Goal: Information Seeking & Learning: Find specific fact

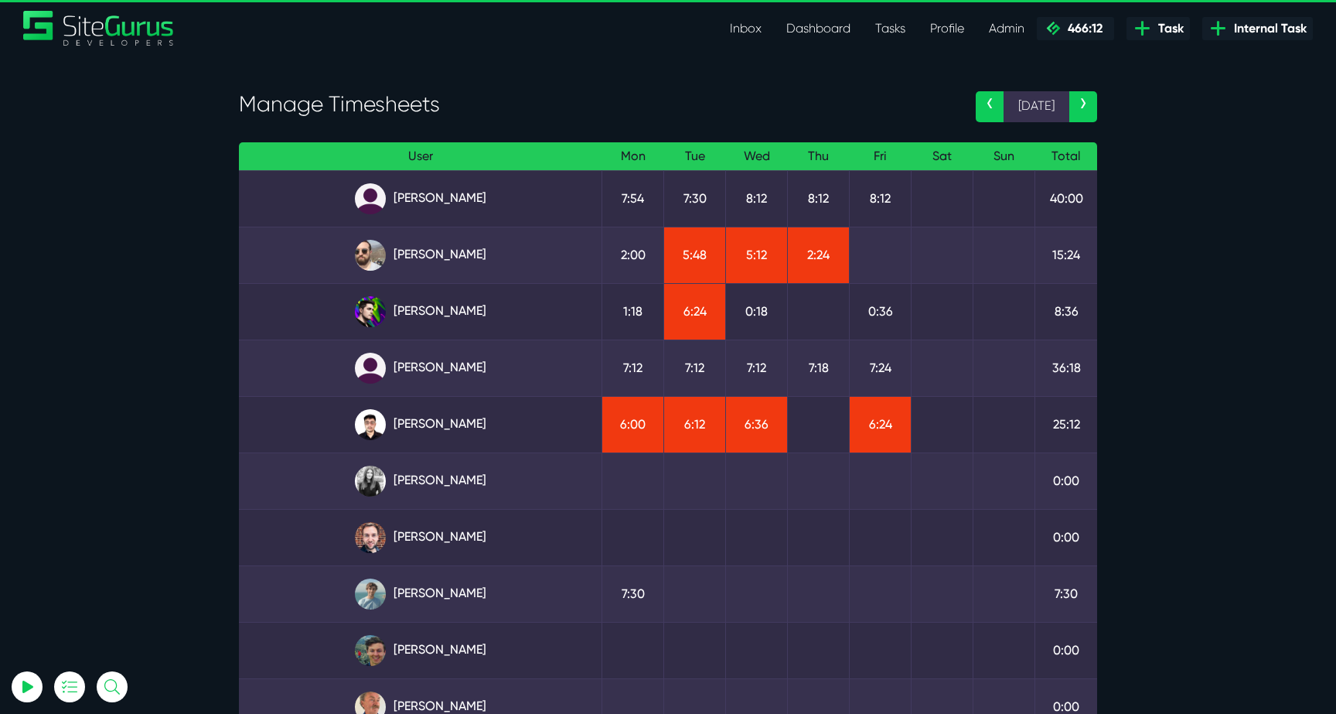
select select "0"
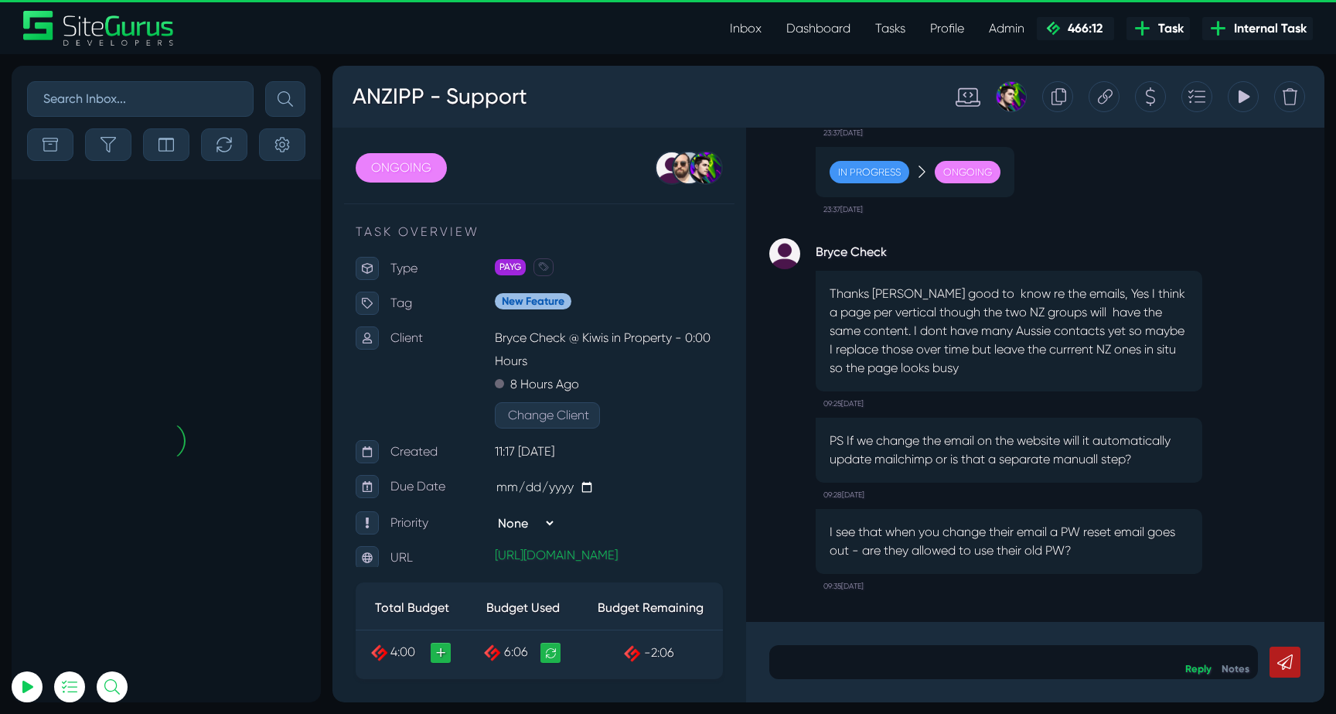
select select "0"
click at [760, 36] on link "Inbox" at bounding box center [746, 28] width 56 height 31
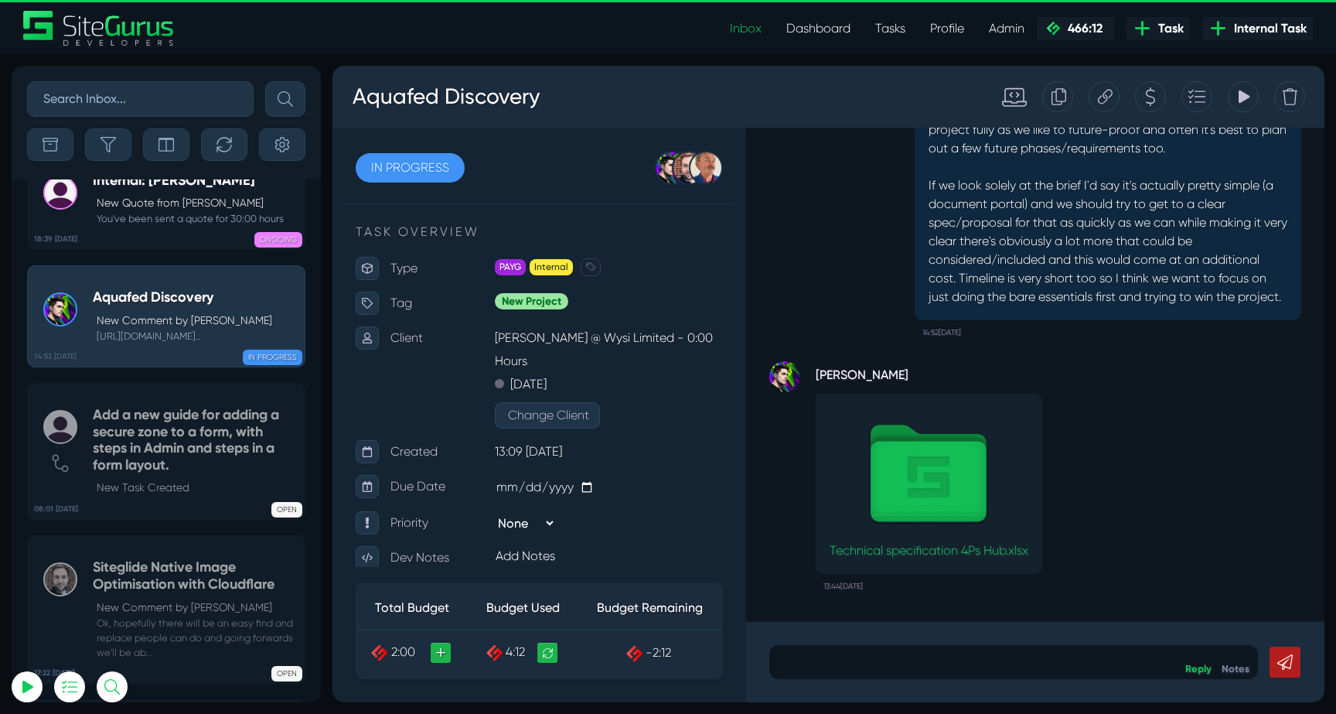
select select "0"
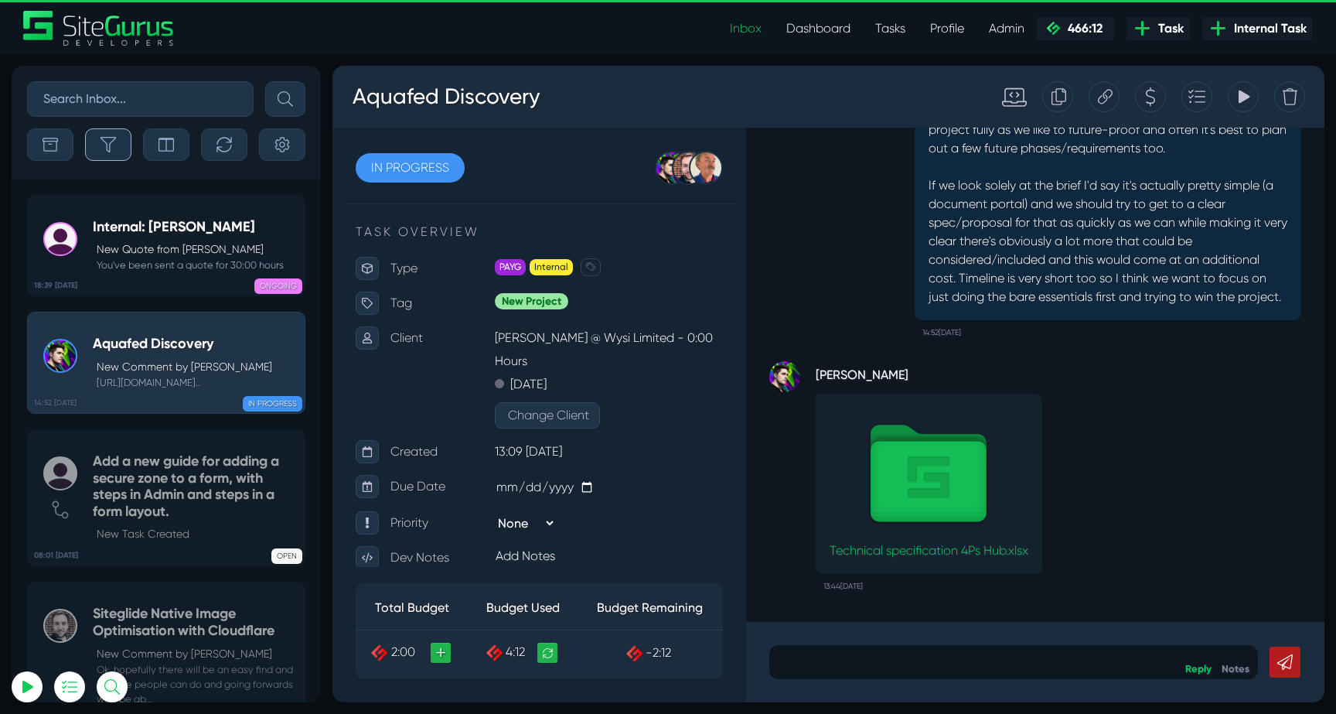
click at [120, 148] on button "button" at bounding box center [108, 144] width 46 height 32
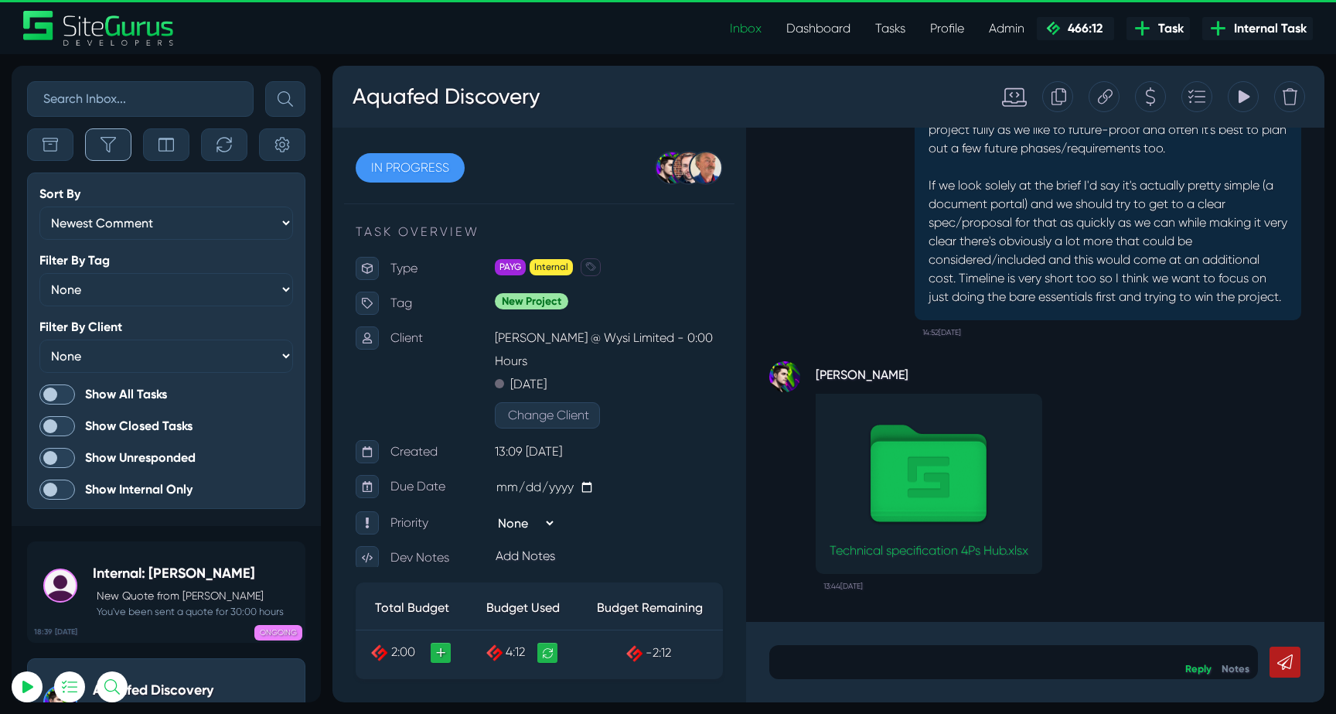
scroll to position [-3984, 0]
click at [59, 401] on span at bounding box center [57, 394] width 36 height 20
click at [0, 0] on input "Show All Tasks" at bounding box center [0, 0] width 0 height 0
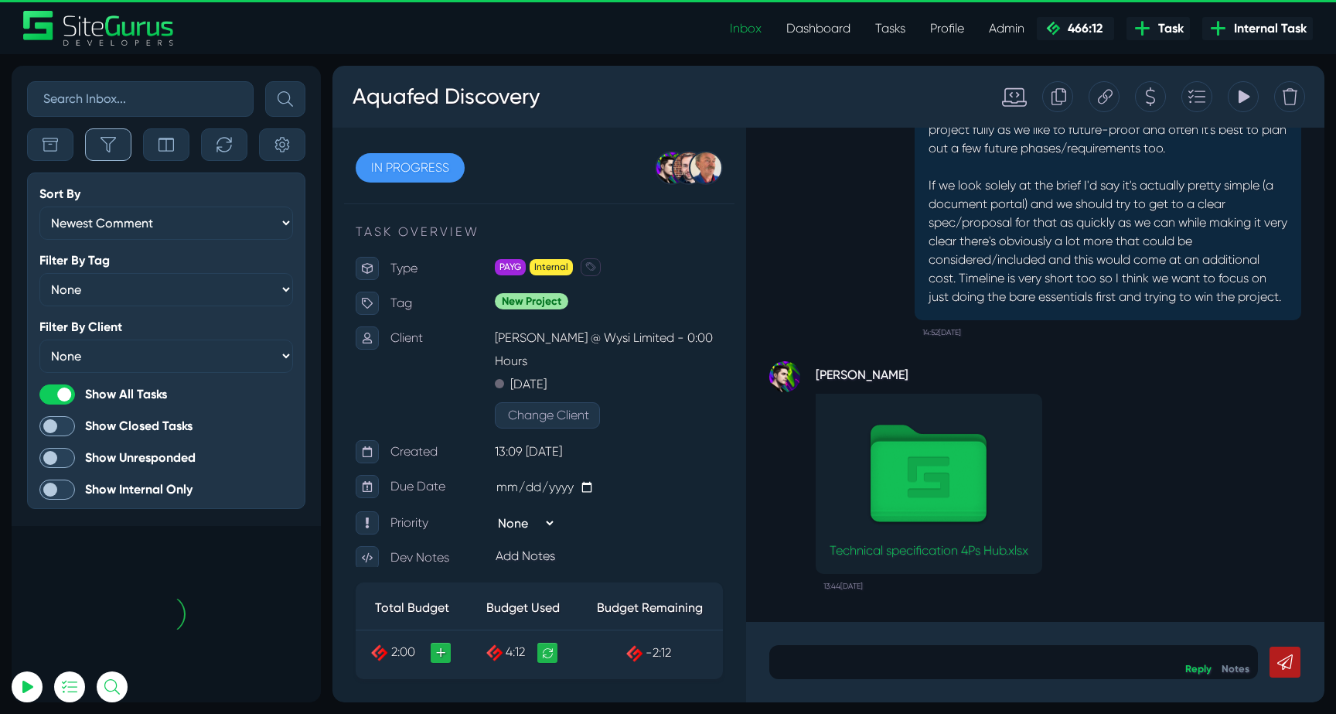
click at [112, 148] on icon "button" at bounding box center [108, 144] width 15 height 15
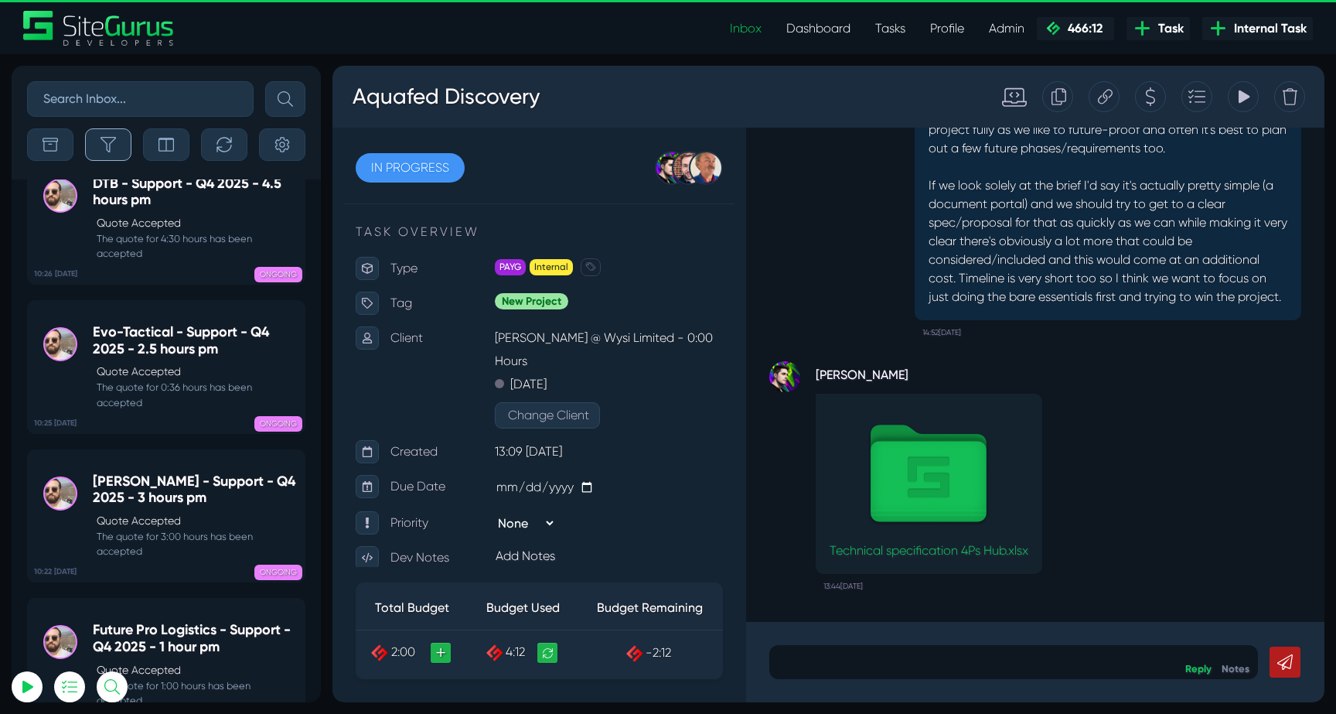
scroll to position [-61106, 0]
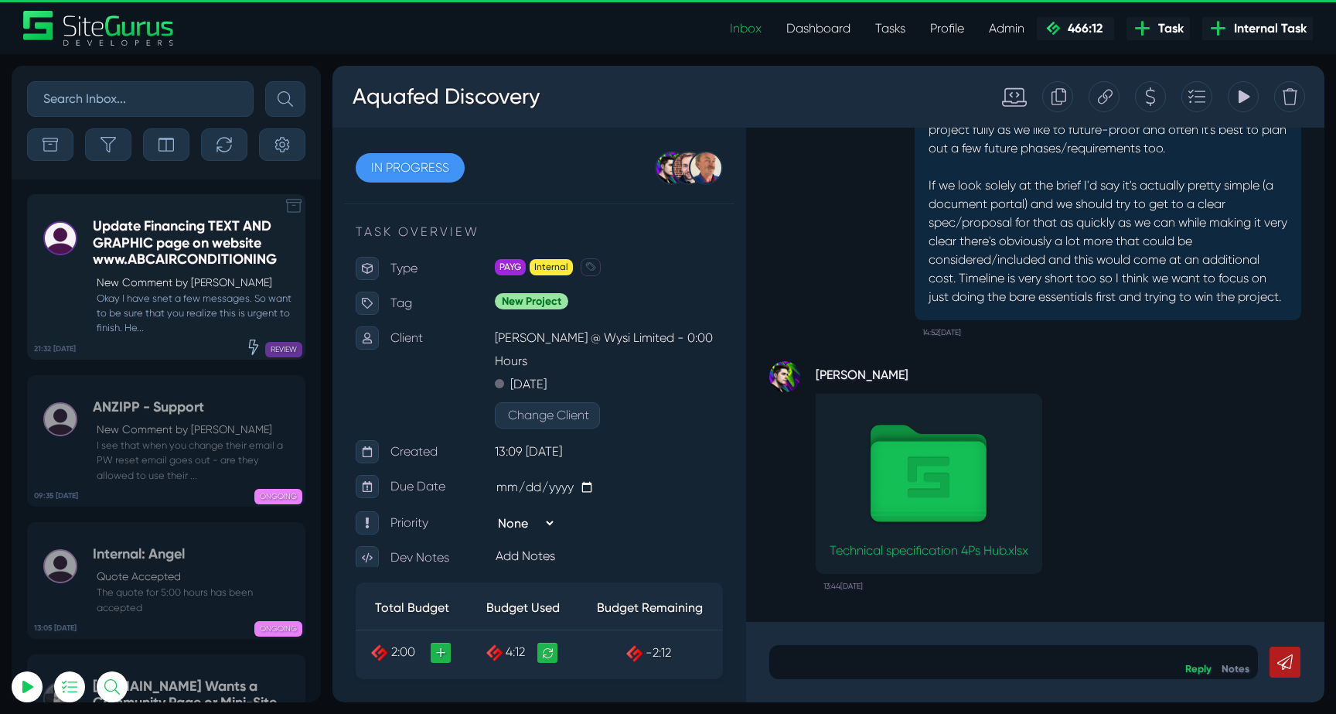
click at [150, 275] on p "New Comment by Karon Smedley" at bounding box center [197, 283] width 200 height 16
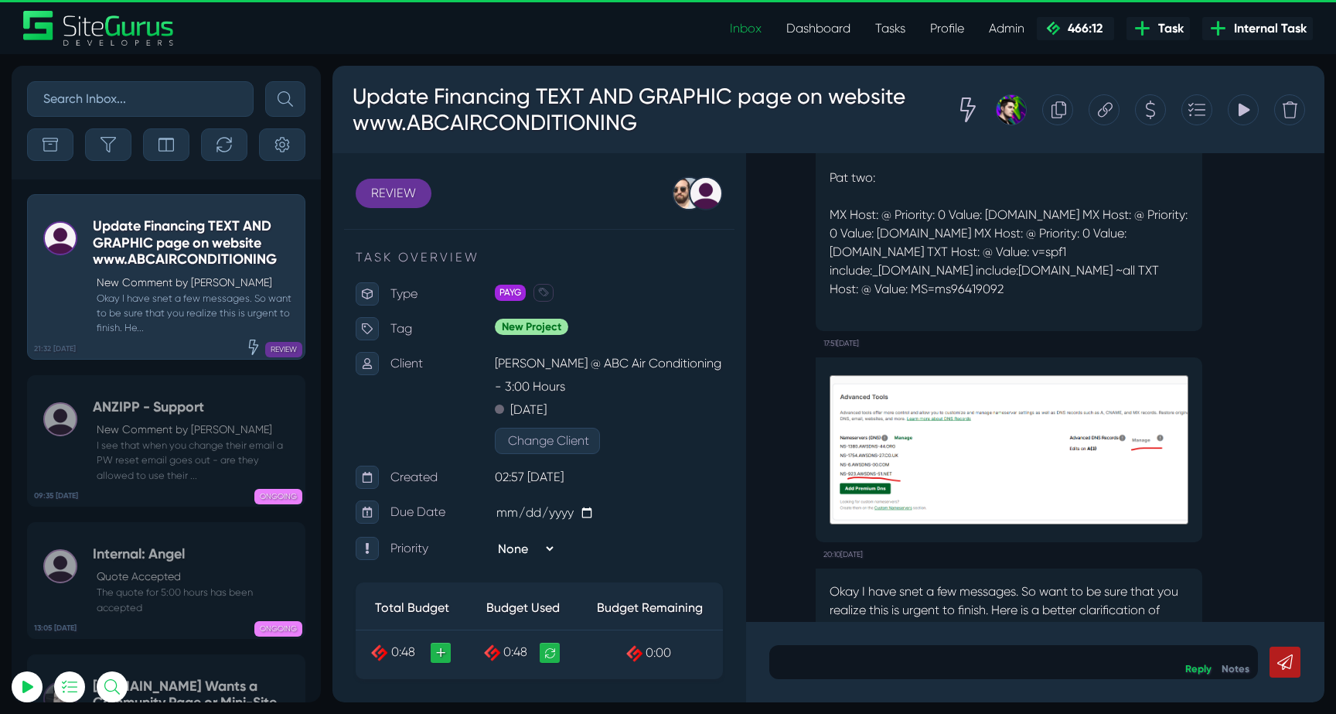
scroll to position [-1402, 0]
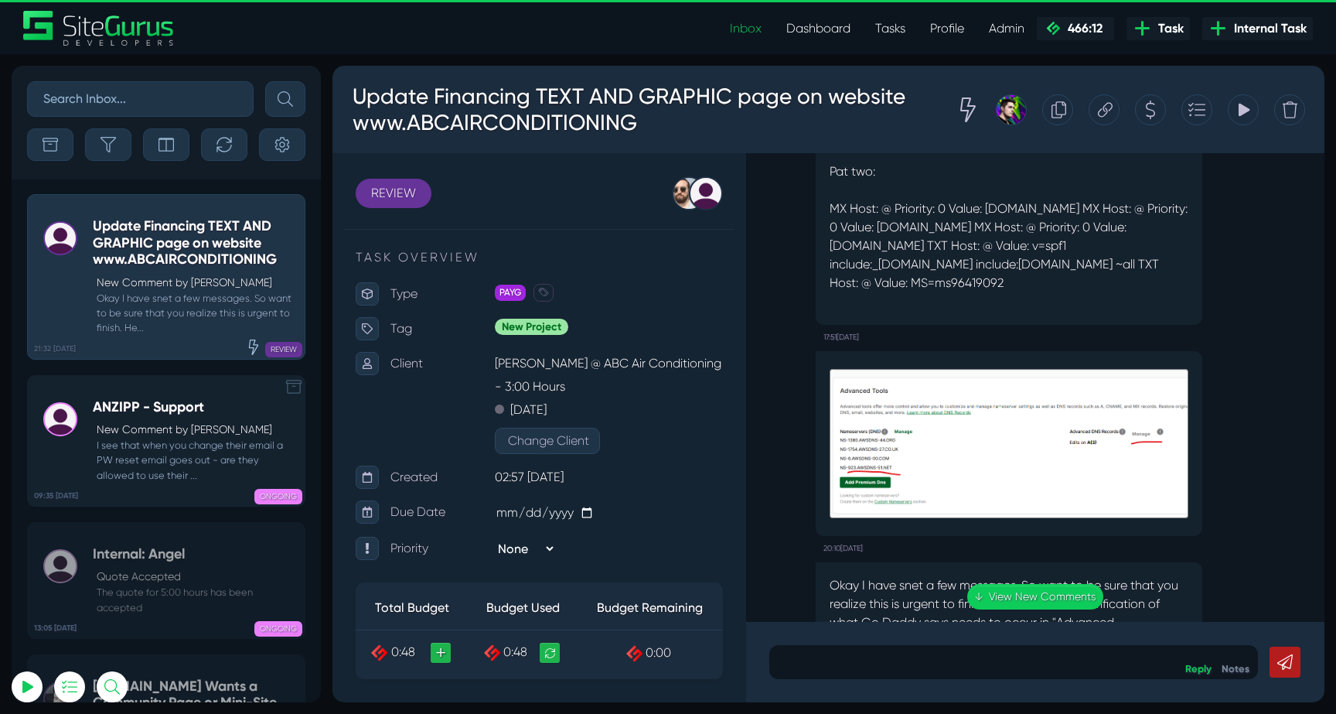
click at [213, 446] on small "I see that when you change their email a PW reset email goes out - are they all…" at bounding box center [195, 460] width 204 height 45
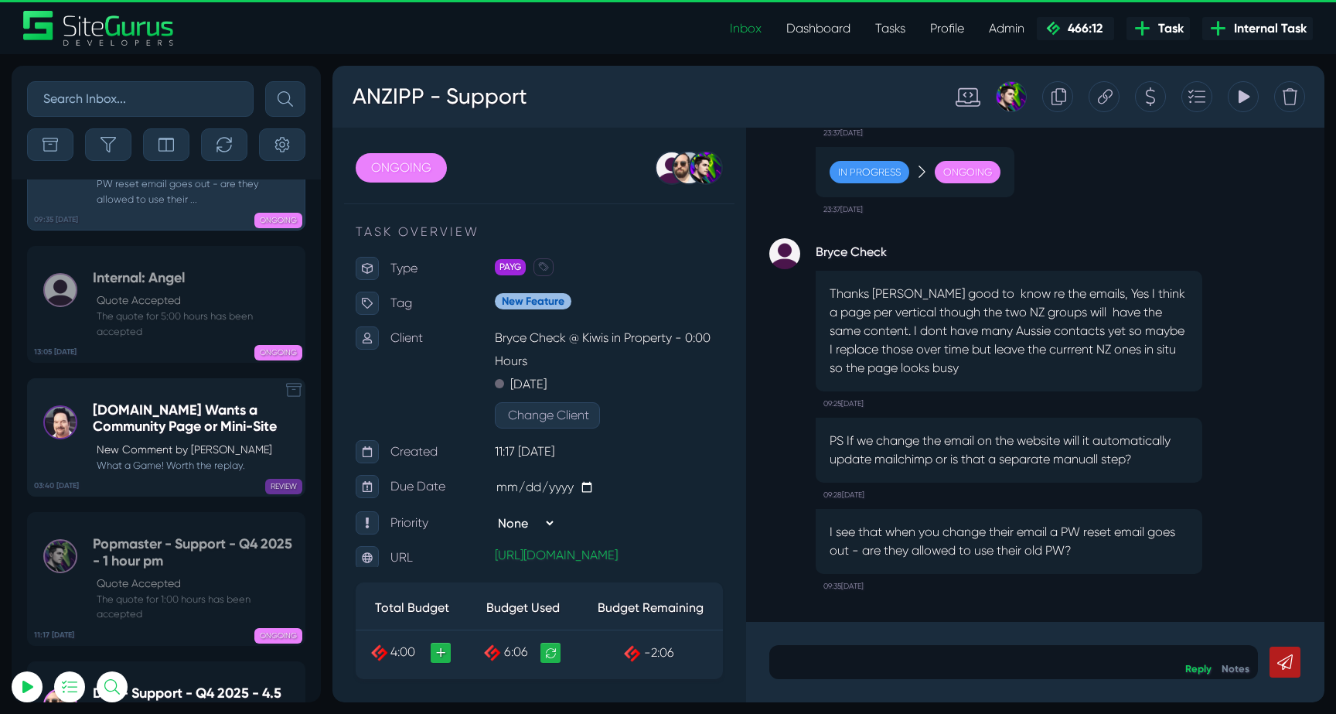
scroll to position [-60679, 0]
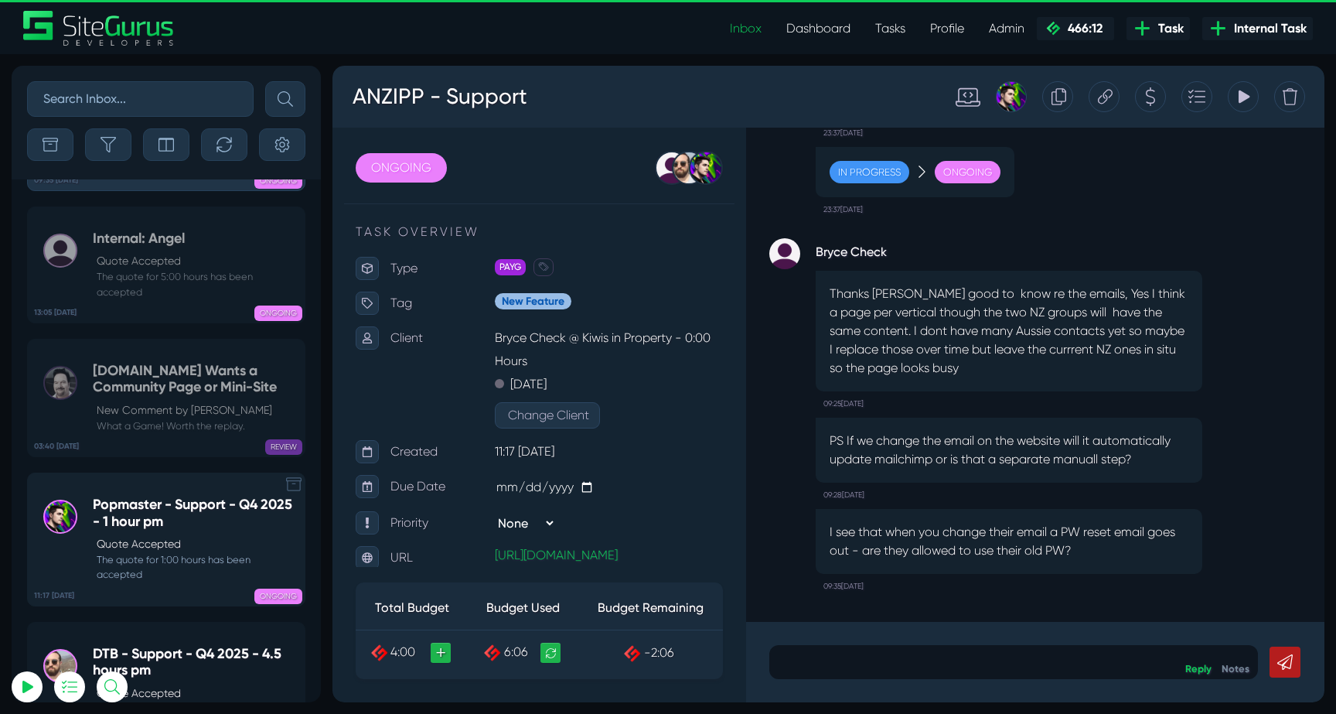
click at [135, 496] on h5 "Popmaster - Support - Q4 2025 - 1 hour pm" at bounding box center [195, 512] width 204 height 33
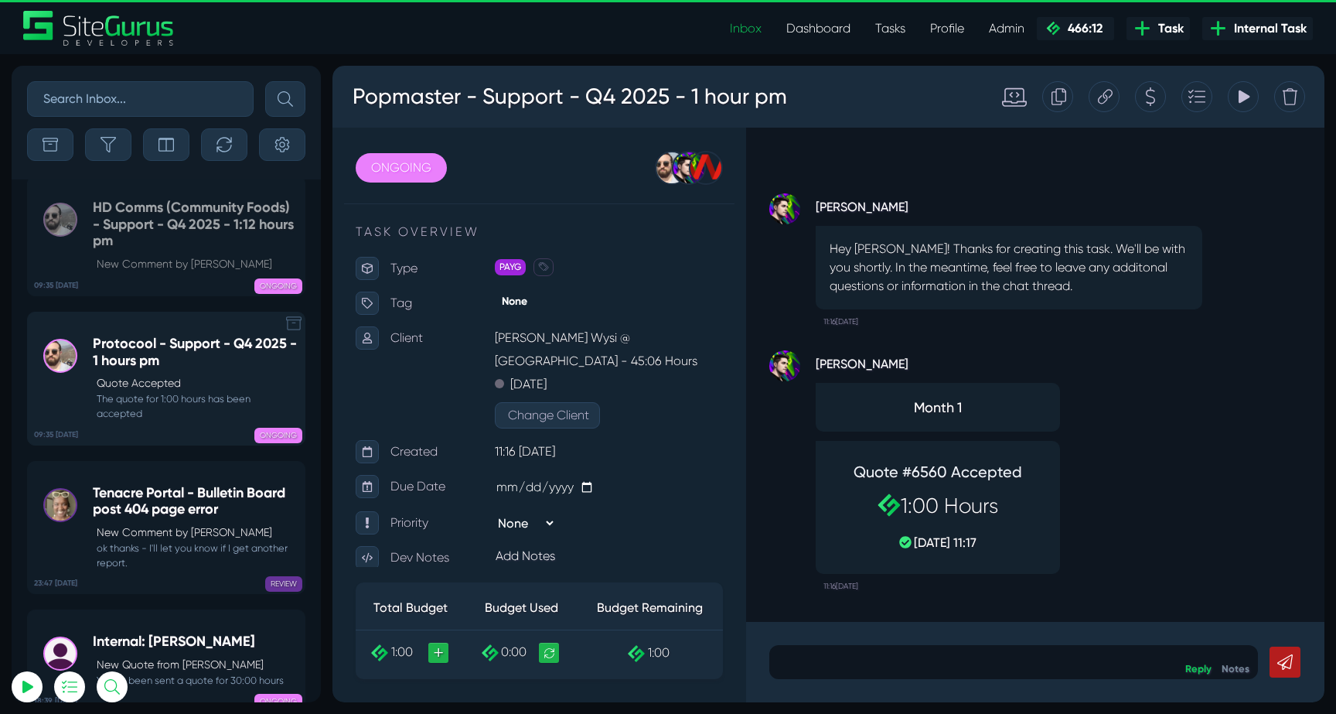
scroll to position [-59069, 0]
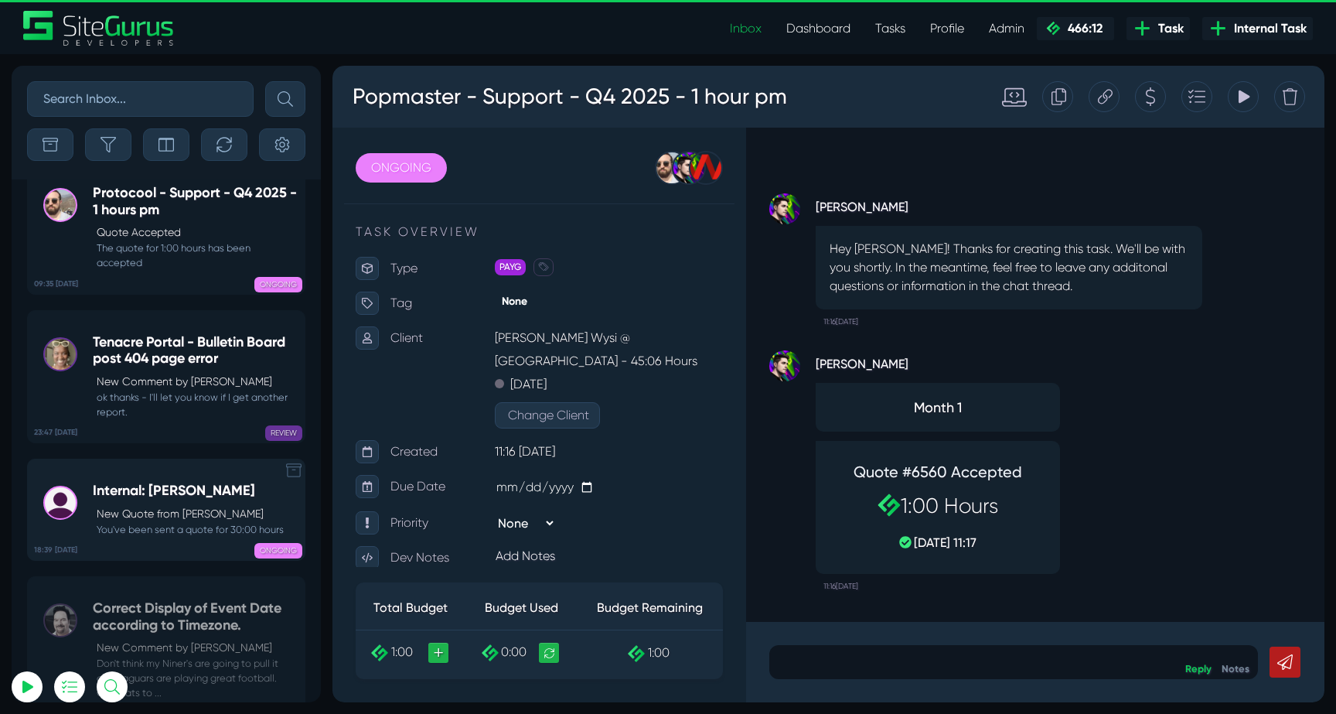
click at [158, 506] on p "New Quote from Julianne Estras" at bounding box center [190, 514] width 187 height 16
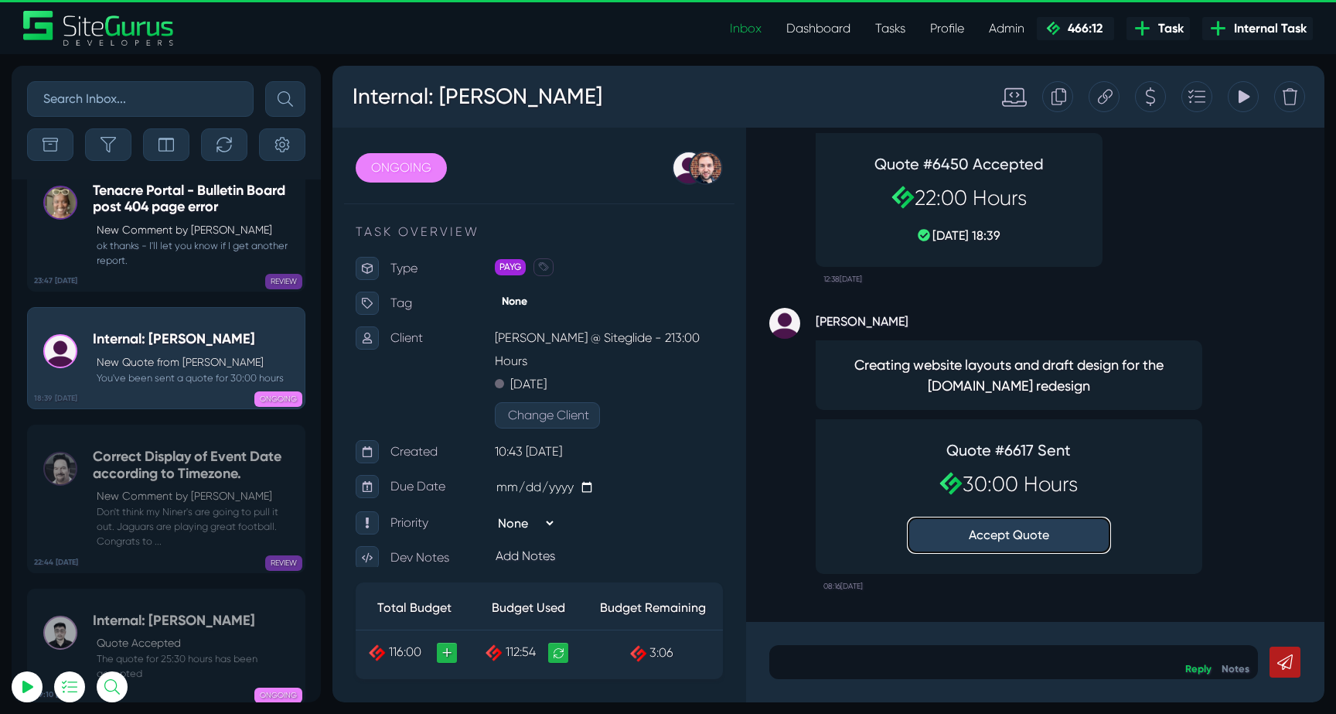
click at [1005, 534] on button "Accept Quote" at bounding box center [1009, 535] width 201 height 34
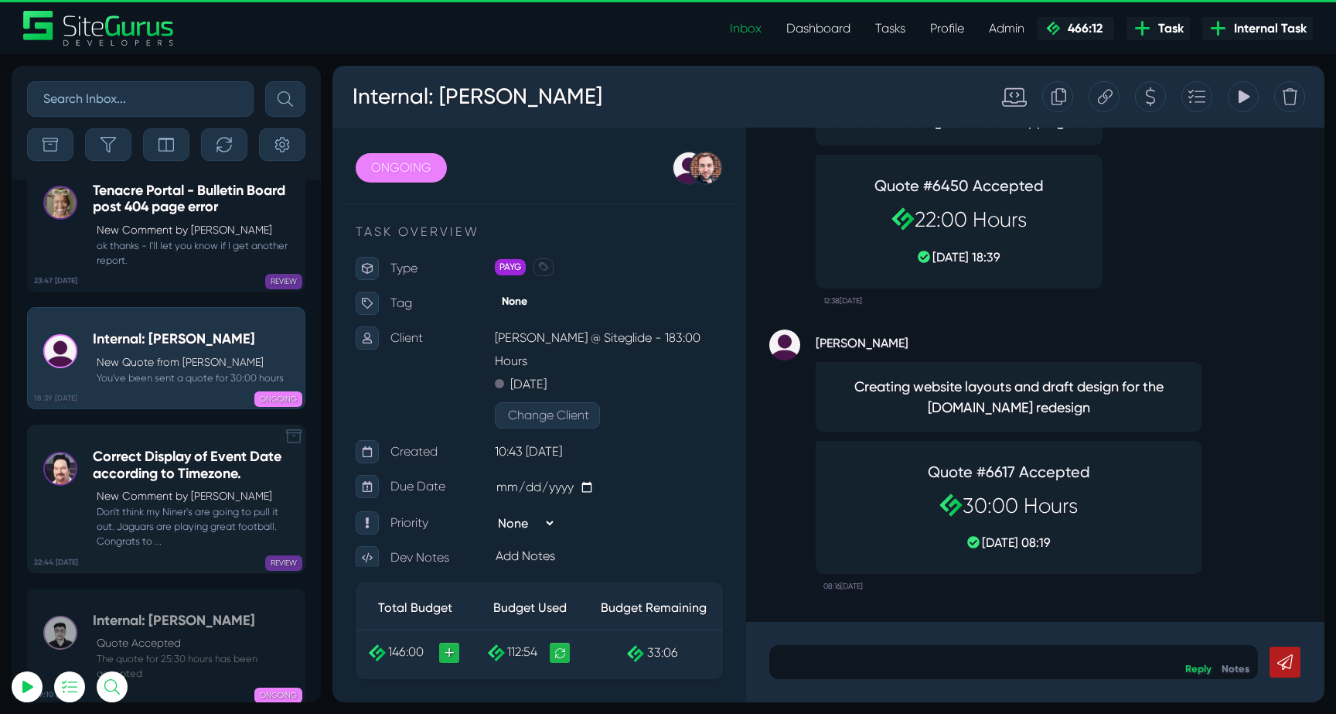
click at [109, 488] on p "New Comment by [PERSON_NAME]" at bounding box center [197, 496] width 200 height 16
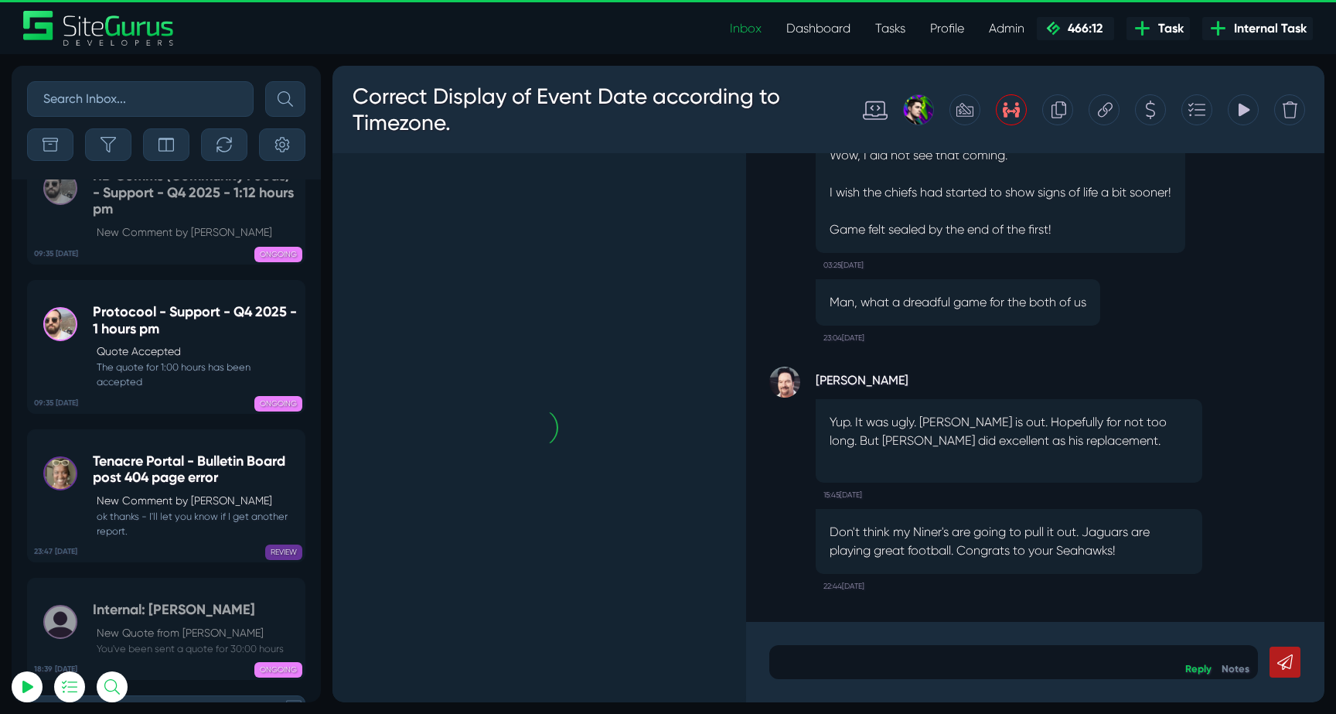
scroll to position [-59318, 0]
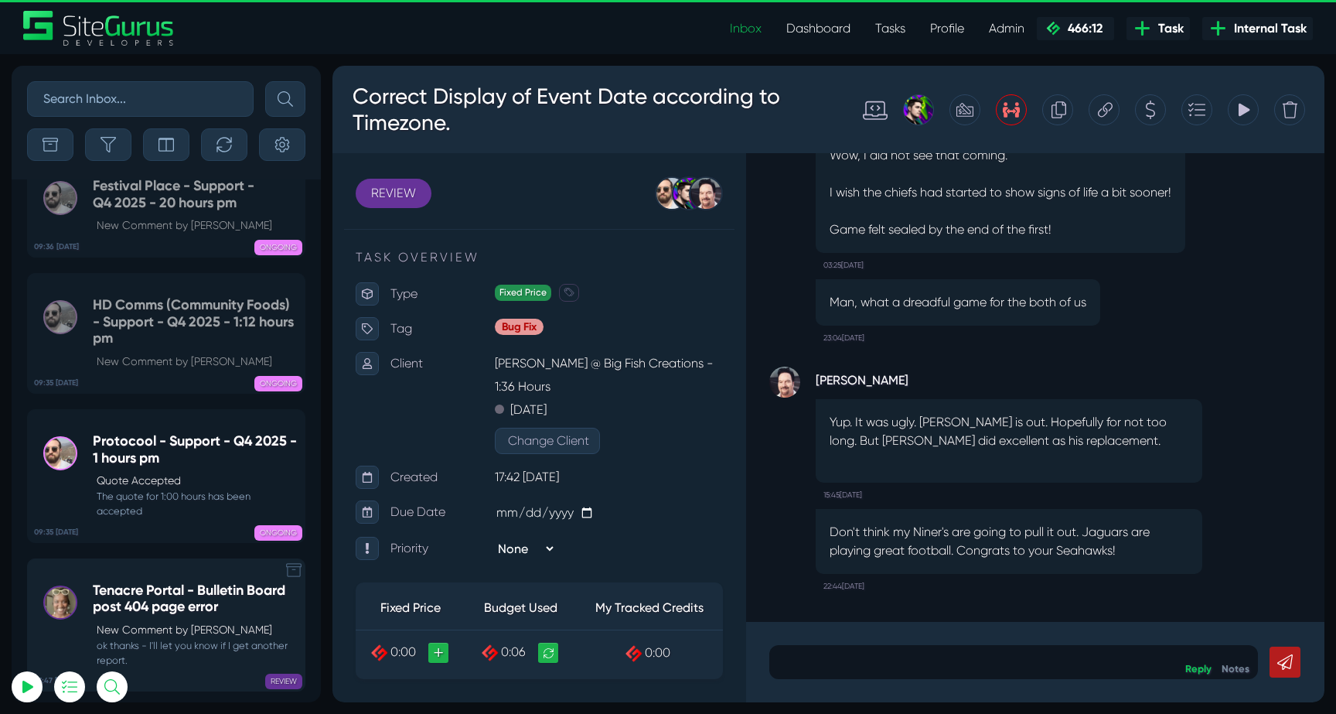
click at [172, 638] on small "ok thanks - I'll let you know if I get another report." at bounding box center [195, 652] width 204 height 29
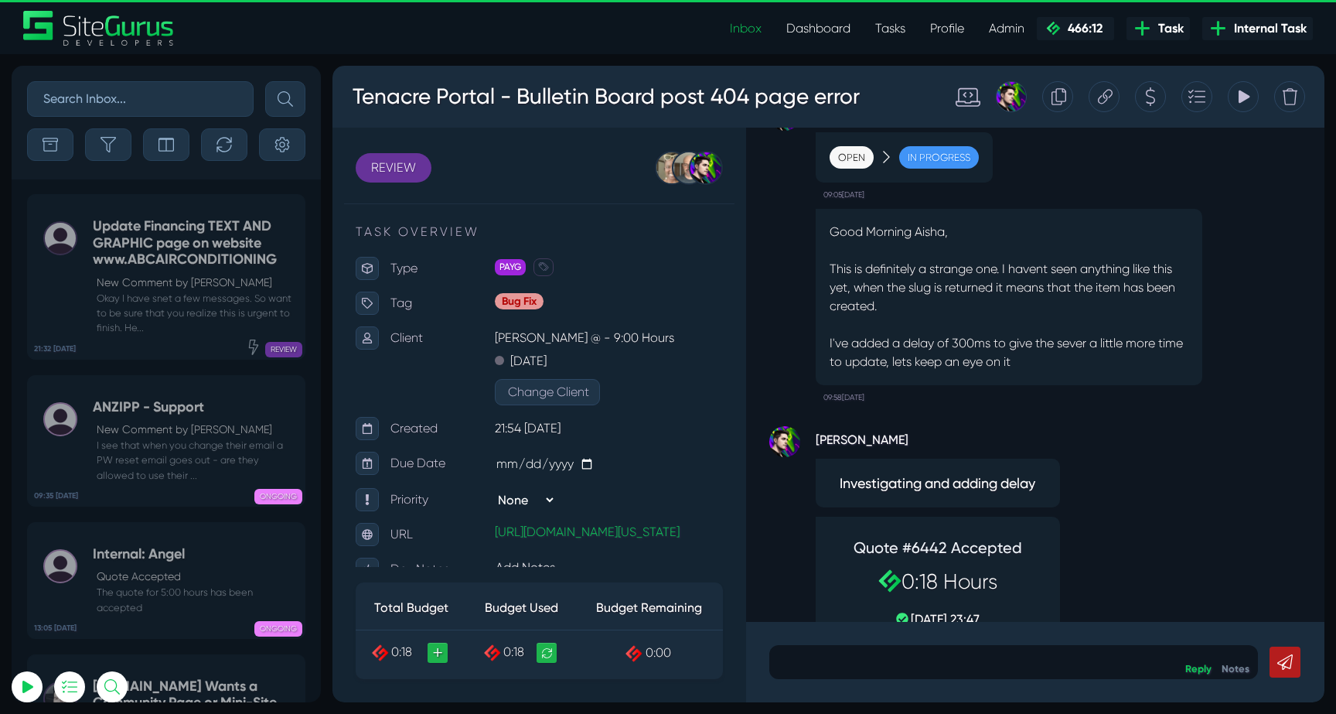
scroll to position [-61106, 0]
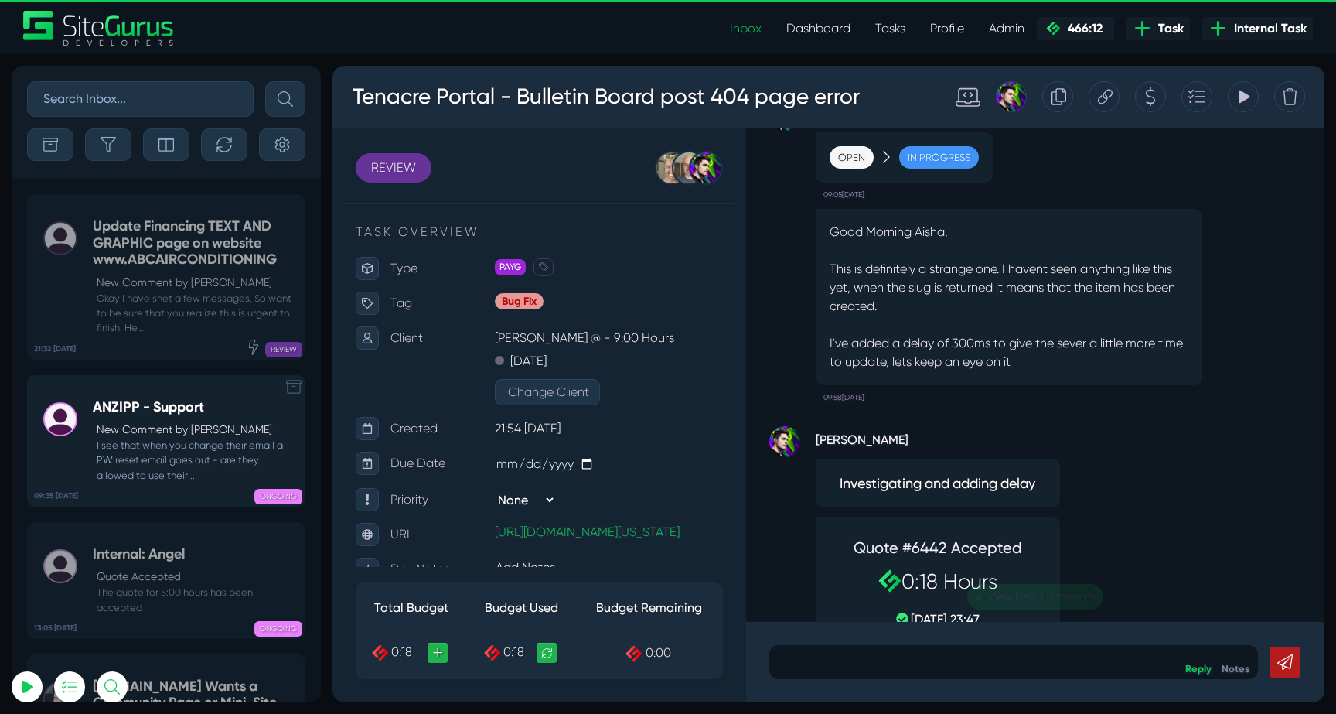
click at [165, 442] on small "I see that when you change their email a PW reset email goes out - are they all…" at bounding box center [195, 460] width 204 height 45
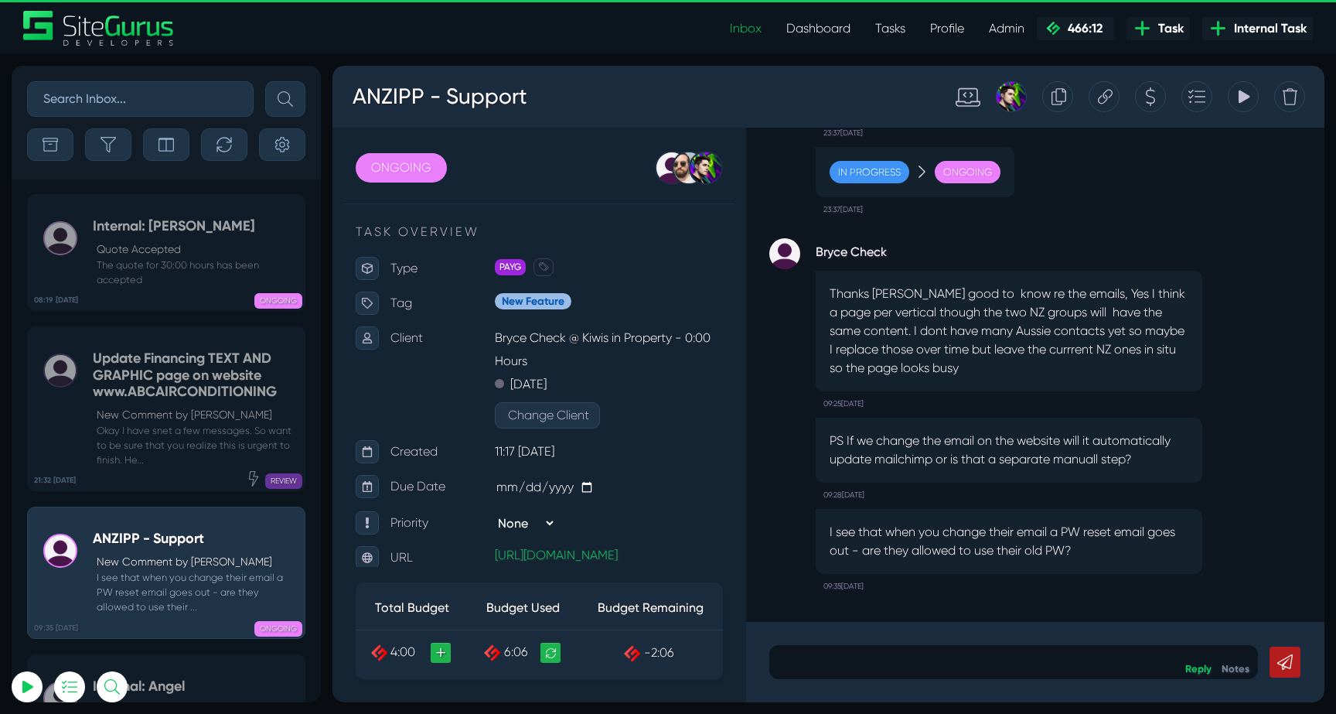
click at [157, 104] on input "text" at bounding box center [140, 99] width 227 height 36
type input "gary"
click at [265, 81] on button "submit" at bounding box center [285, 99] width 40 height 36
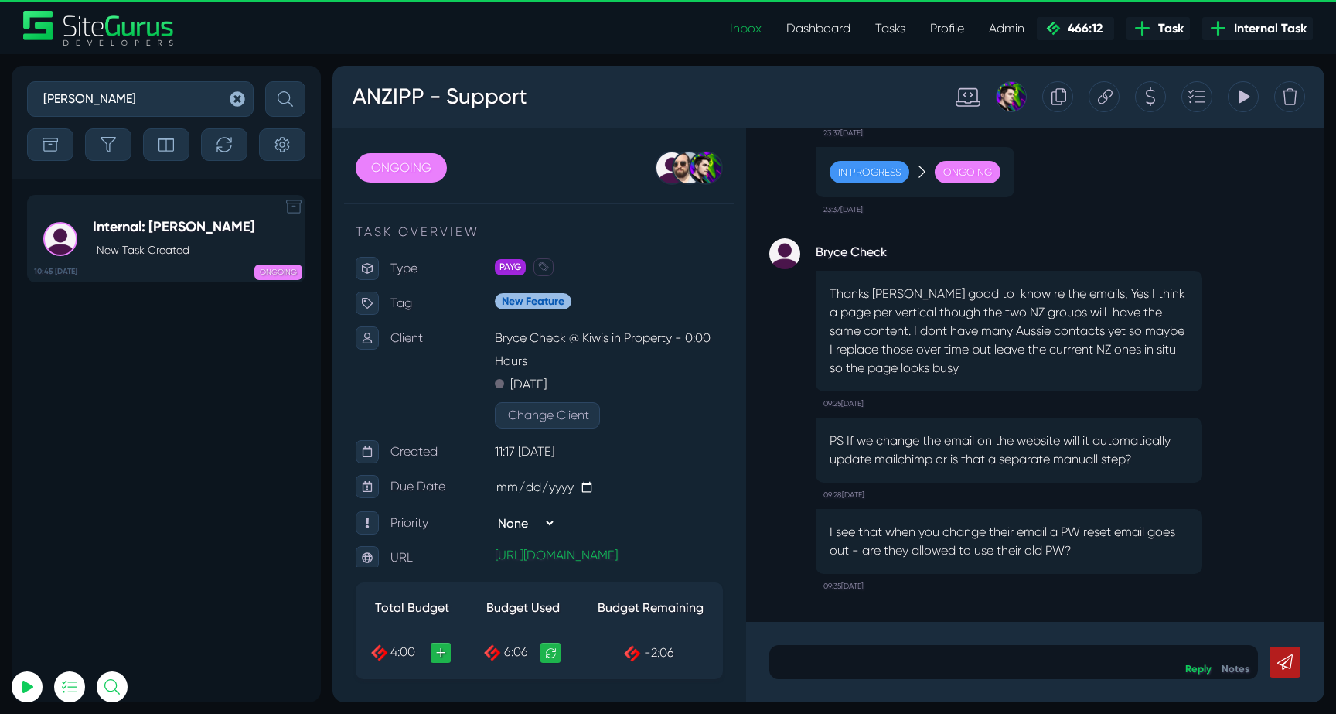
click at [163, 232] on h5 "Internal: [PERSON_NAME]" at bounding box center [174, 227] width 162 height 17
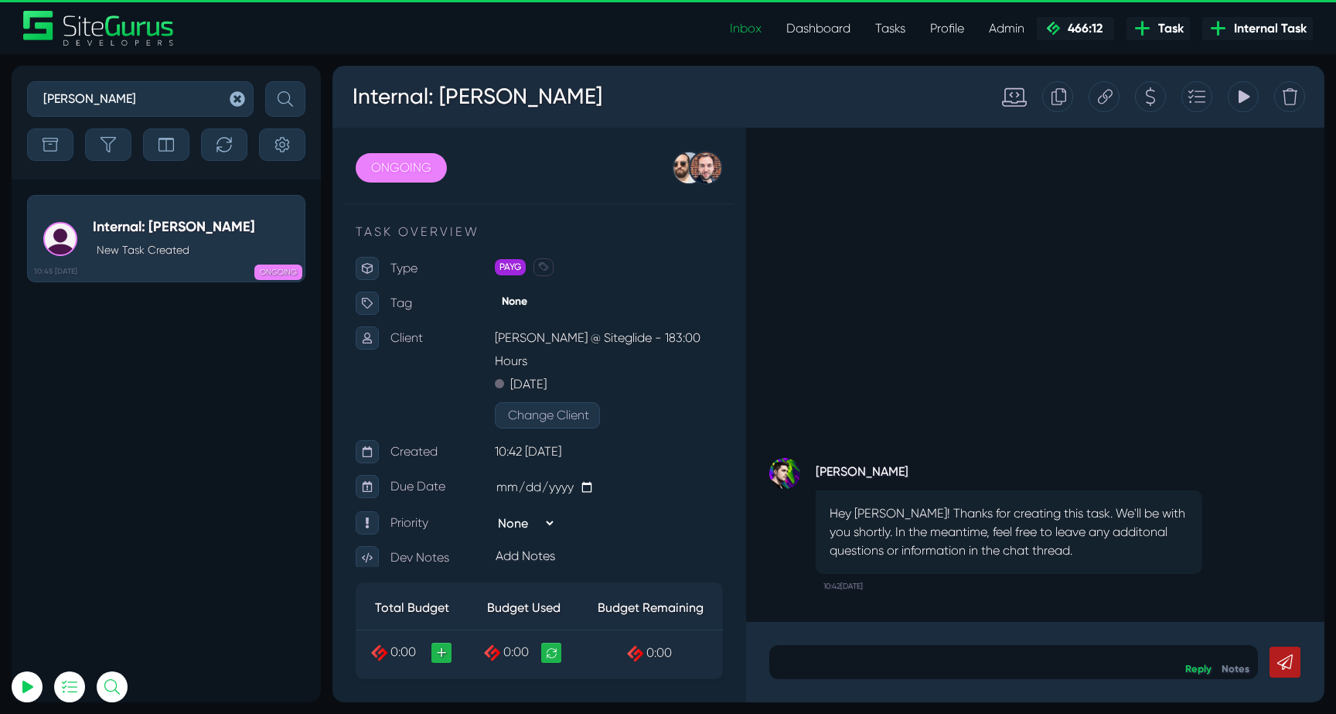
click at [1102, 101] on icon at bounding box center [1105, 96] width 15 height 29
click at [234, 94] on icon "button" at bounding box center [237, 98] width 15 height 15
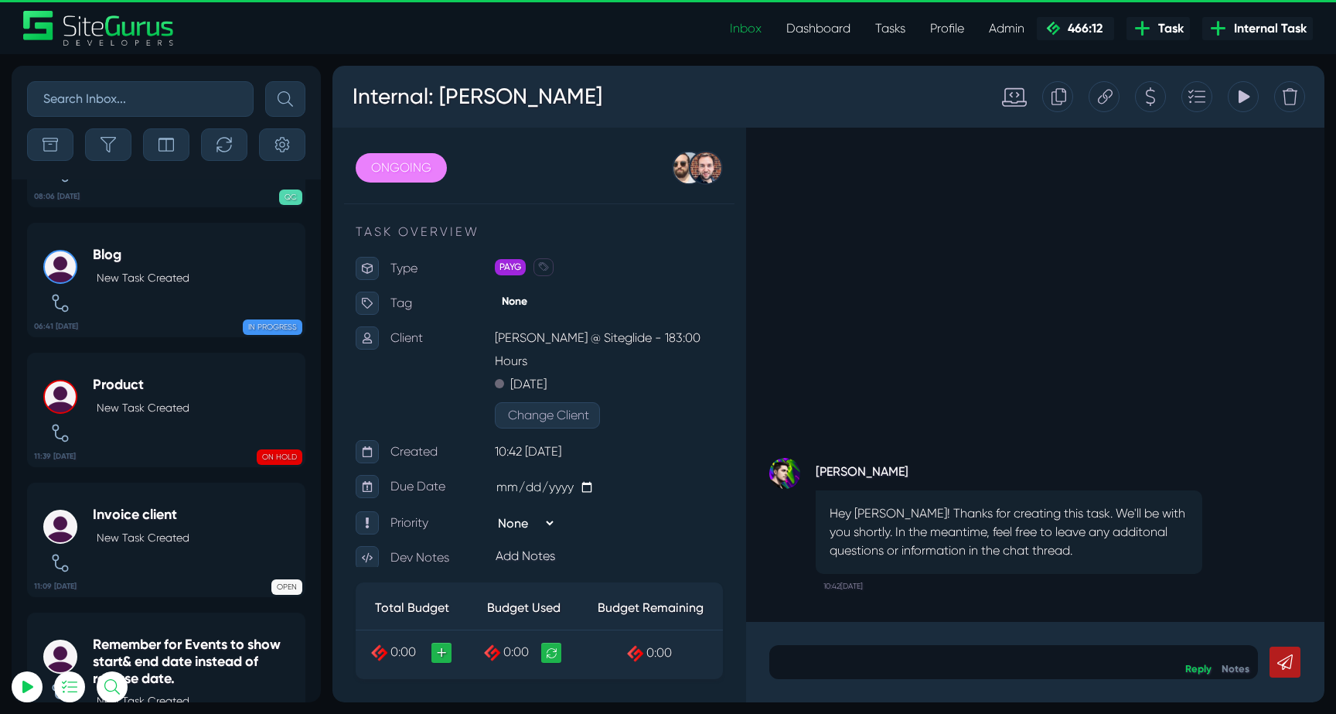
scroll to position [-6495, 0]
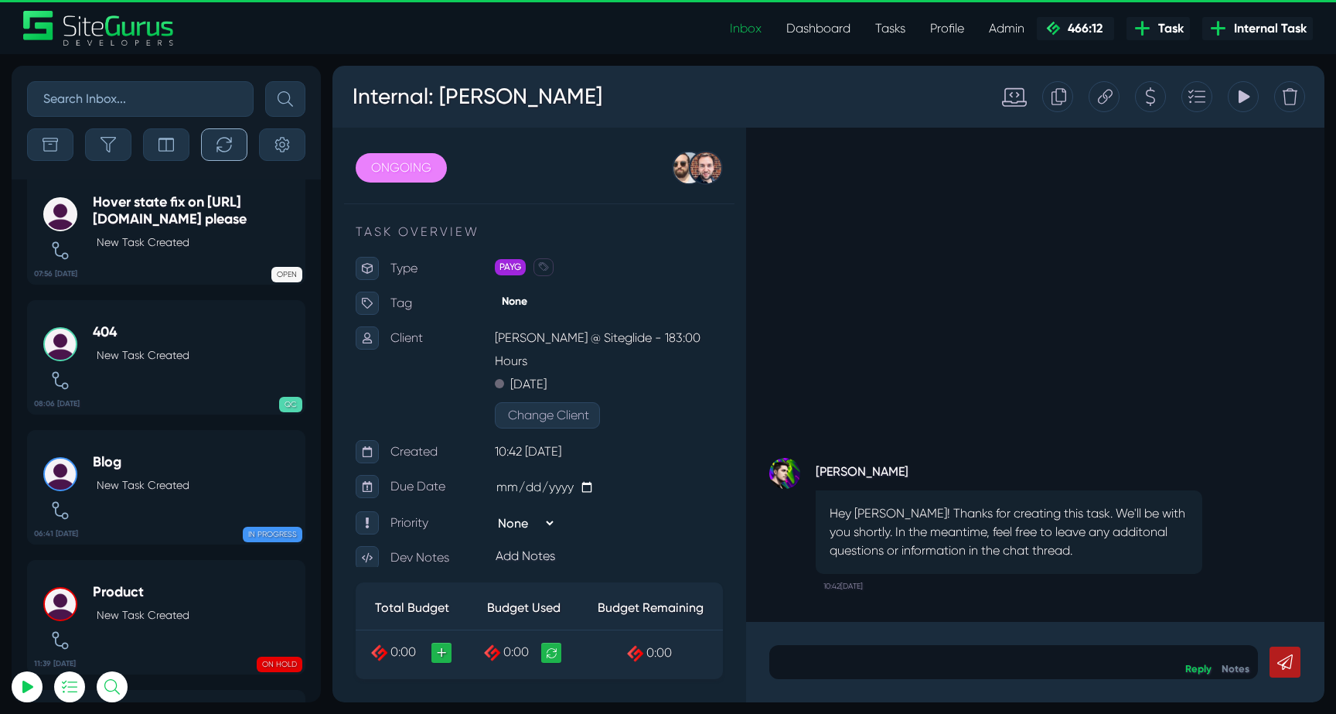
click at [227, 142] on icon "button" at bounding box center [224, 144] width 15 height 15
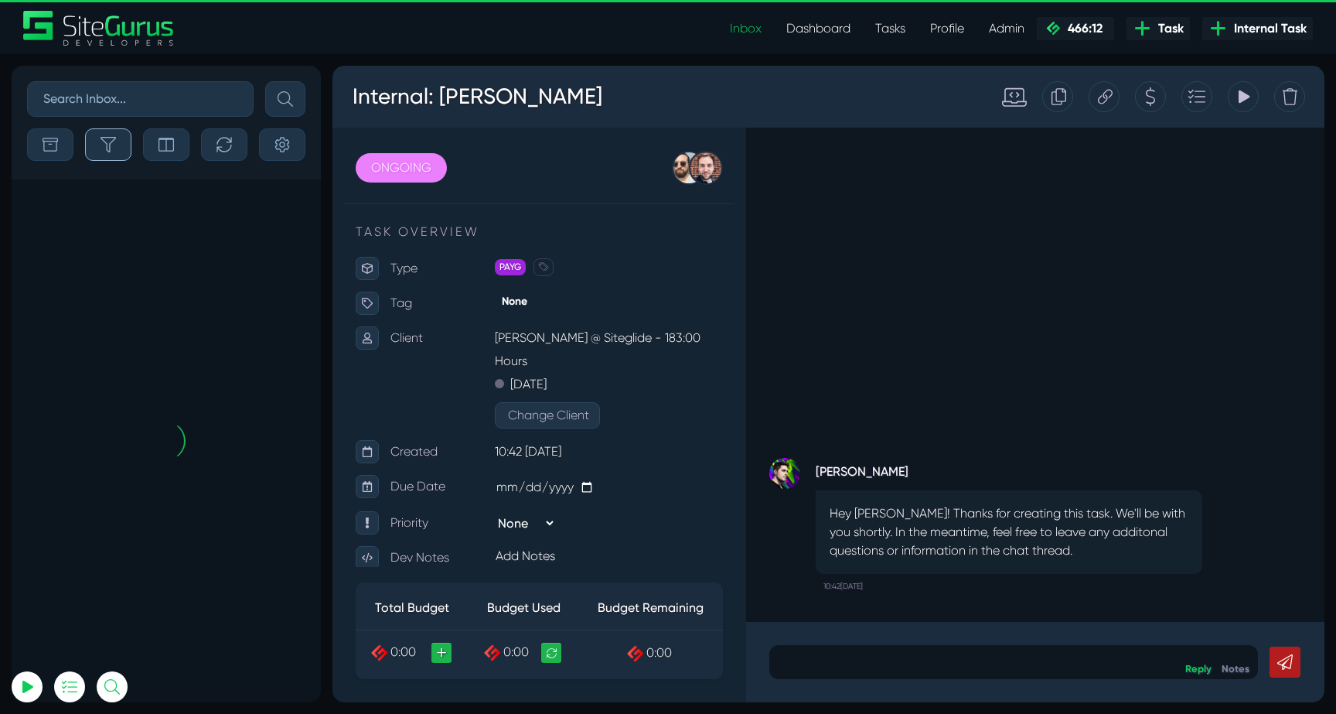
click at [118, 154] on button "button" at bounding box center [108, 144] width 46 height 32
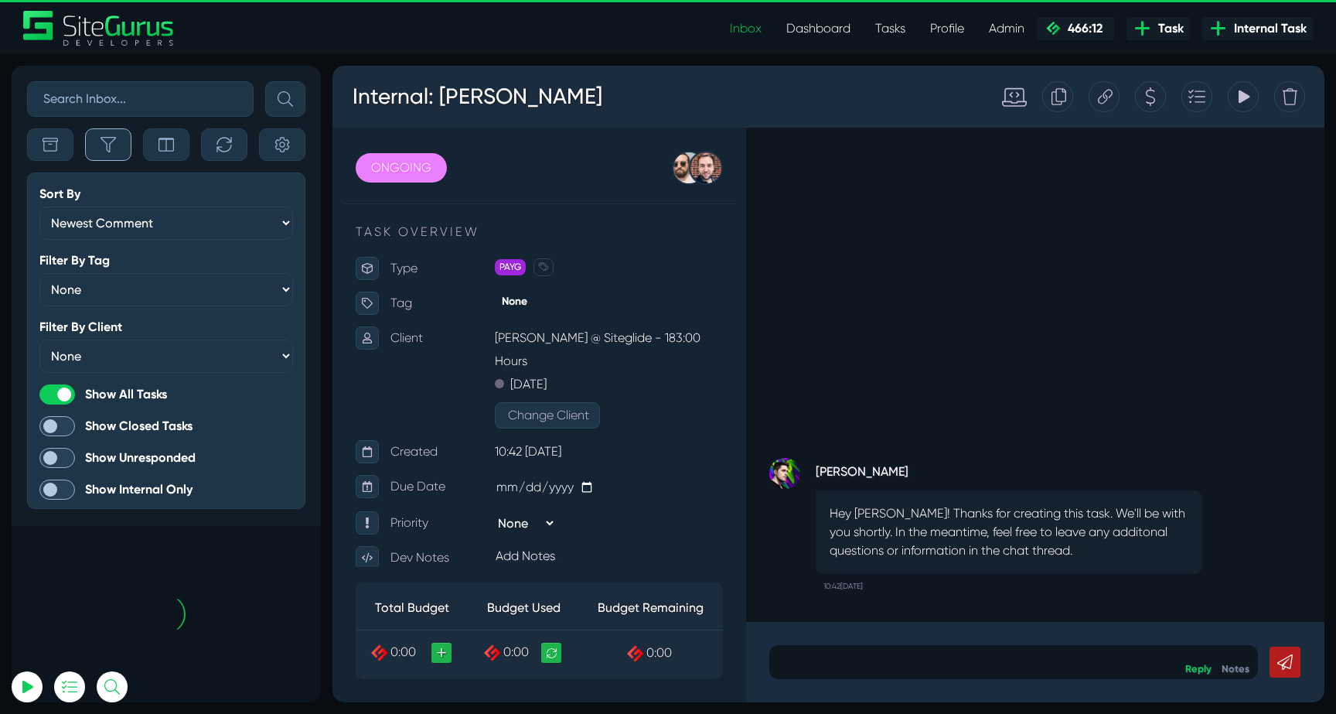
click at [118, 150] on button "button" at bounding box center [108, 144] width 46 height 32
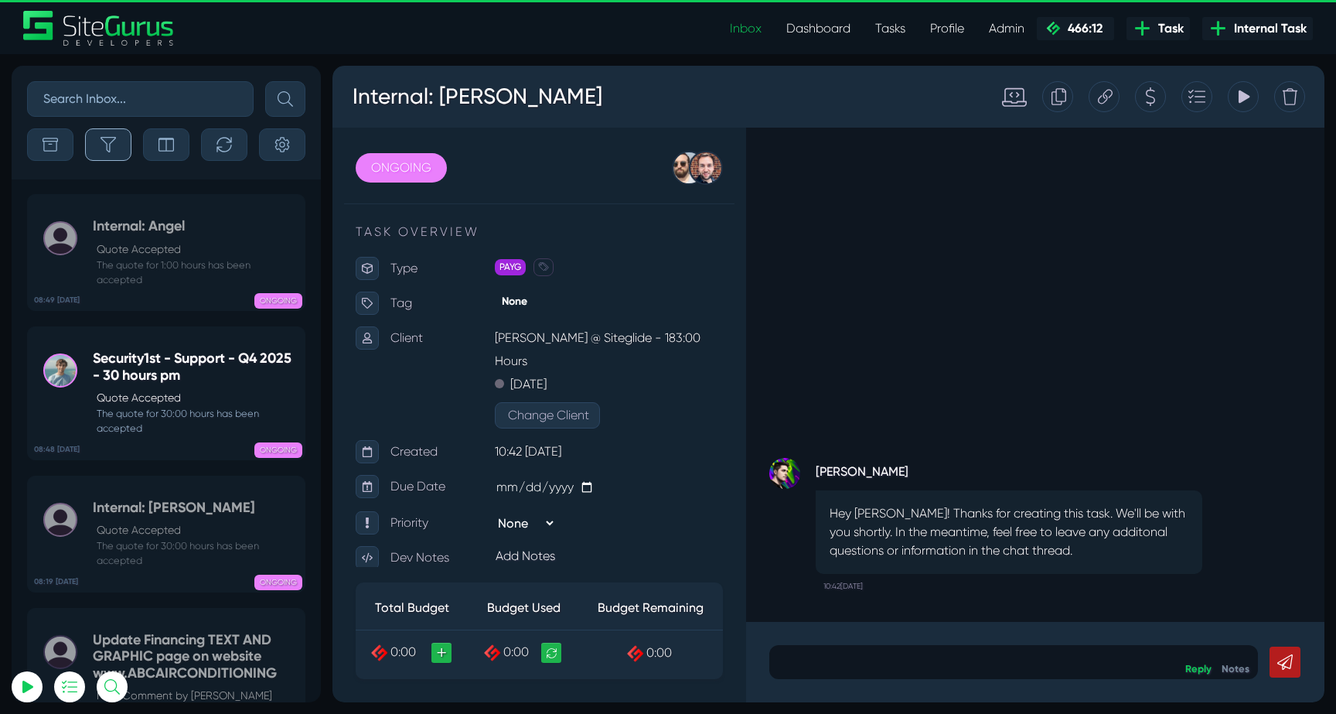
scroll to position [-61122, 0]
click at [143, 309] on link "08:49 06 Oct Internal: Angel Quote Accepted The quote for 1:00 hours has been a…" at bounding box center [166, 252] width 278 height 117
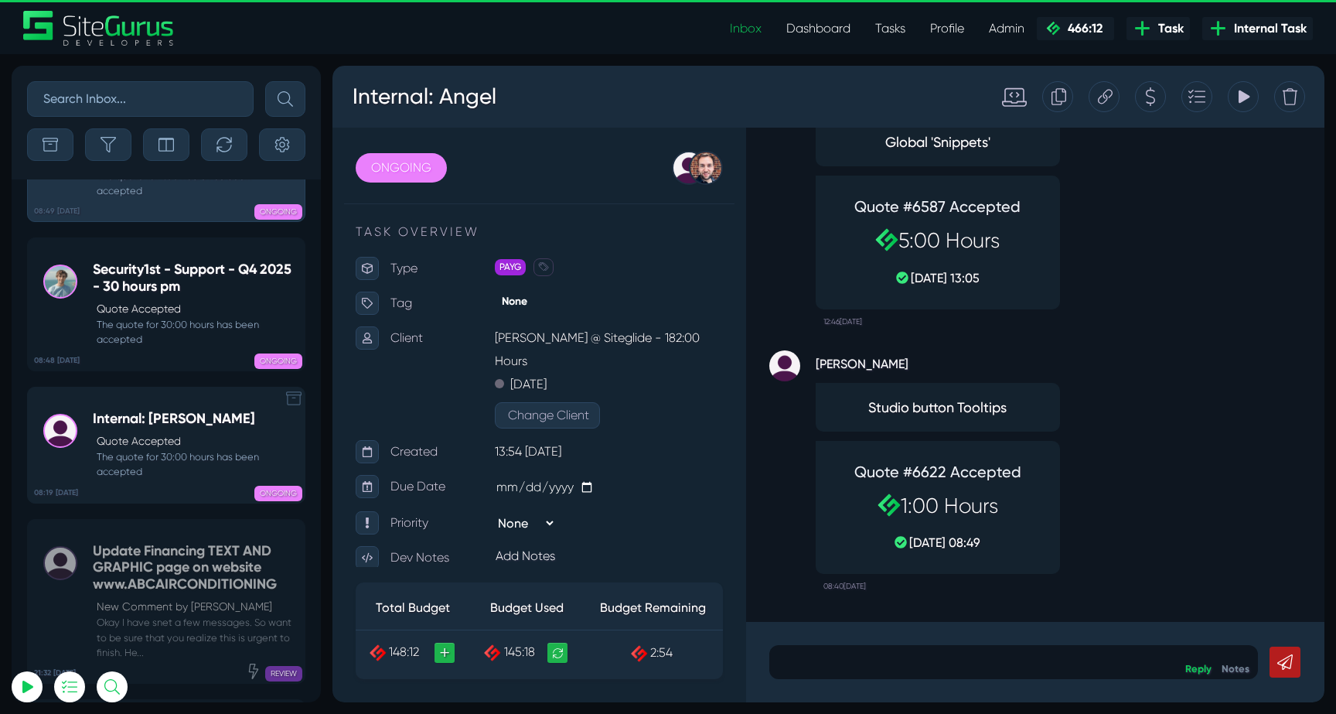
click at [183, 663] on div "REVIEW" at bounding box center [225, 670] width 155 height 15
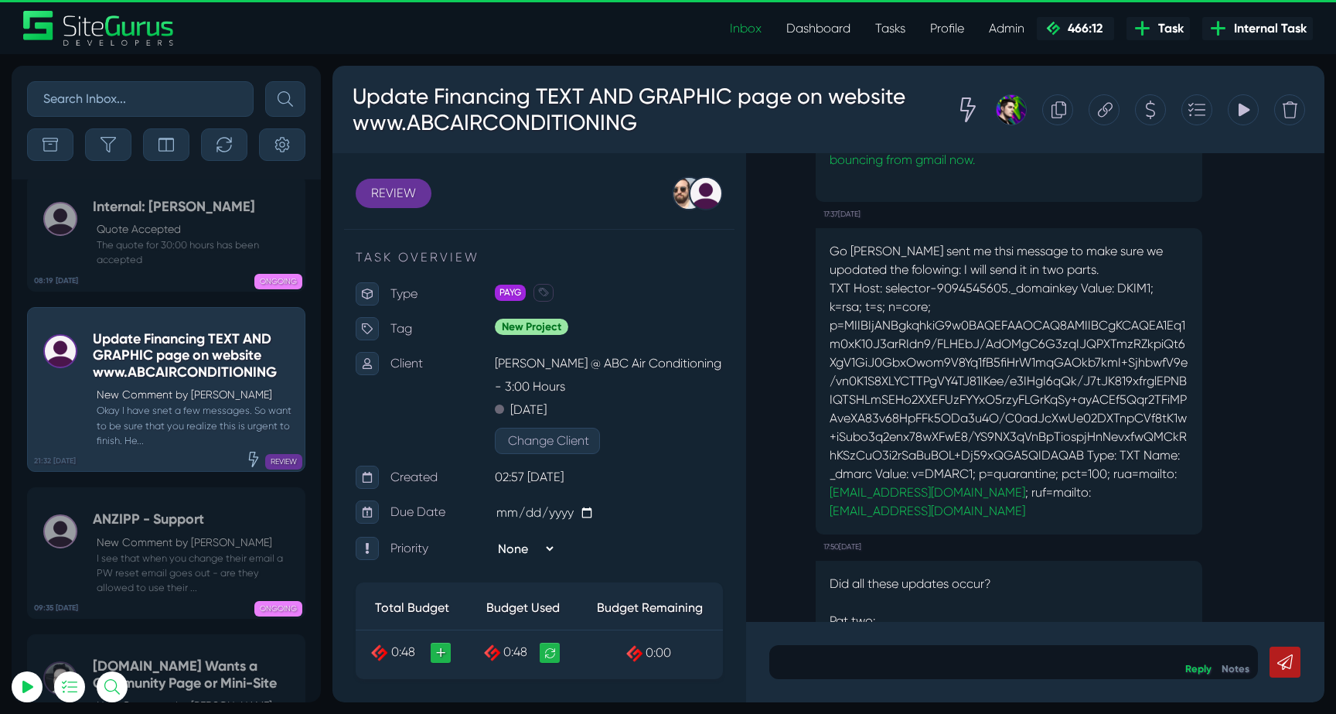
scroll to position [-1850, 0]
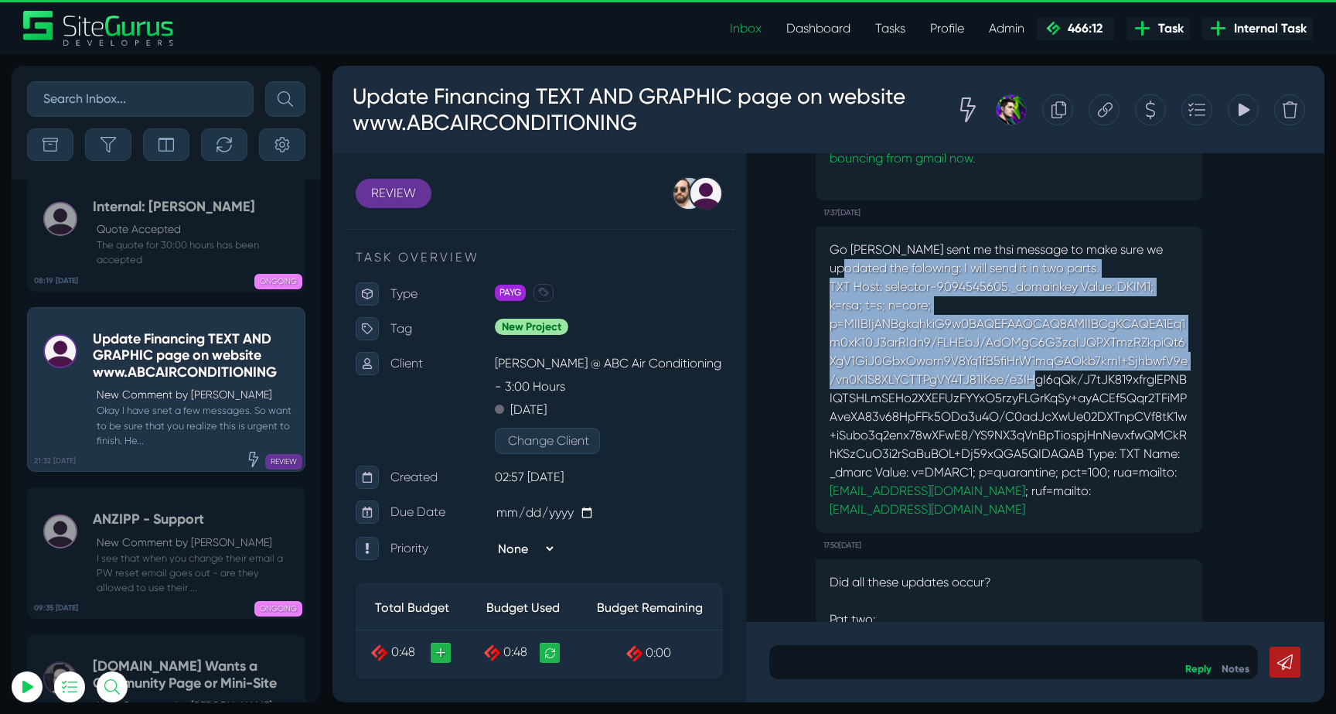
drag, startPoint x: 832, startPoint y: 231, endPoint x: 1024, endPoint y: 347, distance: 224.1
click at [1028, 346] on div "Go Daady sent me thsi message to make sure we upodated the folowing: I will sen…" at bounding box center [1009, 380] width 387 height 306
click at [1024, 347] on p "TXT Host: selector-9094545605._domainkey Value: DKIM1; k=rsa; t=s; n=core; p=MI…" at bounding box center [1009, 398] width 359 height 241
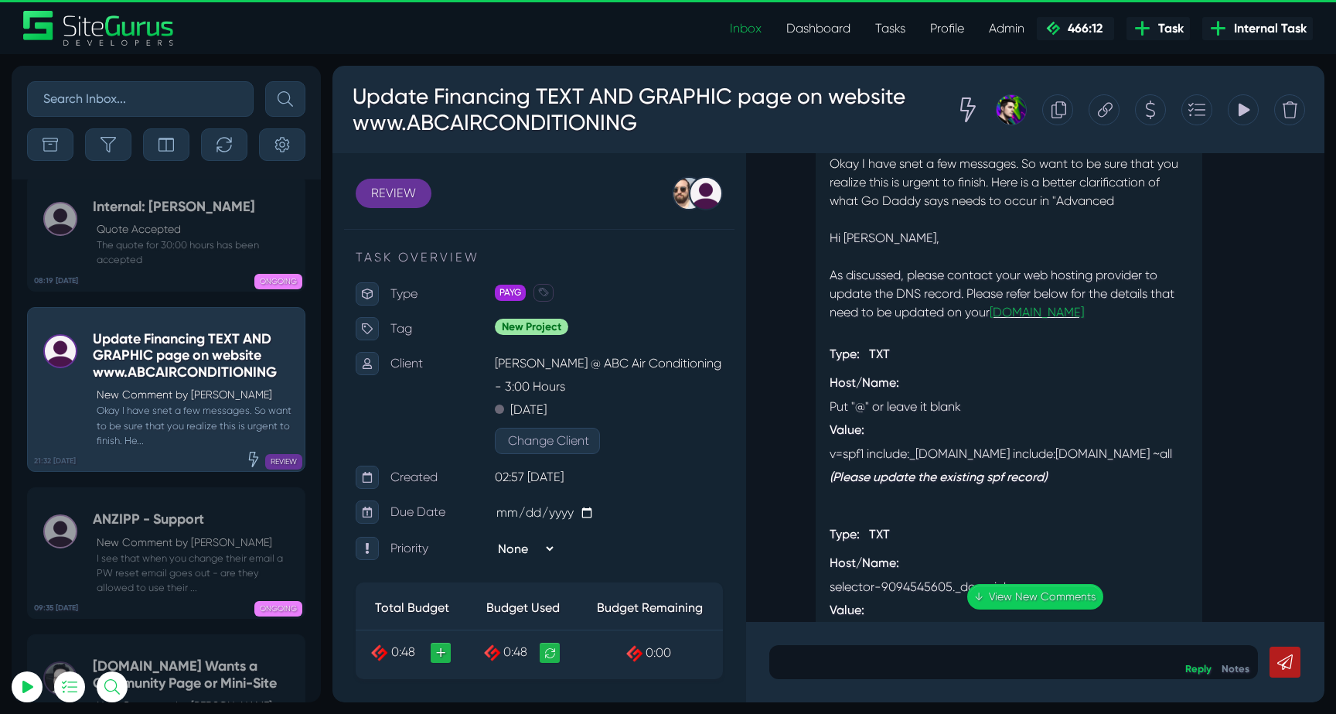
scroll to position [-956, 0]
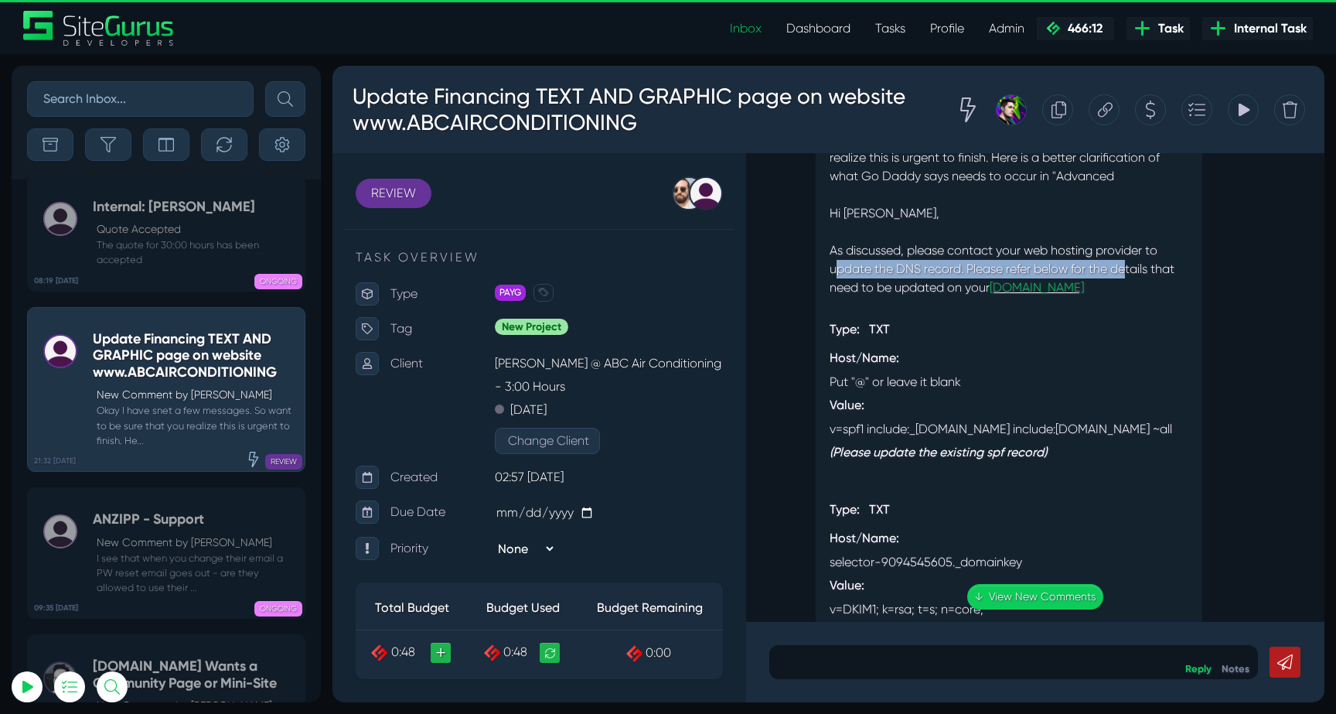
drag, startPoint x: 839, startPoint y: 244, endPoint x: 1127, endPoint y: 244, distance: 287.7
click at [1128, 244] on div "As discussed, please contact your web hosting provider to update the DNS record…" at bounding box center [1009, 269] width 359 height 56
click at [1127, 244] on div "As discussed, please contact your web hosting provider to update the DNS record…" at bounding box center [1009, 269] width 359 height 56
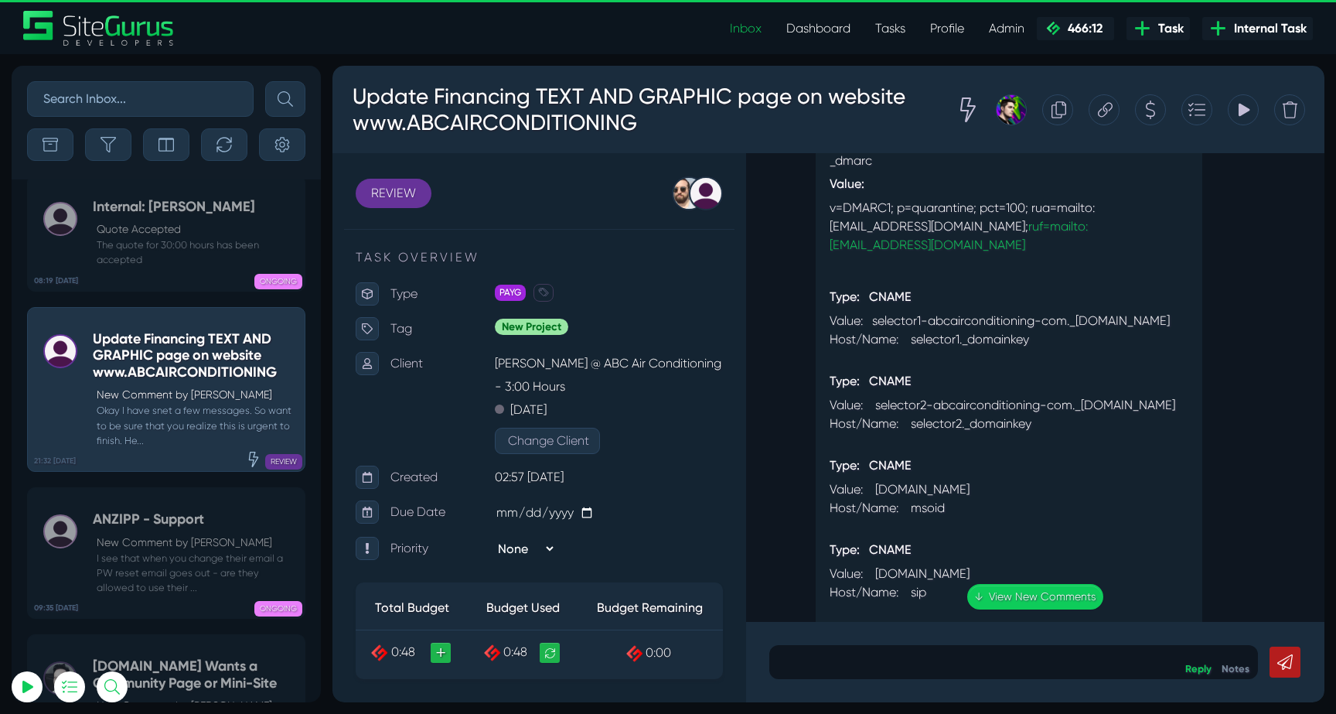
scroll to position [0, 0]
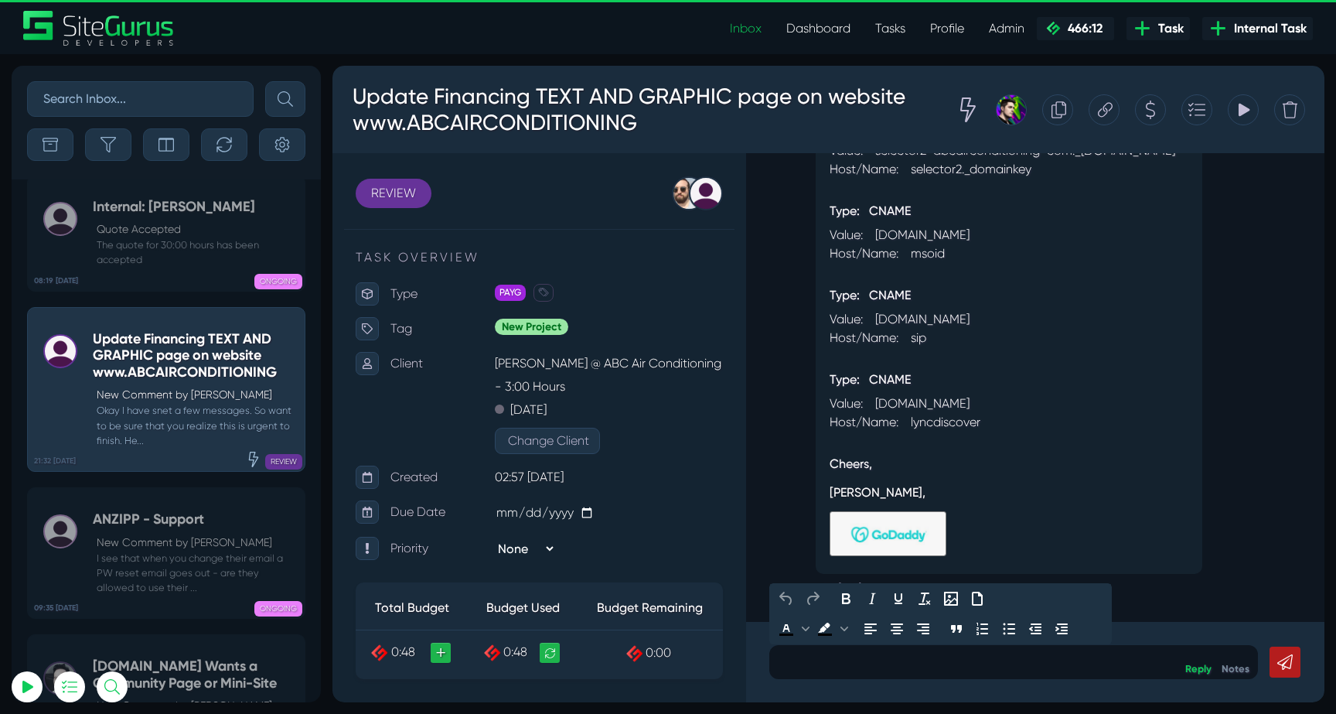
click at [875, 650] on div at bounding box center [1013, 662] width 489 height 34
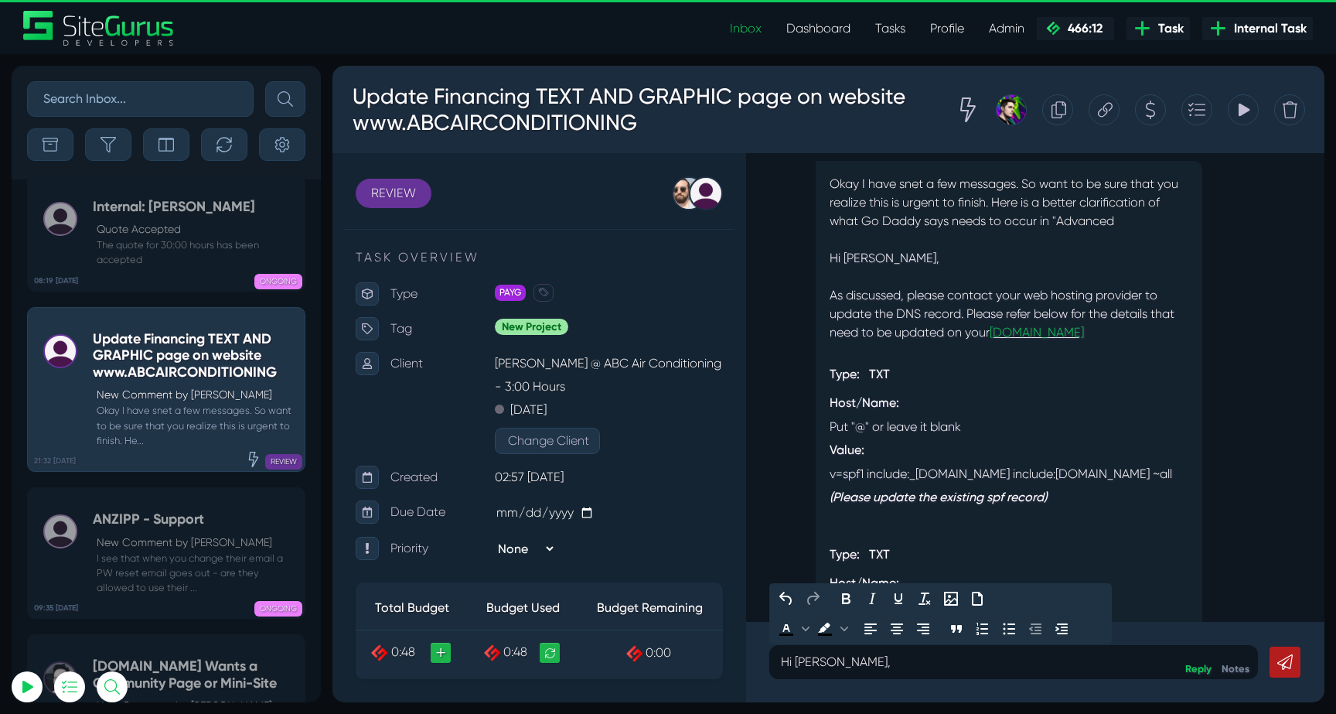
scroll to position [-1000, 0]
drag, startPoint x: 1066, startPoint y: 659, endPoint x: 1003, endPoint y: 660, distance: 63.4
click at [1003, 660] on p "Hi Karon, I'll get these updated now, we don't work weekends" at bounding box center [1014, 662] width 466 height 19
click at [1167, 663] on p "Hi Karon, I'll get these updated now, we're not available weekends" at bounding box center [1014, 662] width 466 height 19
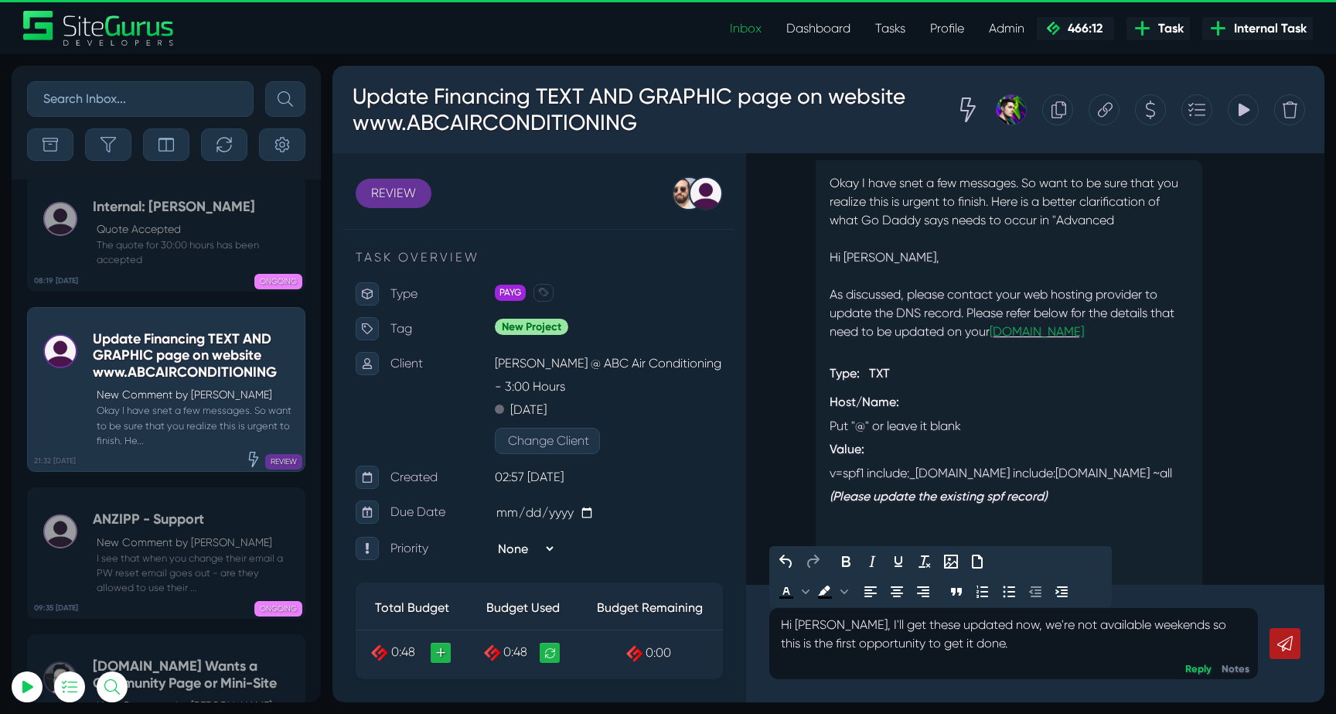
scroll to position [-1056, 0]
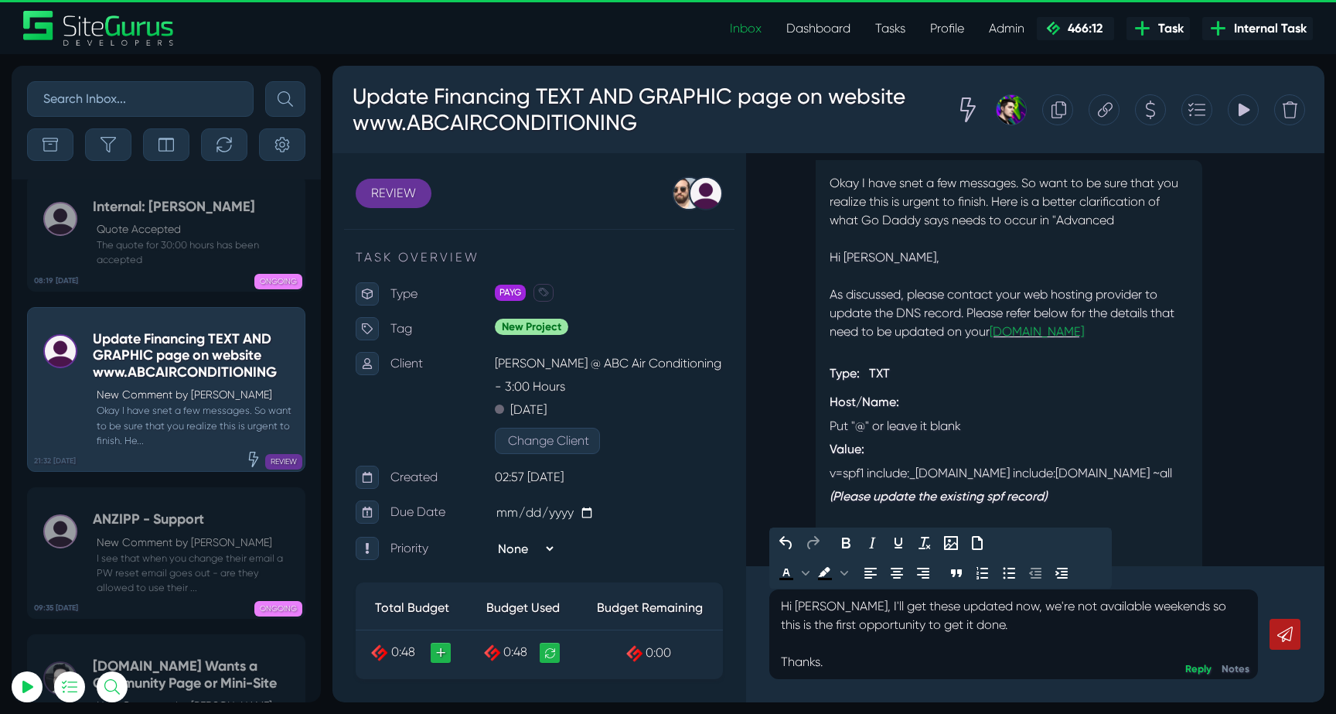
click at [967, 628] on p "Hi [PERSON_NAME], I'll get these updated now, we're not available weekends so t…" at bounding box center [1014, 615] width 466 height 37
click at [973, 658] on p "Thanks." at bounding box center [1014, 662] width 466 height 19
click at [984, 628] on p "Hi [PERSON_NAME], I'll get these updated now, we're not available weekends so t…" at bounding box center [1014, 615] width 466 height 37
click at [855, 653] on p "Thanks." at bounding box center [1014, 662] width 466 height 19
click at [851, 663] on p "Thanks." at bounding box center [1014, 662] width 466 height 19
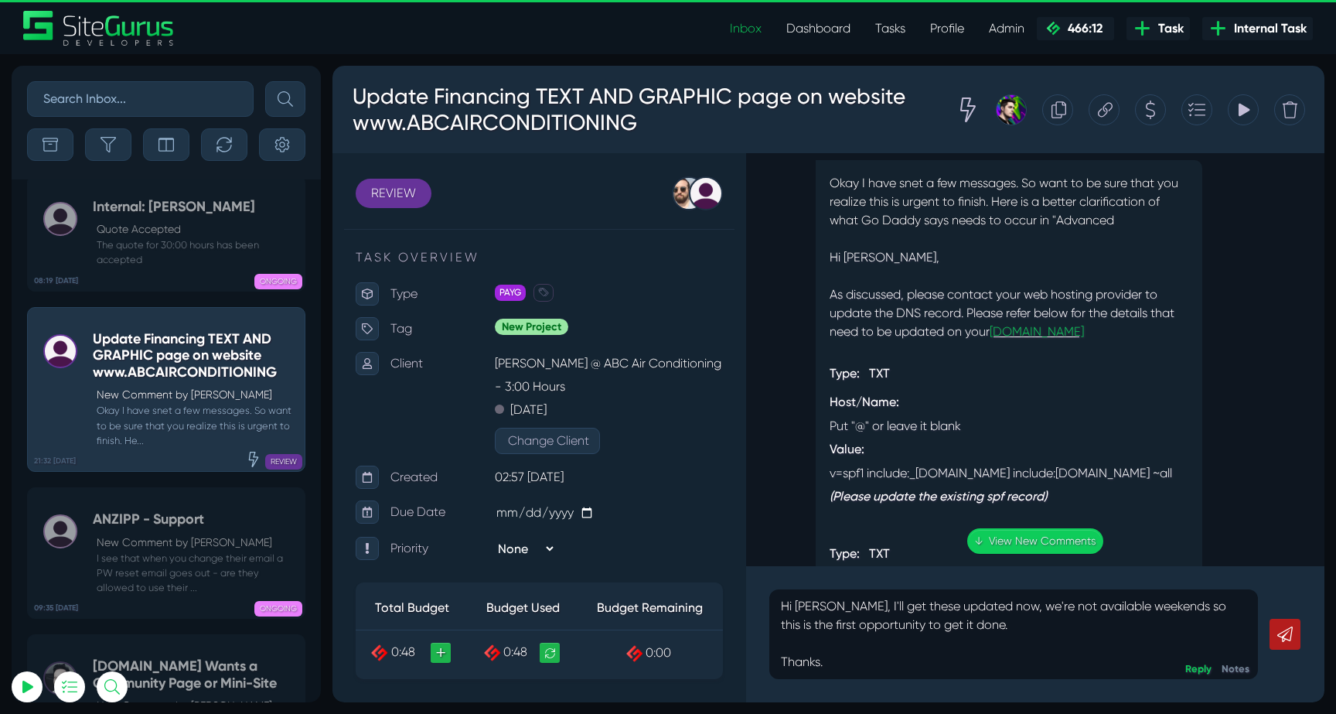
click at [1291, 643] on link at bounding box center [1285, 634] width 31 height 31
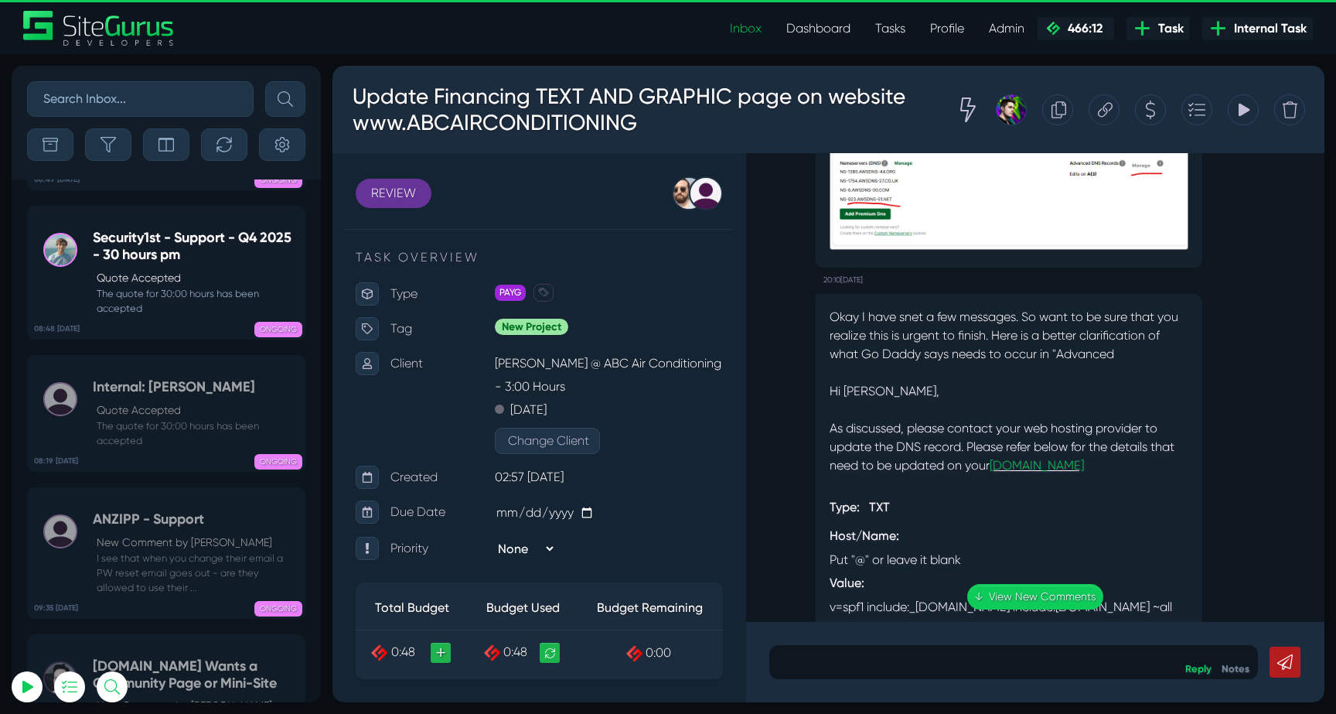
scroll to position [-1401, 0]
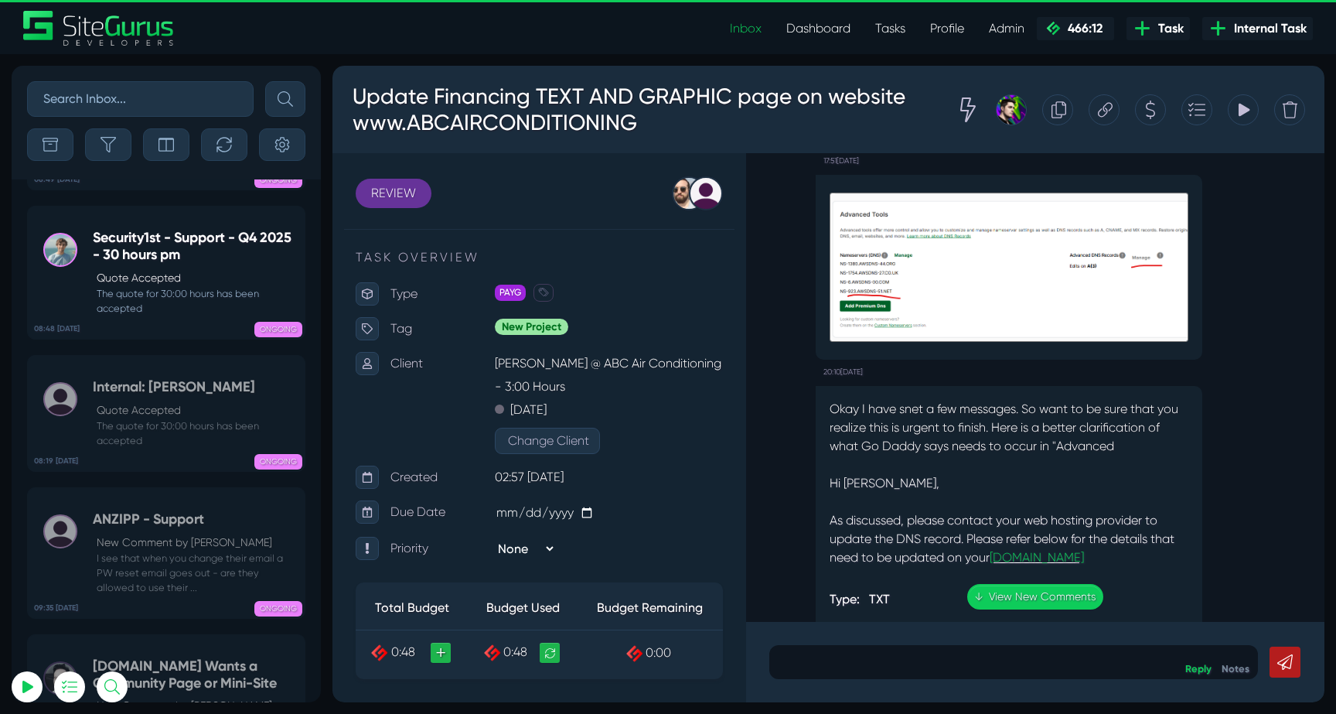
click at [988, 474] on div "Hi [PERSON_NAME]," at bounding box center [1009, 483] width 359 height 19
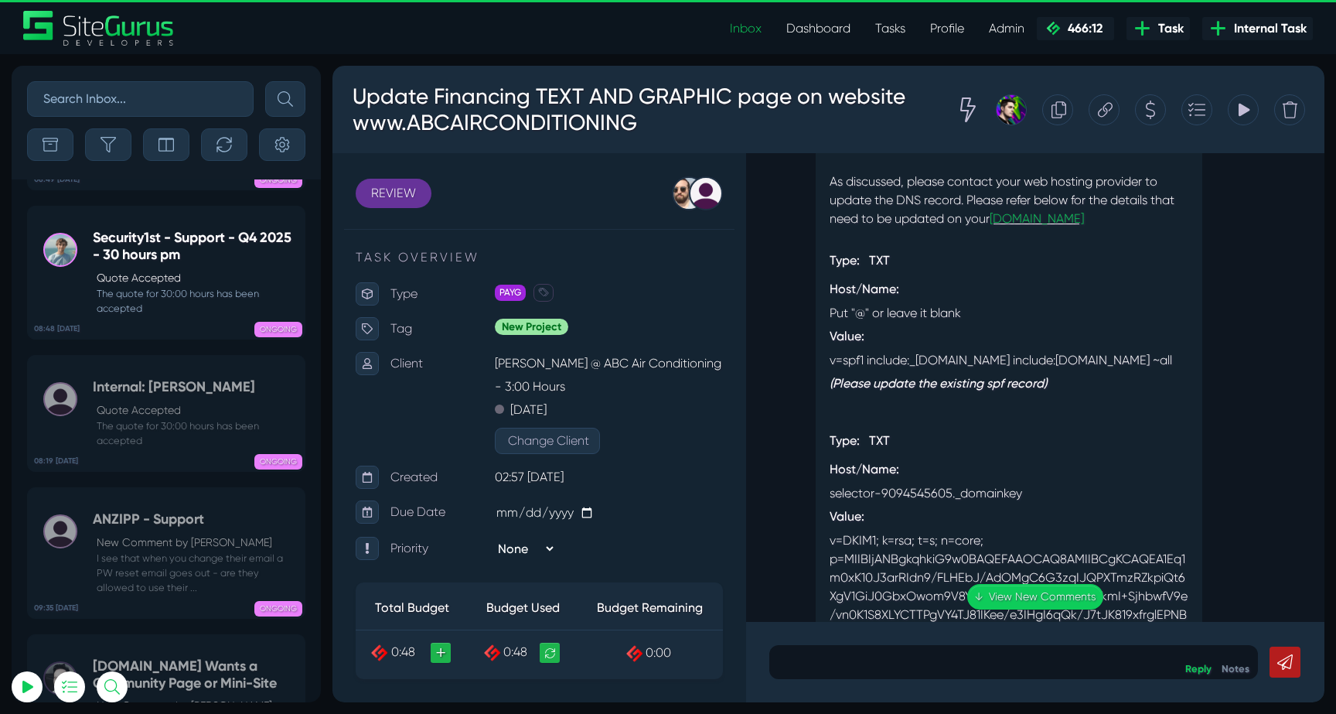
scroll to position [-1062, 0]
drag, startPoint x: 1006, startPoint y: 353, endPoint x: 812, endPoint y: 341, distance: 194.5
copy div "v=spf1 include:_[DOMAIN_NAME] include:[DOMAIN_NAME] ~all"
click at [999, 383] on em "(Please update the existing spf record)" at bounding box center [938, 382] width 217 height 15
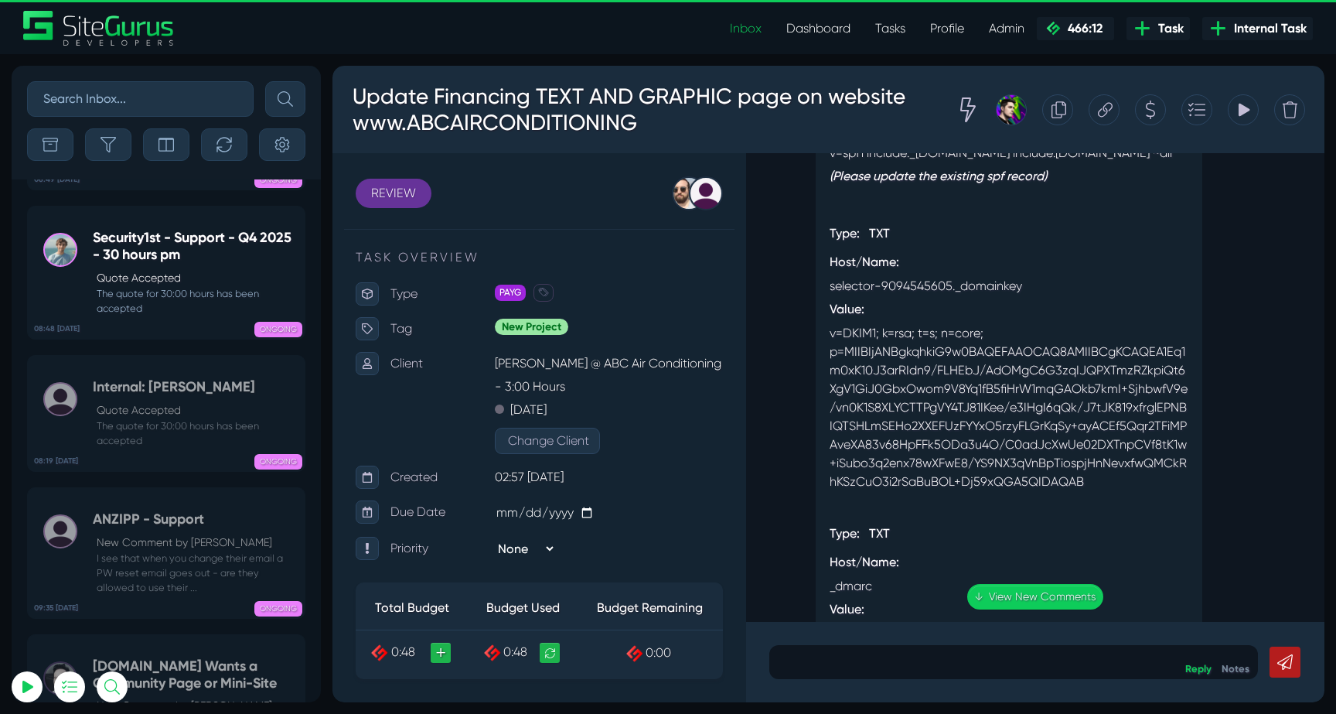
scroll to position [-848, 0]
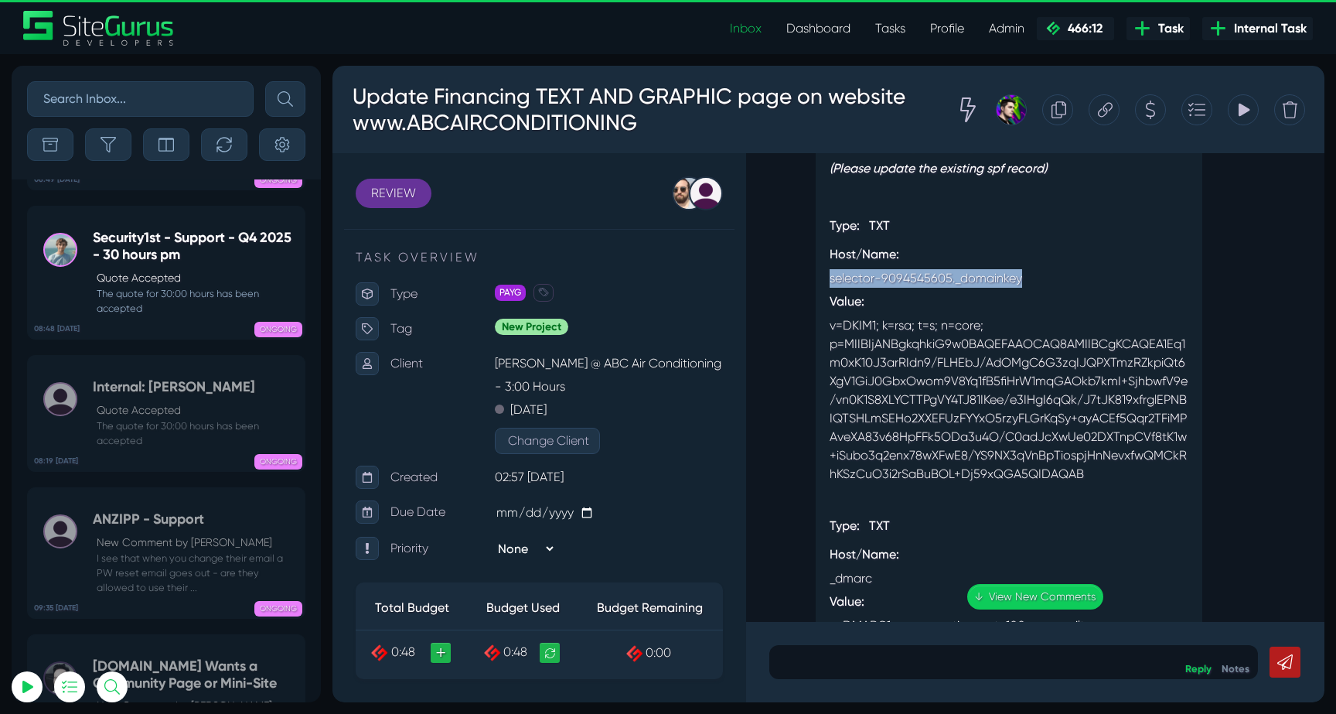
drag, startPoint x: 1042, startPoint y: 271, endPoint x: 818, endPoint y: 277, distance: 223.6
click at [818, 277] on div "Okay I have snet a few messages. So want to be sure that you realize this is ur…" at bounding box center [1009, 539] width 387 height 1414
copy div "selector-9094545605._domainkey"
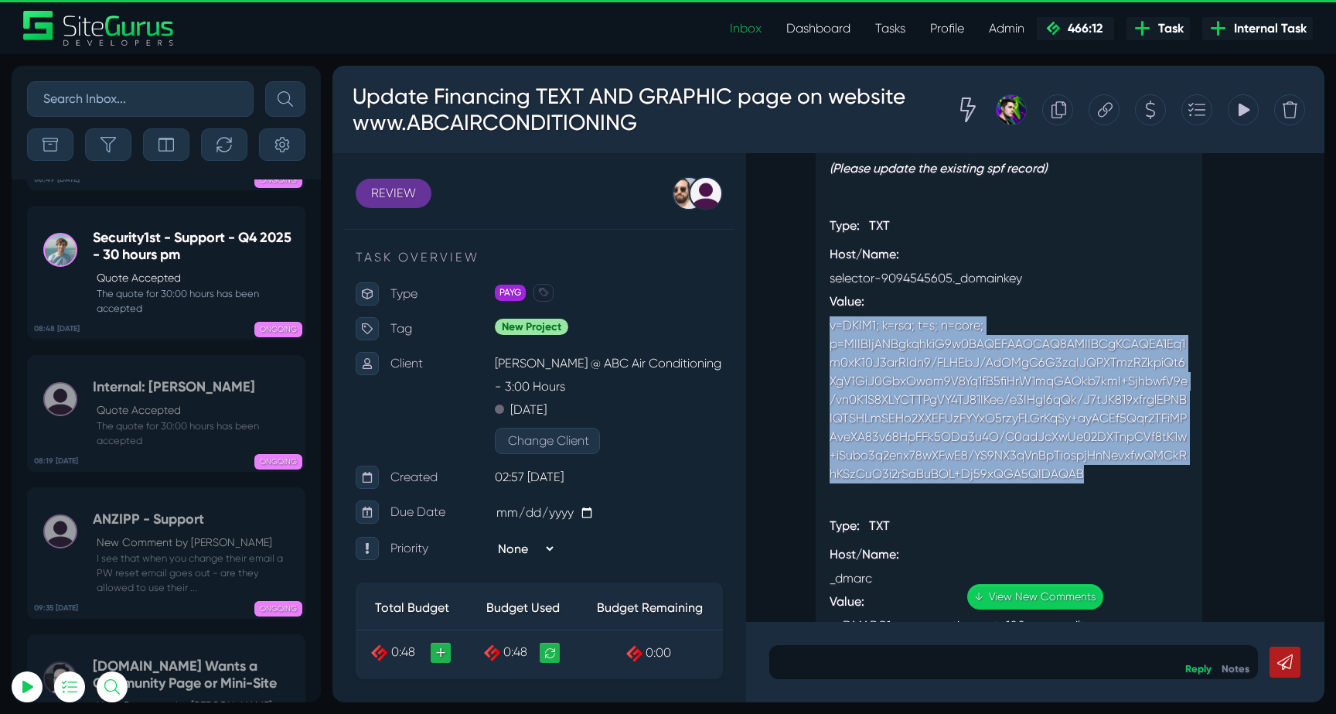
drag, startPoint x: 1087, startPoint y: 467, endPoint x: 766, endPoint y: 308, distance: 358.3
click at [766, 308] on div "Luke Wakefield Hi Karon, I'll get these updated now, we're not available weeken…" at bounding box center [1035, 387] width 578 height 469
copy div "v=DKIM1; k=rsa; t=s; n=core; p=MIIBIjANBgkqhkiG9w0BAQEFAAOCAQ8AMIIBCgKCAQEA1Eq1…"
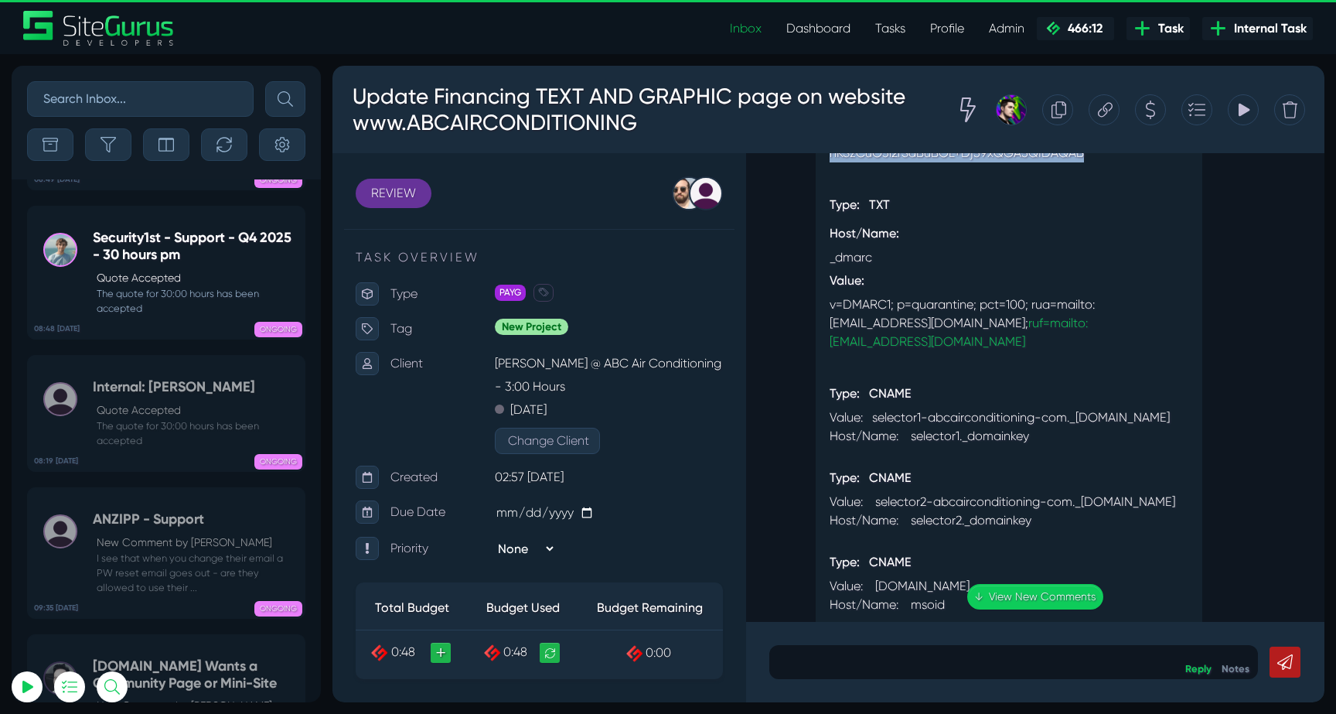
scroll to position [-483, 0]
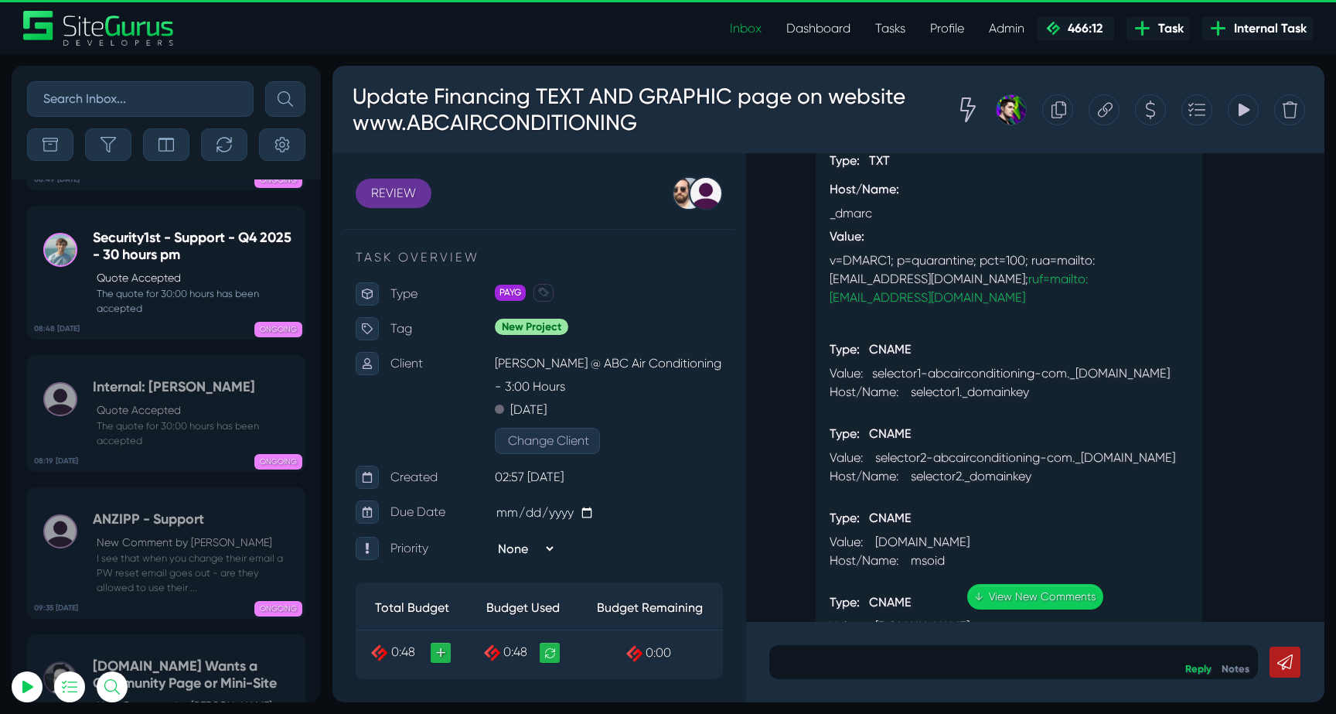
drag, startPoint x: 1108, startPoint y: 292, endPoint x: 793, endPoint y: 253, distance: 317.2
click at [793, 253] on div "Okay I have snet a few messages. So want to be sure that you realize this is ur…" at bounding box center [1035, 182] width 532 height 1448
copy div "v=DMARC1; p=quarantine; pct=100; rua=mailto:karons@abcairconditioning.com; ruf=…"
drag, startPoint x: 1046, startPoint y: 404, endPoint x: 914, endPoint y: 405, distance: 132.2
click at [914, 401] on div "Host/Name: selector1._domainkey" at bounding box center [1009, 392] width 359 height 19
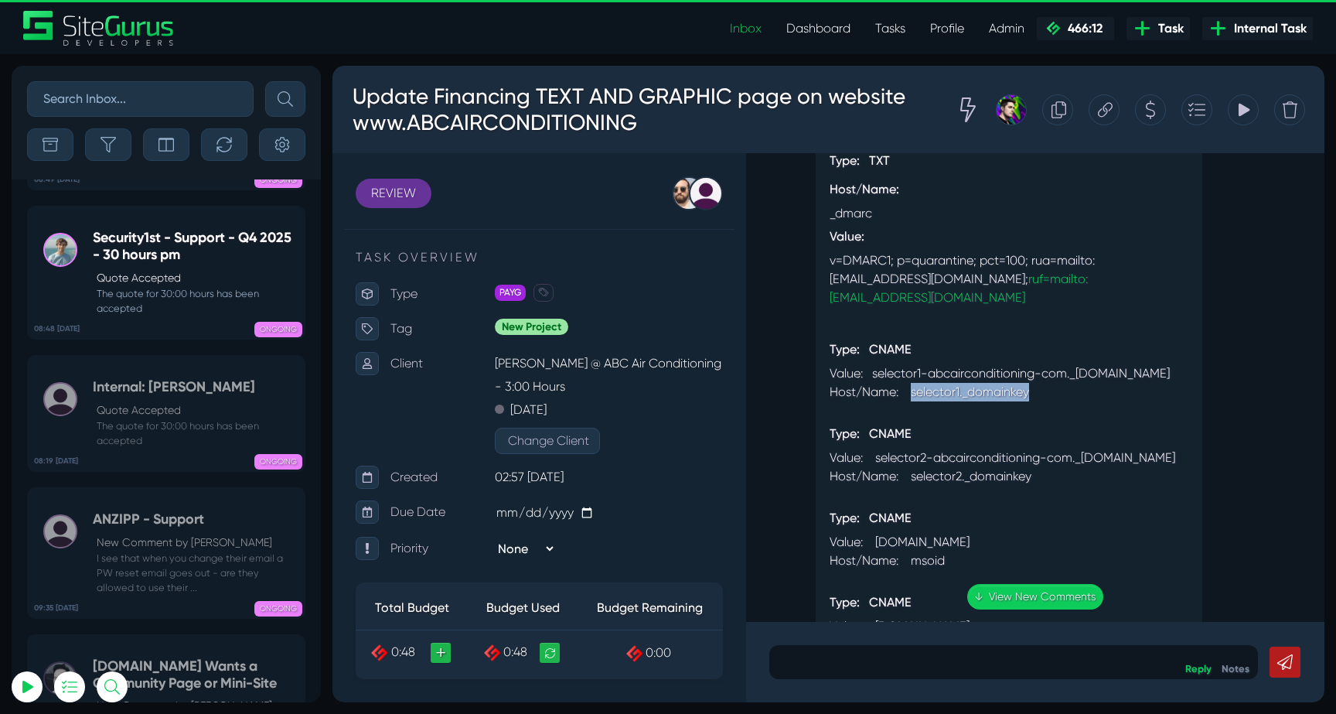
copy div "selector1._domainkey"
drag, startPoint x: 1164, startPoint y: 391, endPoint x: 872, endPoint y: 375, distance: 292.7
click at [872, 375] on div "Value: selector1-abcairconditioning-com._[DOMAIN_NAME]" at bounding box center [1009, 373] width 359 height 19
copy div "selector1-abcairconditioning-com._domainkey.NETORG19628711.y-v1.dkim.mail.micro…"
drag, startPoint x: 1055, startPoint y: 506, endPoint x: 915, endPoint y: 505, distance: 140.0
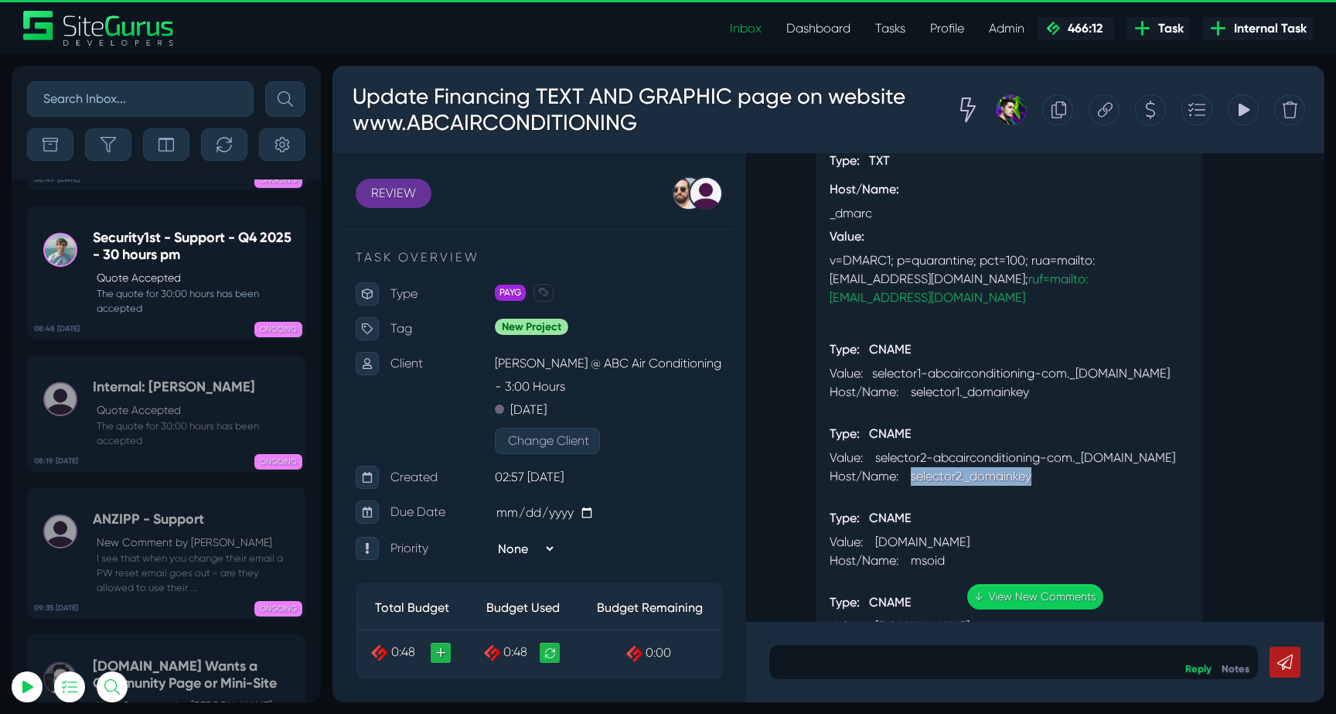
click at [915, 486] on div "Host/Name: selector2._domainkey" at bounding box center [1009, 476] width 359 height 19
copy div "selector2._domainkey"
drag, startPoint x: 1163, startPoint y: 485, endPoint x: 876, endPoint y: 468, distance: 287.4
click at [876, 467] on div "Value: selector2-abcairconditioning-com._[DOMAIN_NAME]" at bounding box center [1009, 458] width 359 height 19
copy div "selector2-abcairconditioning-com._domainkey.NETORG19628711.y-v1.dkim.mail.micro…"
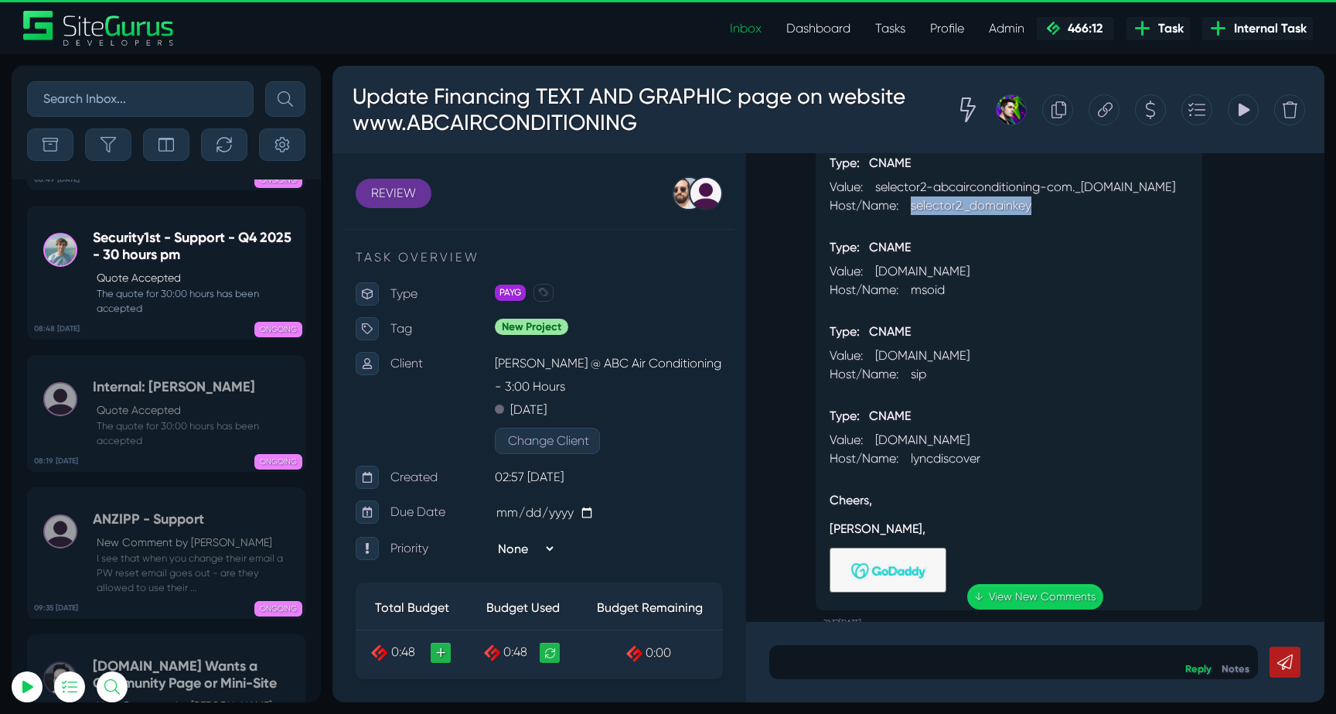
scroll to position [-179, 0]
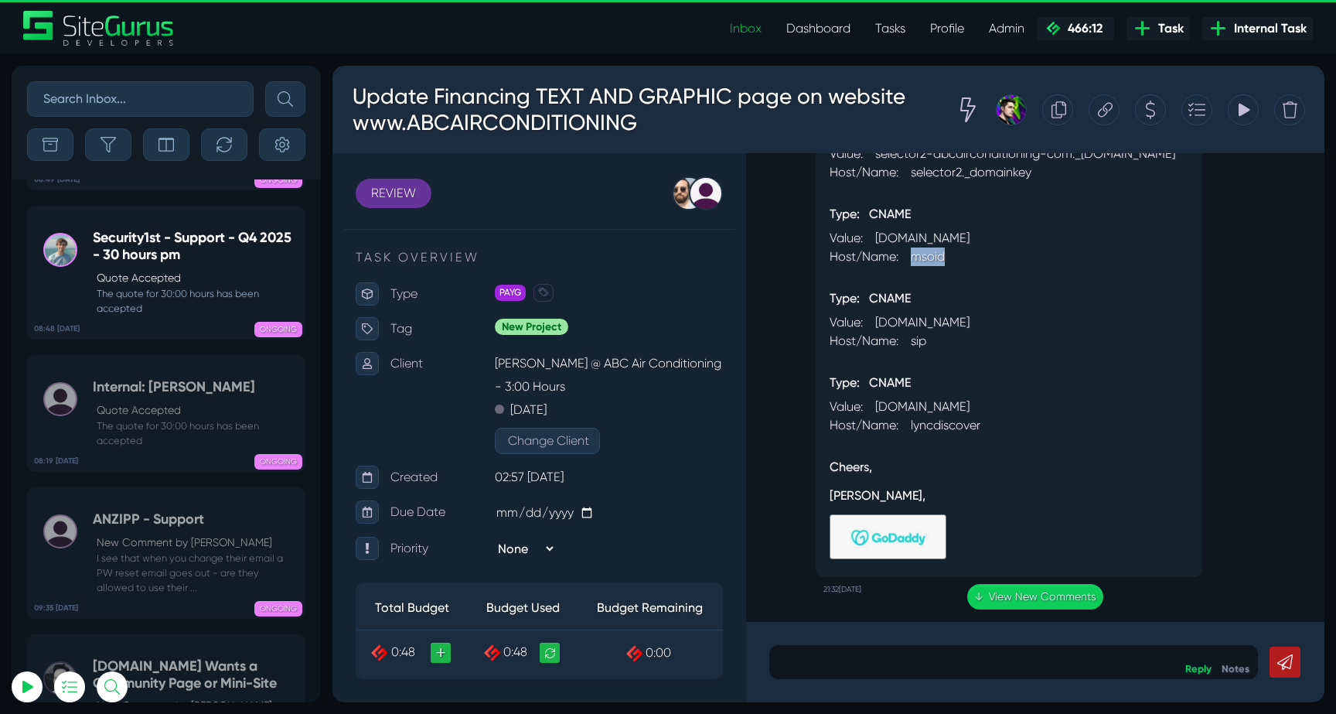
drag, startPoint x: 971, startPoint y: 287, endPoint x: 916, endPoint y: 288, distance: 54.1
click at [916, 266] on div "Host/Name: msoid" at bounding box center [1009, 256] width 359 height 19
copy div "msoid"
drag, startPoint x: 1080, startPoint y: 261, endPoint x: 879, endPoint y: 261, distance: 201.8
click at [879, 247] on div "Value: [DOMAIN_NAME]" at bounding box center [1009, 238] width 359 height 19
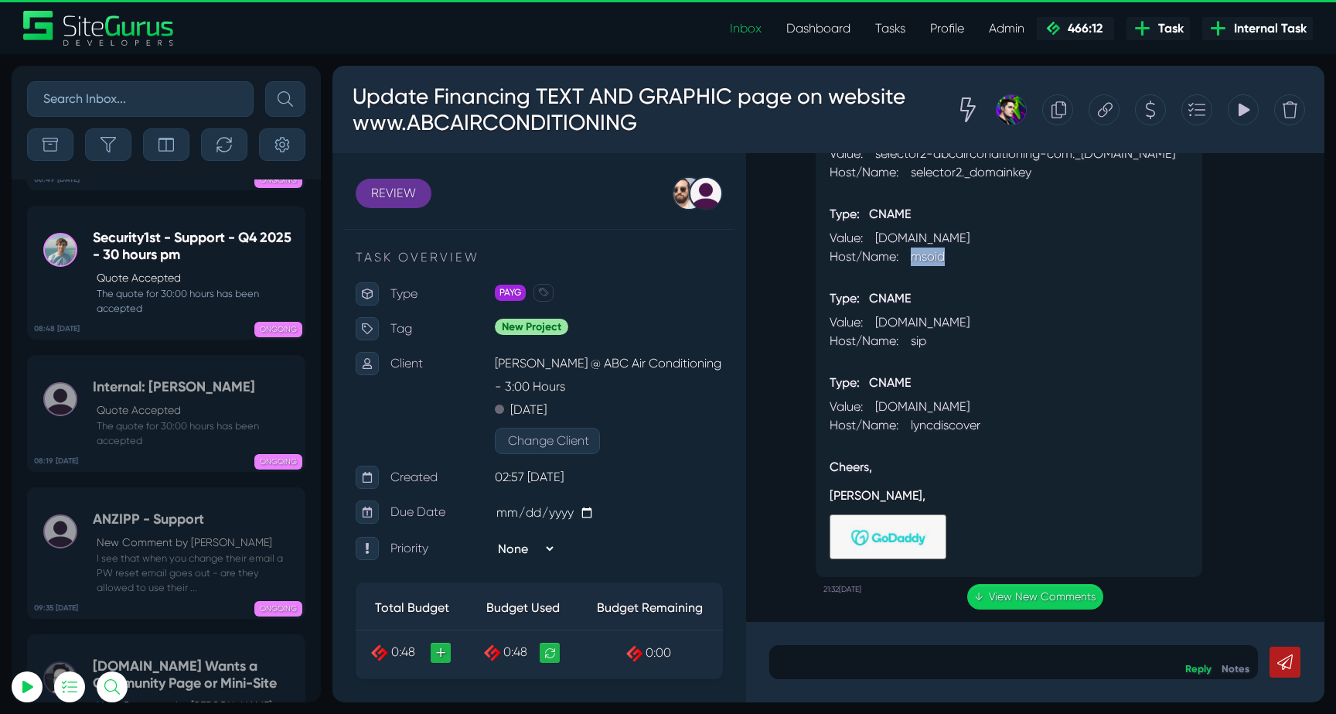
copy div "clientconfig.microsoftonline-p.net"
drag, startPoint x: 1000, startPoint y: 353, endPoint x: 879, endPoint y: 352, distance: 120.6
click at [879, 332] on div "Value: [DOMAIN_NAME]" at bounding box center [1009, 322] width 359 height 19
drag, startPoint x: 1014, startPoint y: 437, endPoint x: 879, endPoint y: 435, distance: 134.6
click at [879, 416] on div "Value: [DOMAIN_NAME]" at bounding box center [1009, 406] width 359 height 19
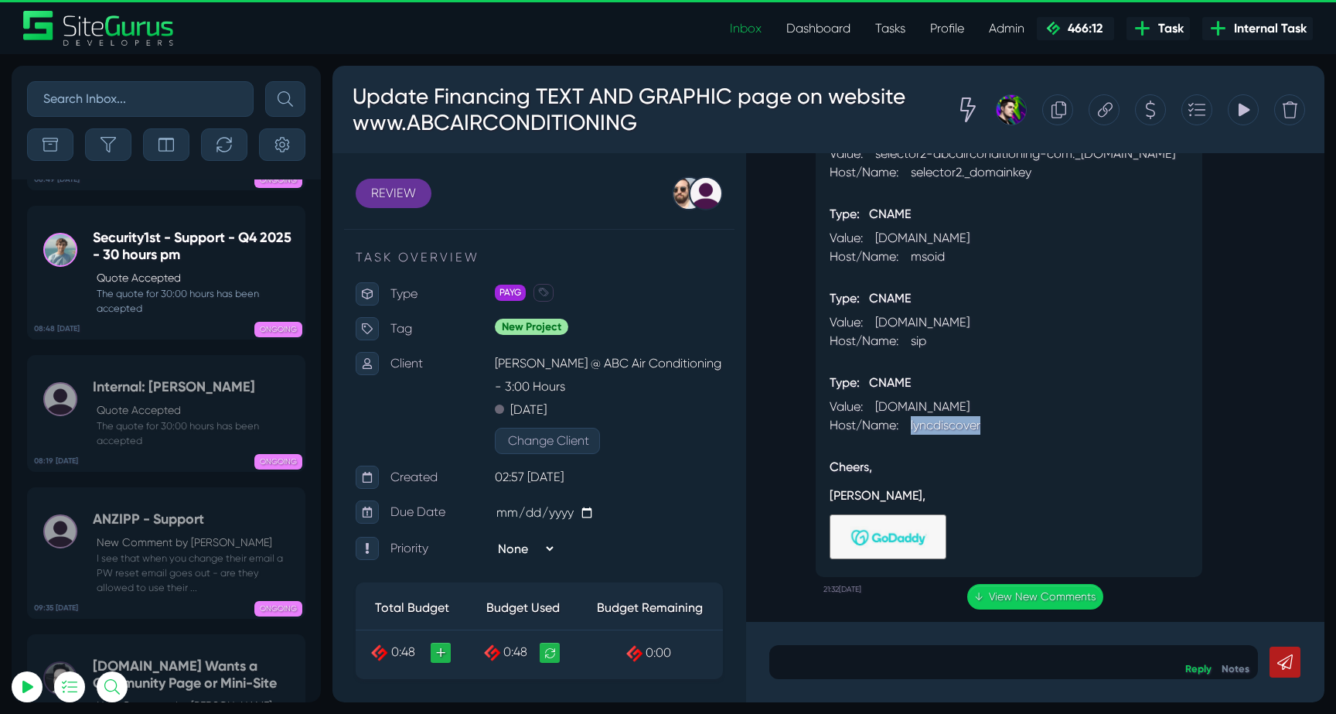
drag, startPoint x: 1039, startPoint y: 451, endPoint x: 913, endPoint y: 451, distance: 126.8
click at [913, 435] on div "Host/Name: lyncdiscover" at bounding box center [1009, 425] width 359 height 19
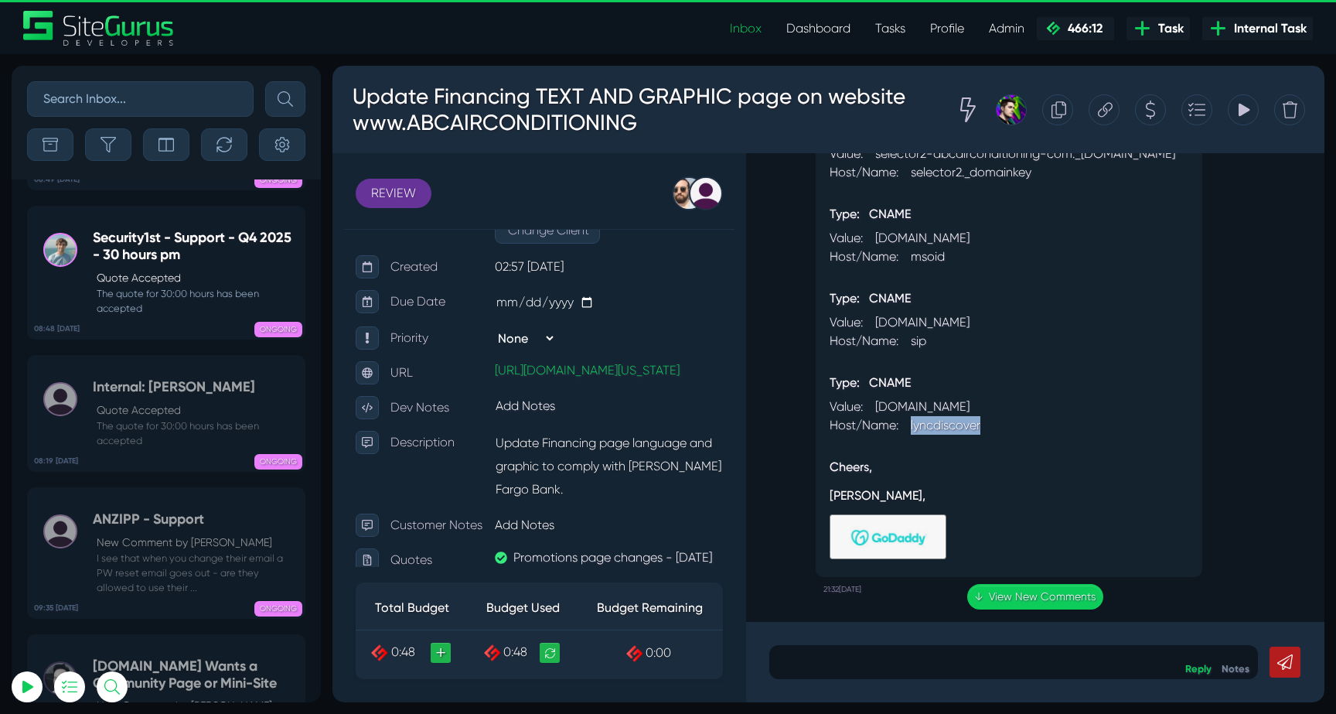
scroll to position [0, 0]
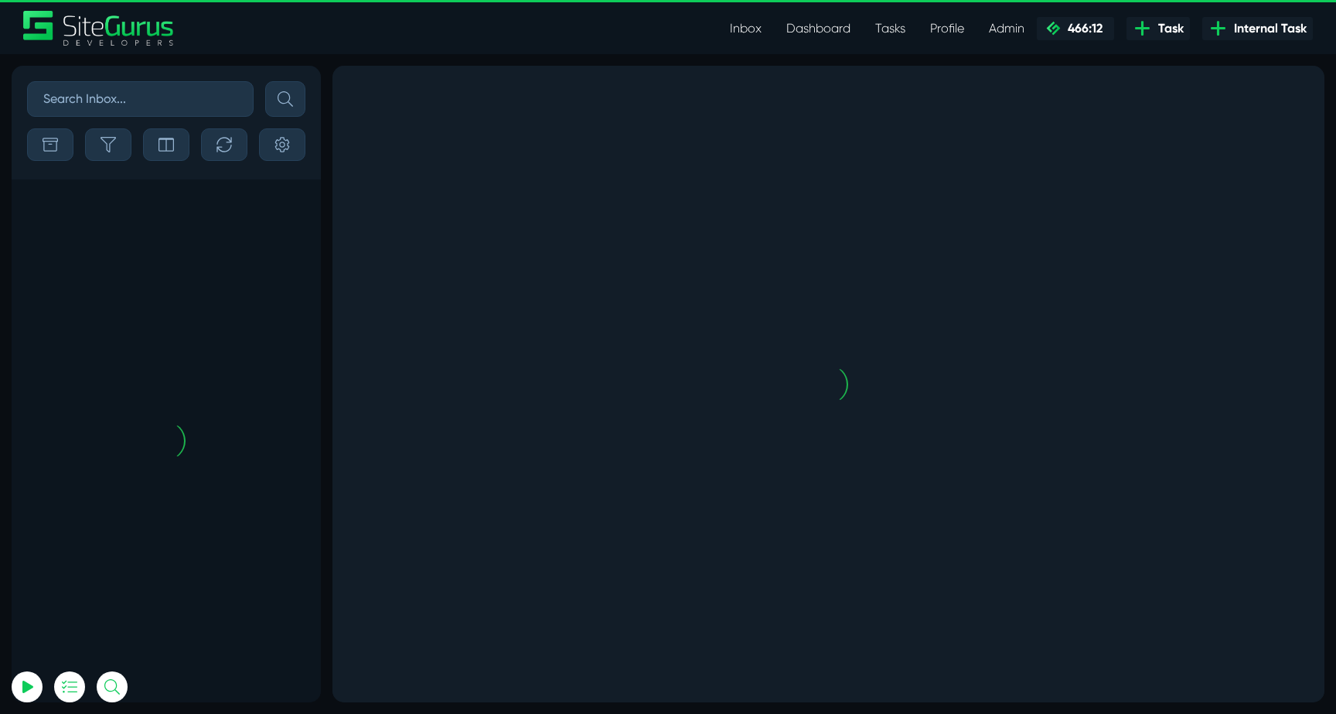
scroll to position [-3638, 0]
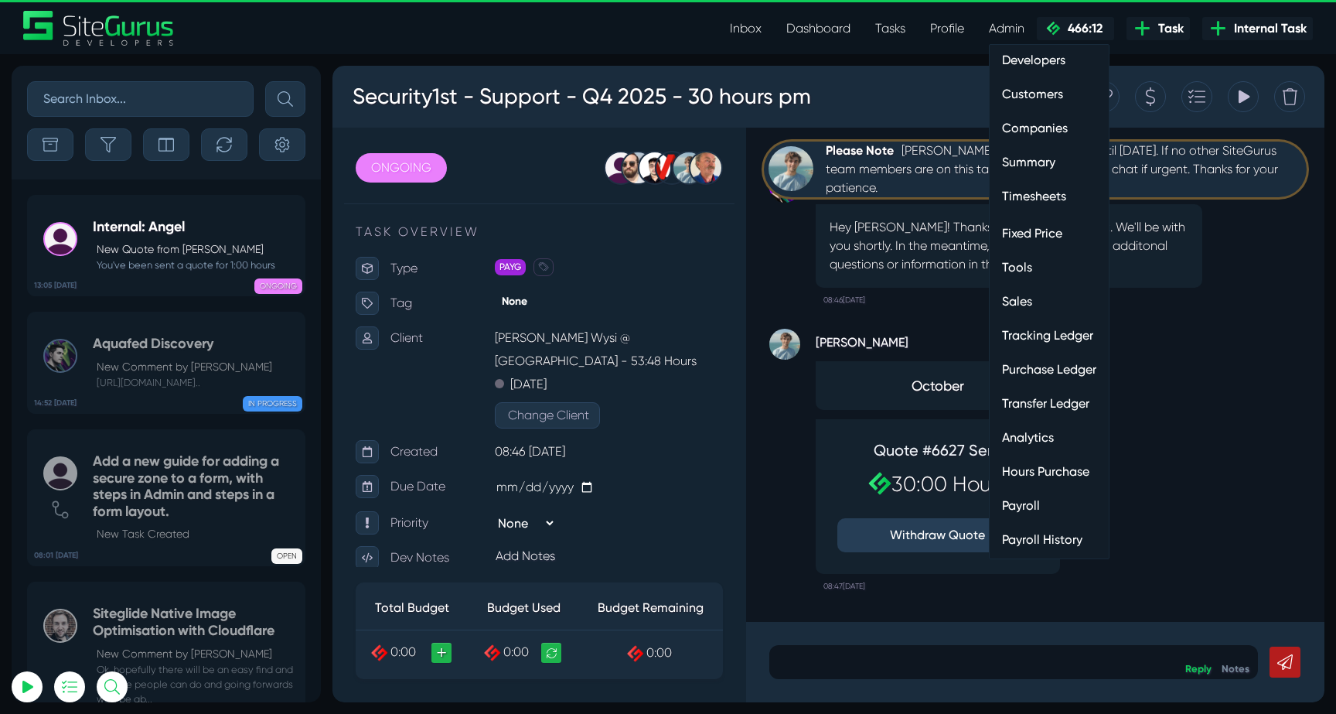
click at [1032, 85] on link "Customers" at bounding box center [1049, 94] width 119 height 31
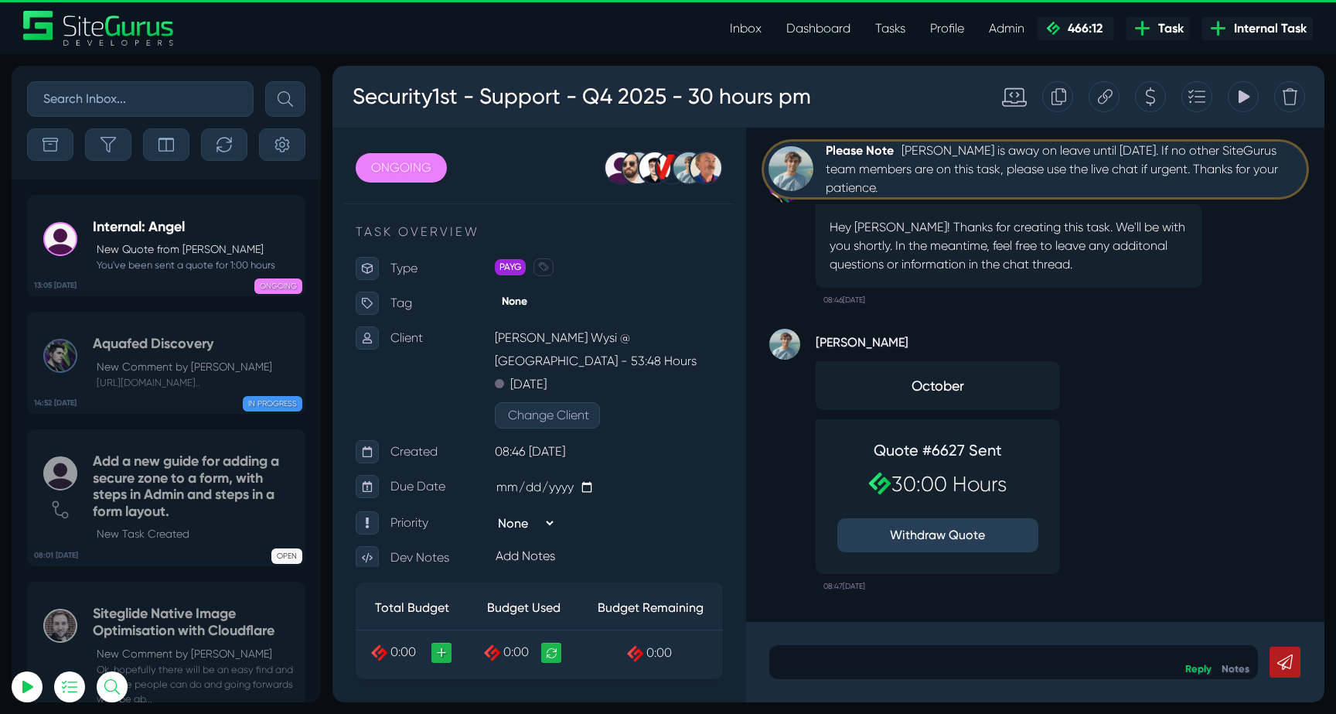
click at [1112, 95] on icon at bounding box center [1105, 96] width 15 height 29
click at [247, 153] on button "button" at bounding box center [224, 144] width 46 height 32
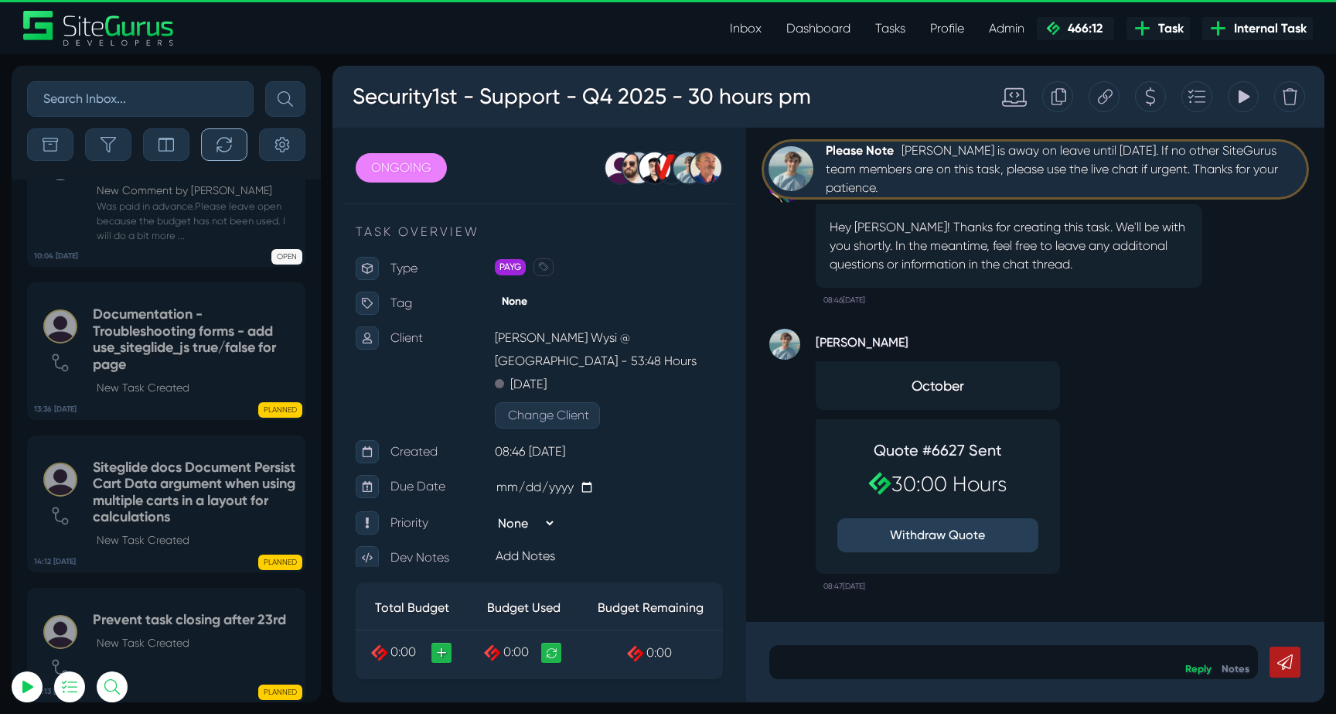
scroll to position [-3638, 0]
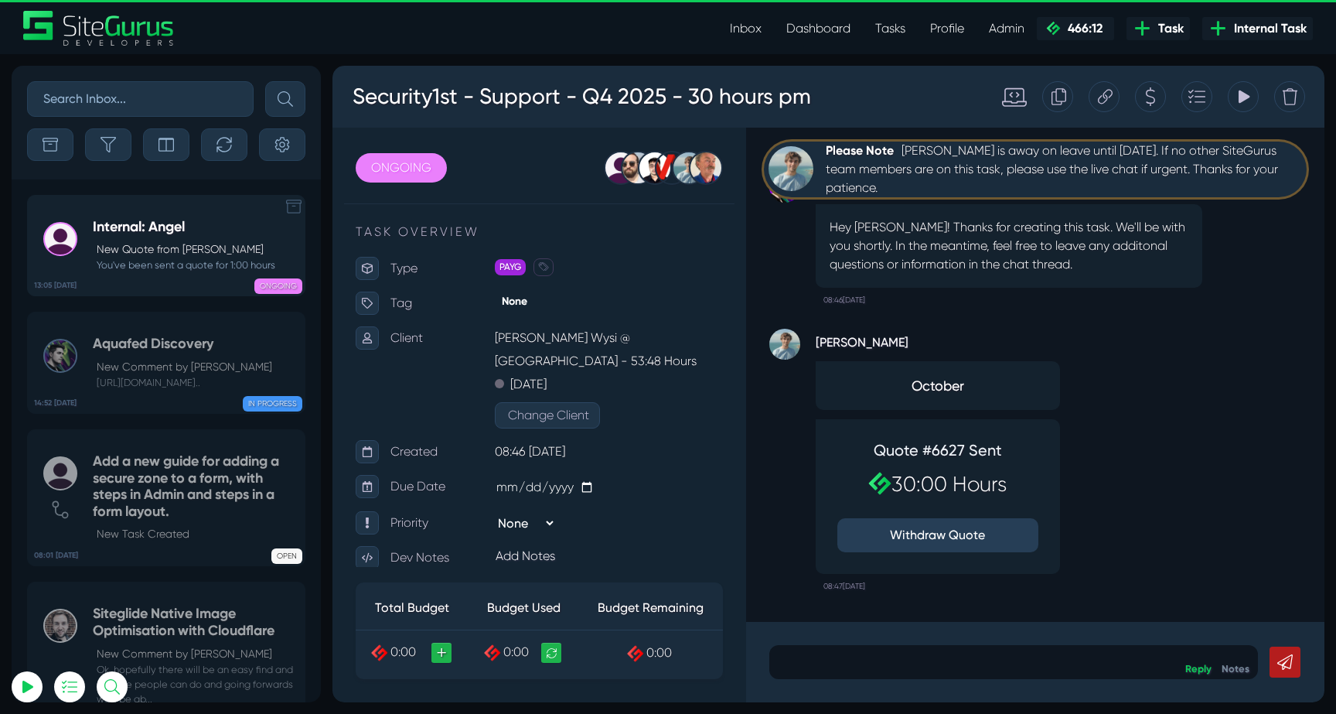
click at [200, 247] on p "New Quote from Angel Dagondon" at bounding box center [186, 249] width 179 height 16
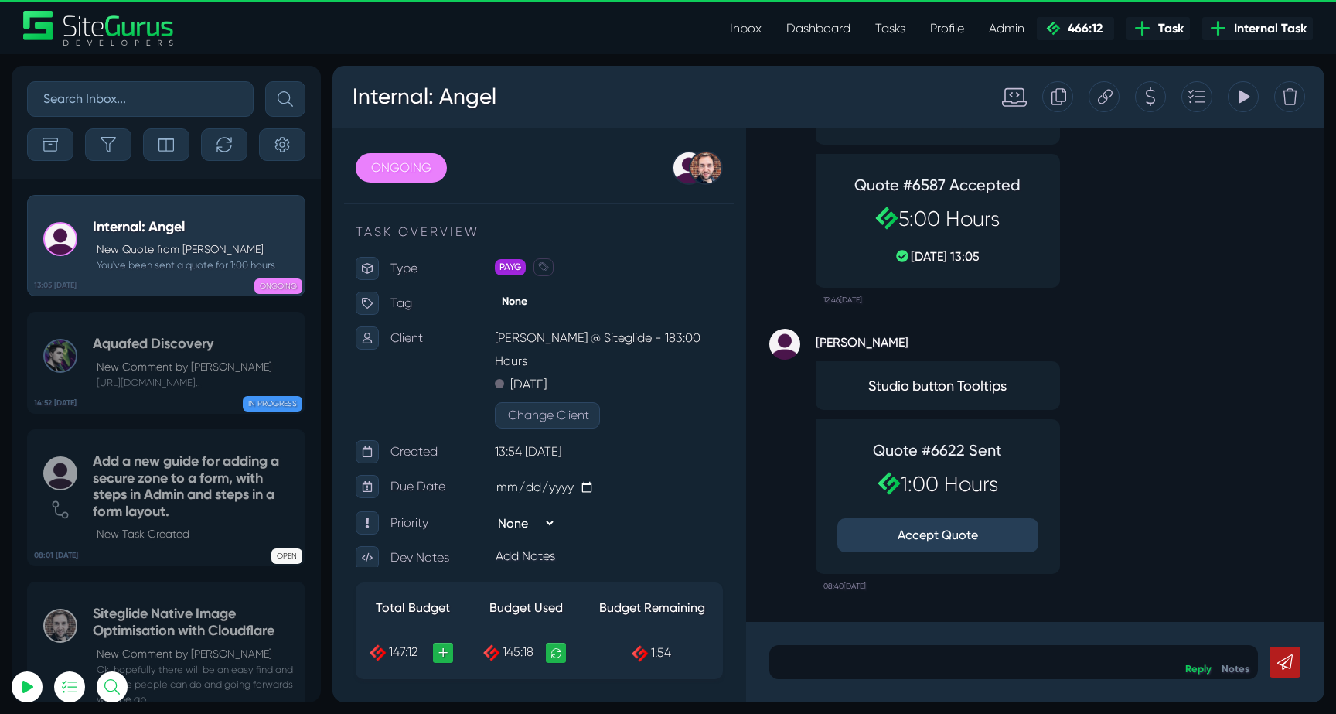
click at [932, 533] on button "Accept Quote" at bounding box center [938, 535] width 201 height 34
click at [126, 152] on button "button" at bounding box center [108, 144] width 46 height 32
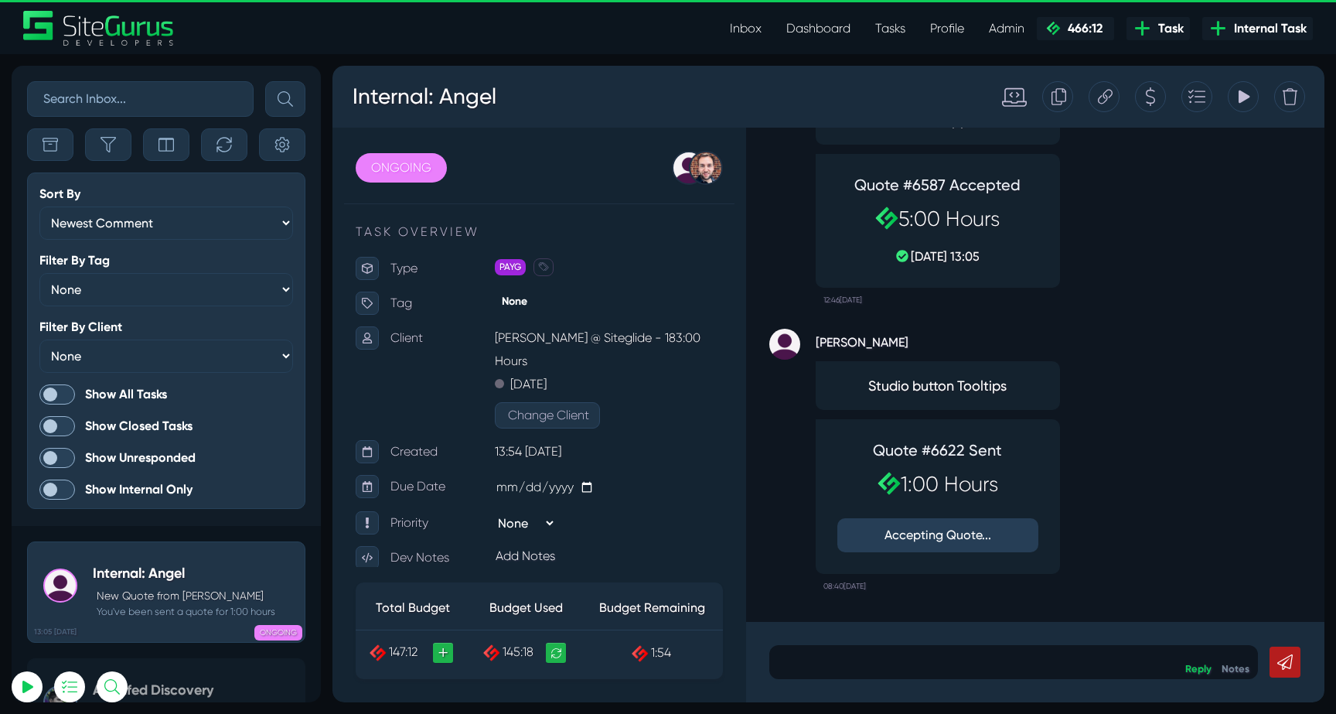
scroll to position [-3984, 0]
click at [54, 389] on span at bounding box center [57, 394] width 36 height 20
click at [0, 0] on input "Show All Tasks" at bounding box center [0, 0] width 0 height 0
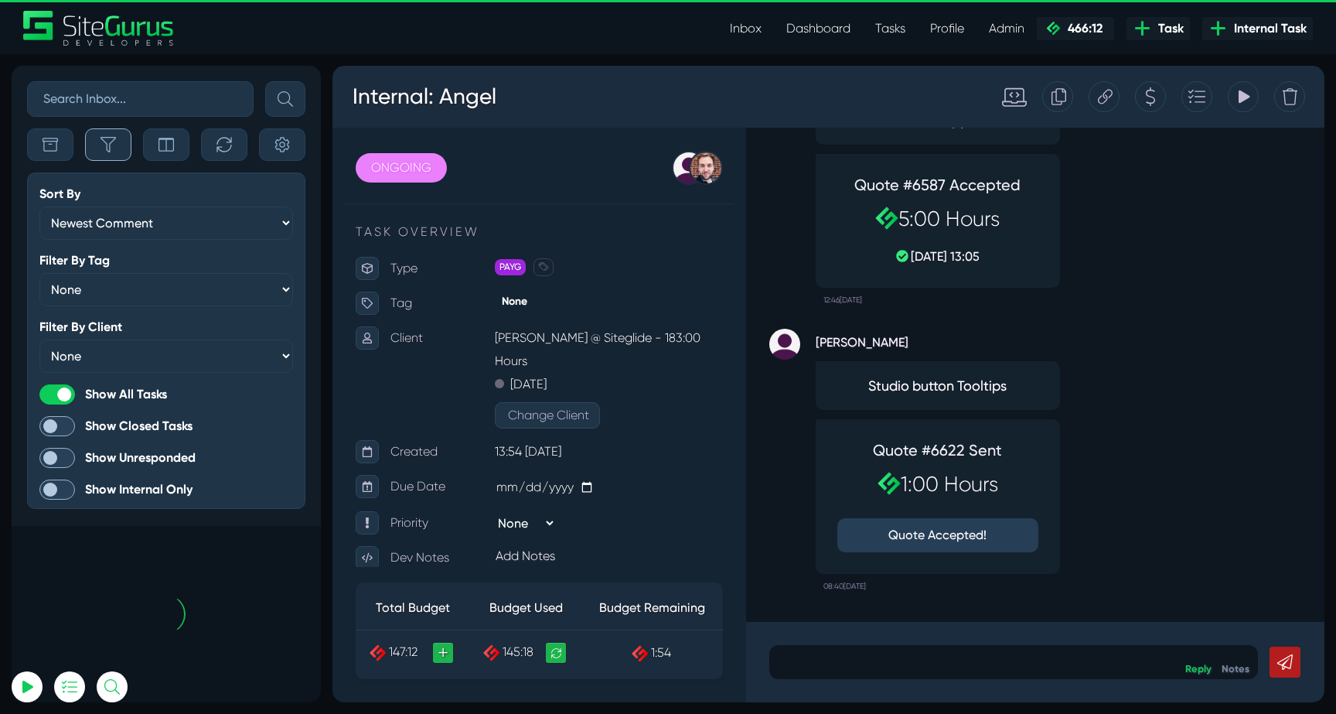
click at [117, 155] on button "button" at bounding box center [108, 144] width 46 height 32
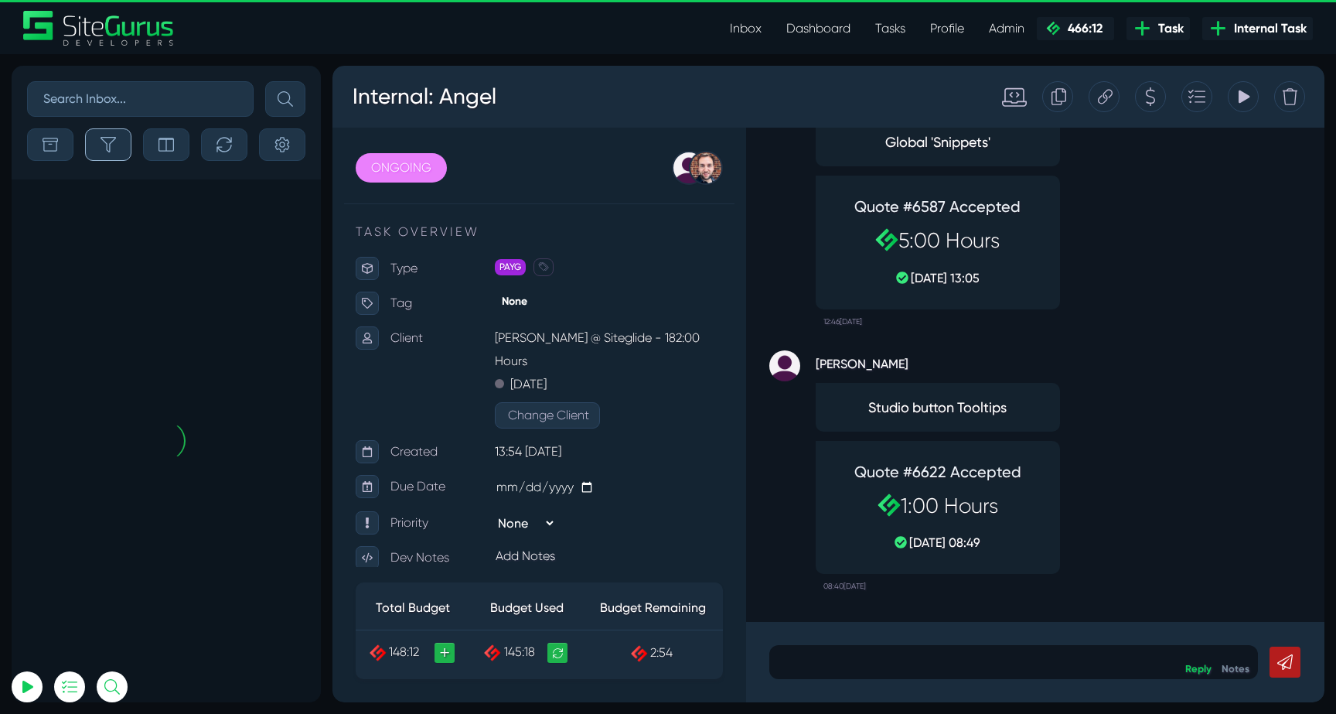
scroll to position [-61122, 0]
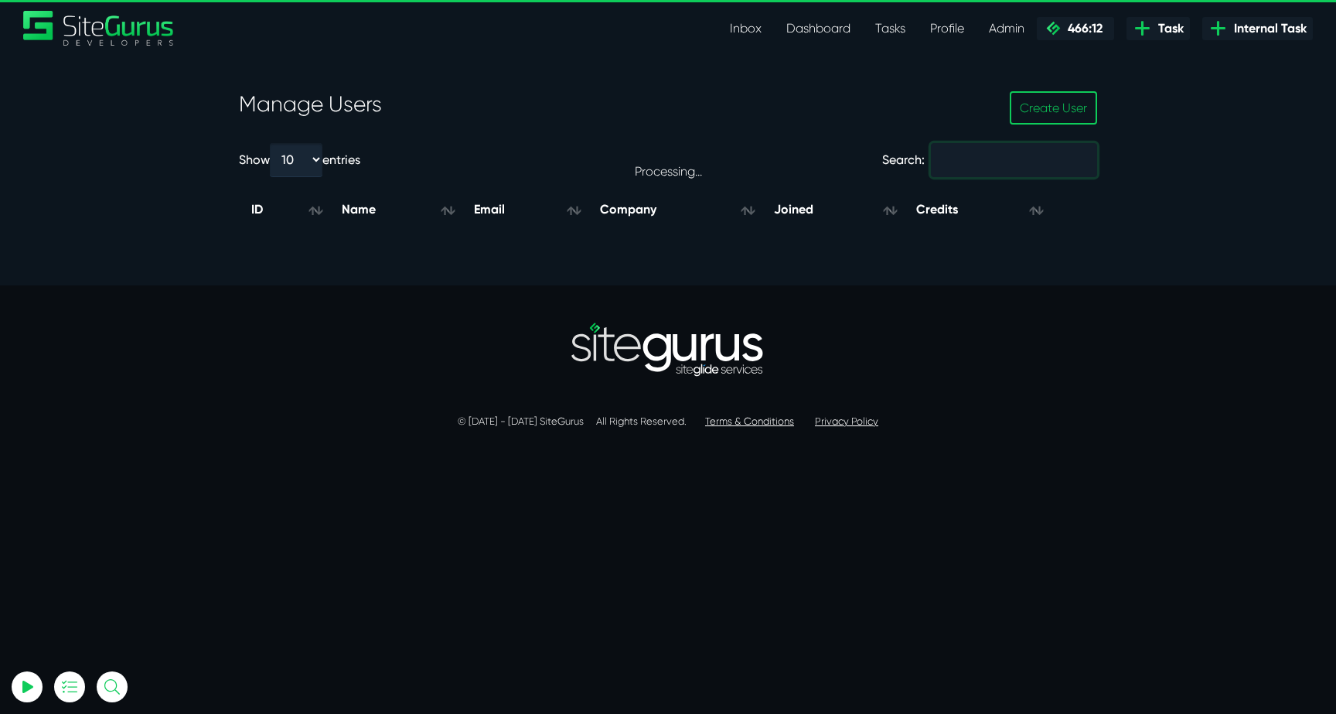
click at [971, 172] on input "Search:" at bounding box center [1014, 160] width 166 height 34
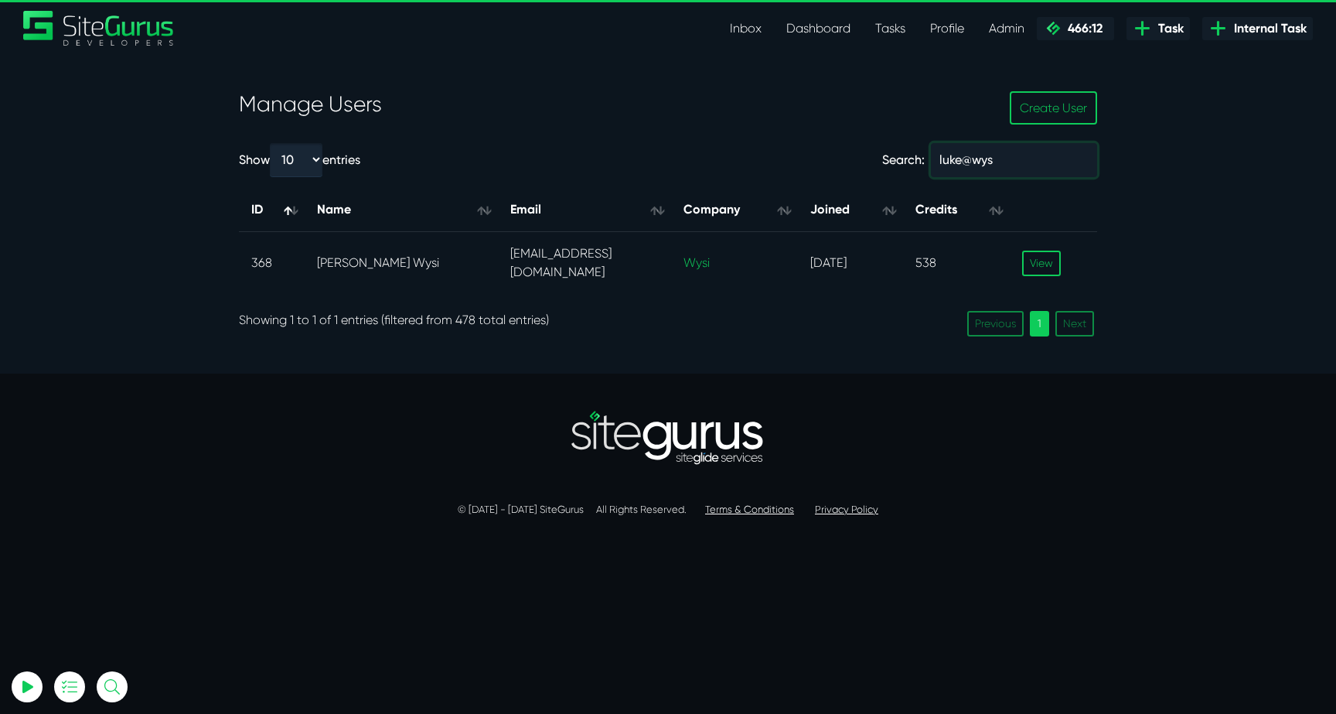
type input "luke@wys"
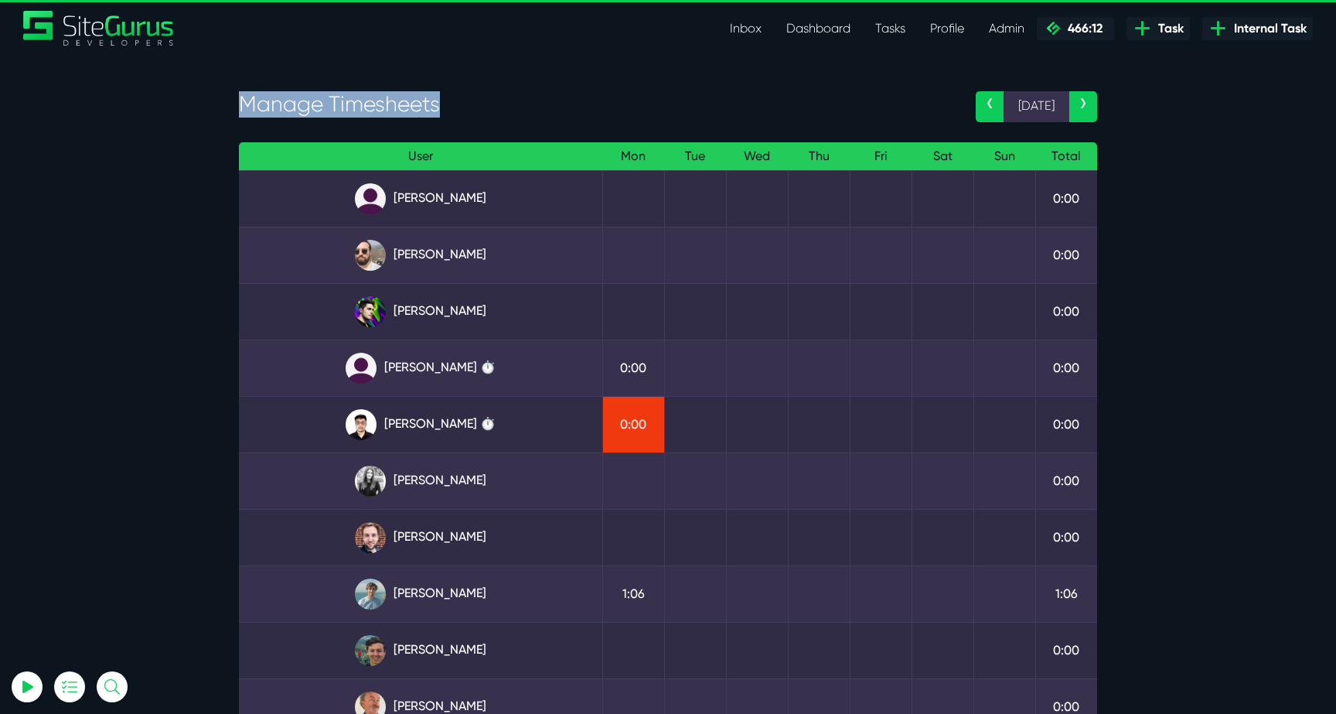
drag, startPoint x: 243, startPoint y: 106, endPoint x: 438, endPoint y: 104, distance: 194.9
click at [439, 106] on h3 "Manage Timesheets" at bounding box center [596, 104] width 714 height 26
click at [438, 104] on h3 "Manage Timesheets" at bounding box center [596, 104] width 714 height 26
drag, startPoint x: 242, startPoint y: 104, endPoint x: 450, endPoint y: 94, distance: 208.2
click at [450, 94] on h3 "Manage Timesheets" at bounding box center [596, 104] width 714 height 26
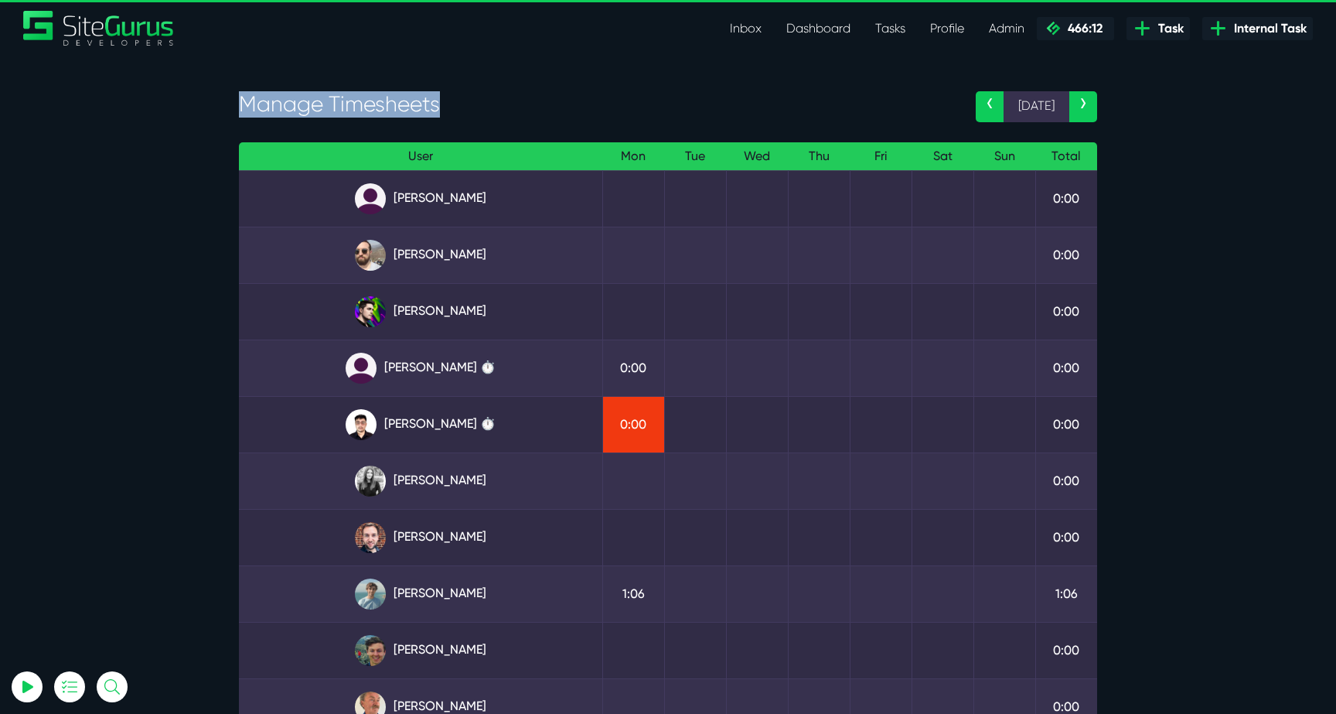
click at [450, 94] on h3 "Manage Timesheets" at bounding box center [596, 104] width 714 height 26
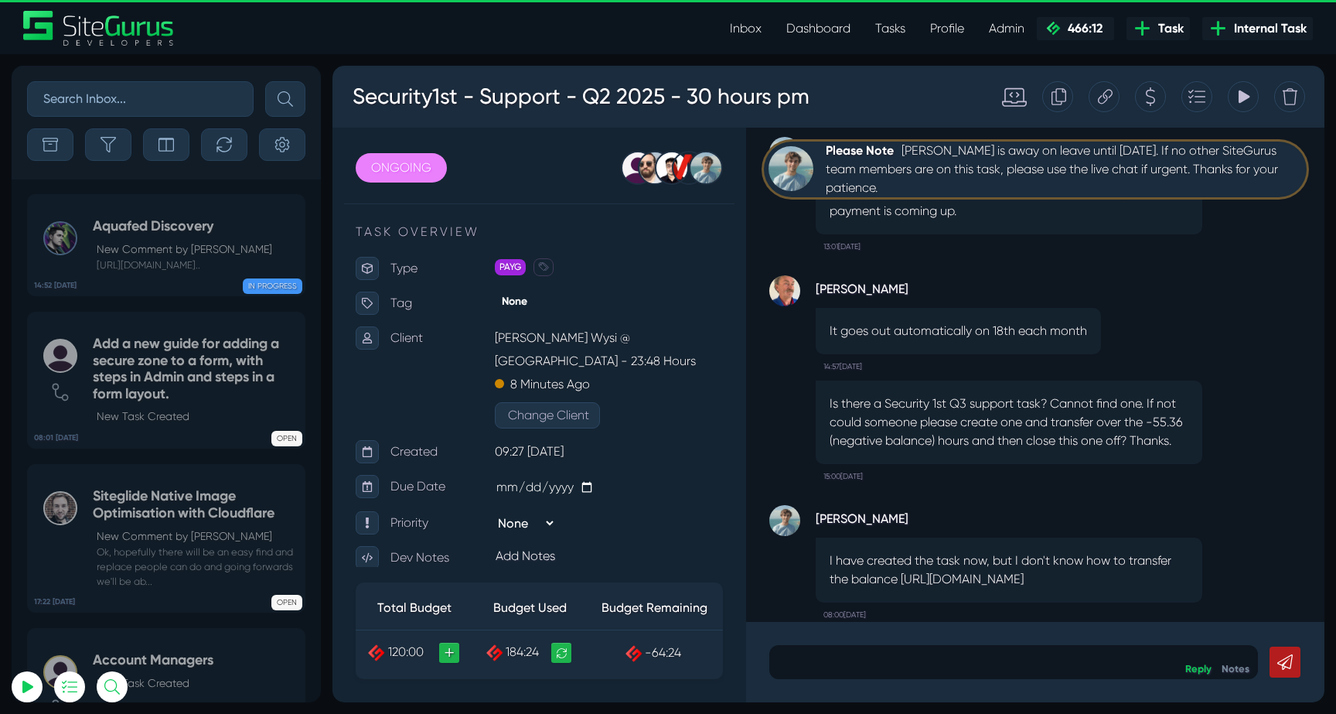
scroll to position [-31, 0]
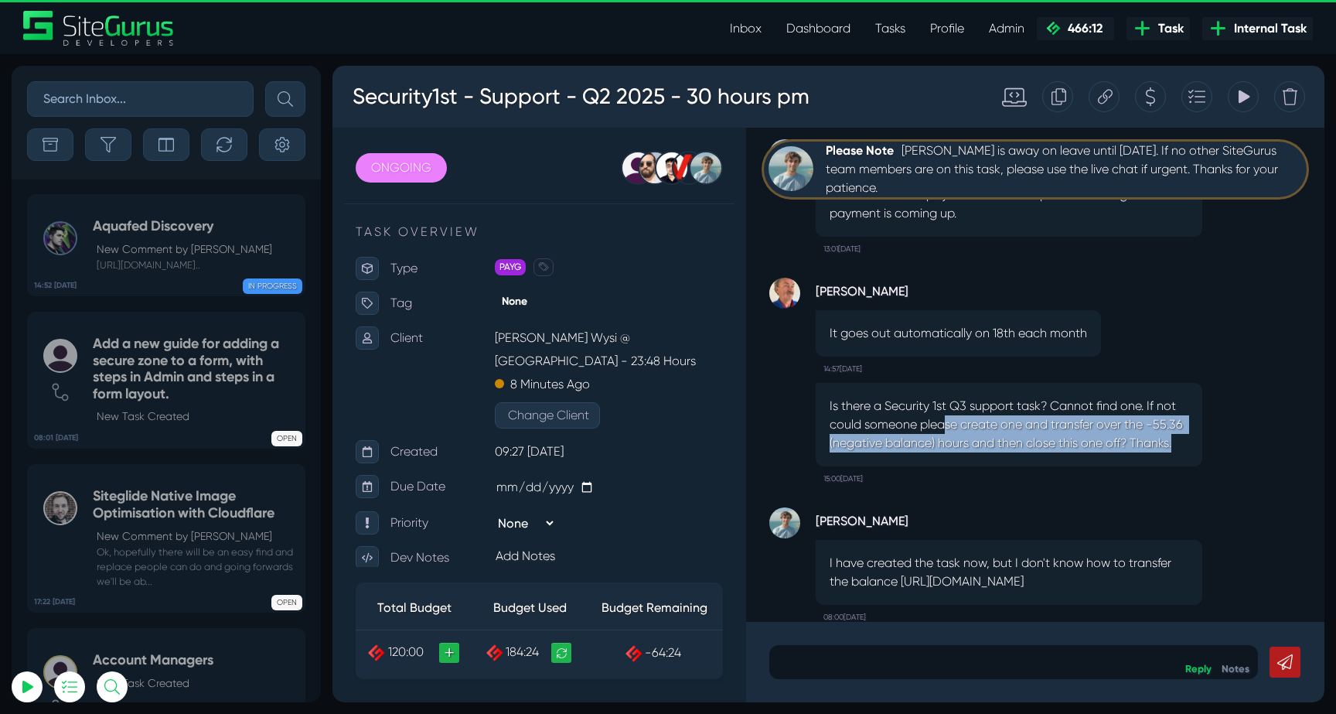
drag, startPoint x: 945, startPoint y: 381, endPoint x: 1139, endPoint y: 433, distance: 200.9
click at [1139, 433] on p "Is there a Security 1st Q3 support task? Cannot find one. If not could someone …" at bounding box center [1009, 425] width 359 height 56
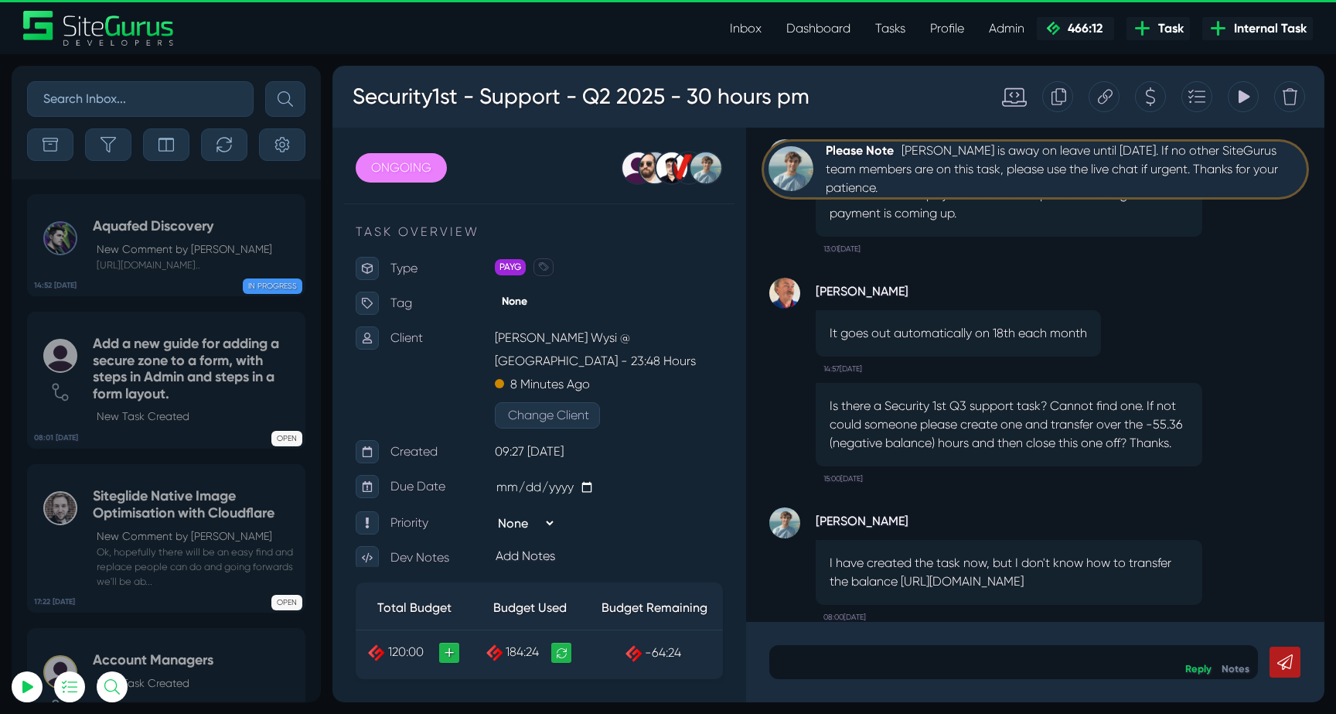
scroll to position [0, 0]
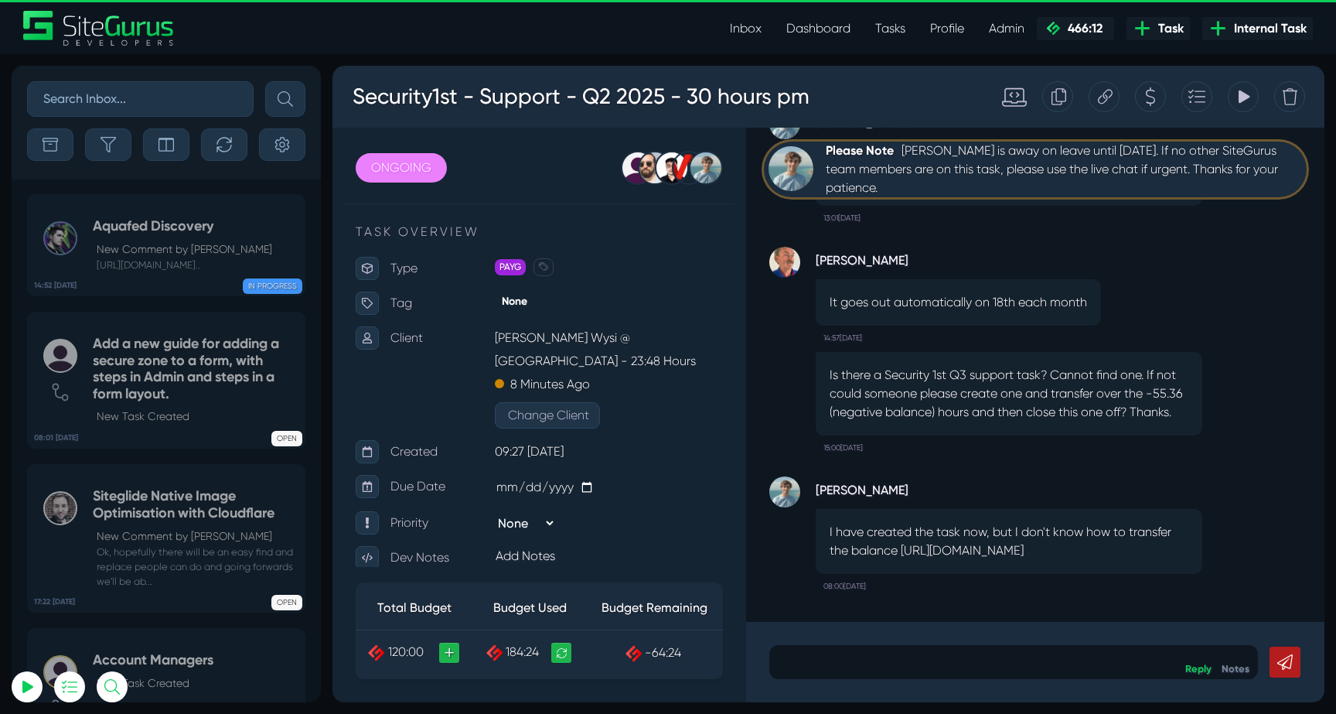
click at [185, 97] on input "text" at bounding box center [140, 99] width 227 height 36
type input "sec"
drag, startPoint x: 896, startPoint y: 547, endPoint x: 902, endPoint y: 528, distance: 19.6
click at [902, 528] on p "I have created the task now, but I don't know how to transfer the balance https…" at bounding box center [1009, 541] width 359 height 37
copy p "https://www.sitegurus.io/dashboard/view-task/63522"
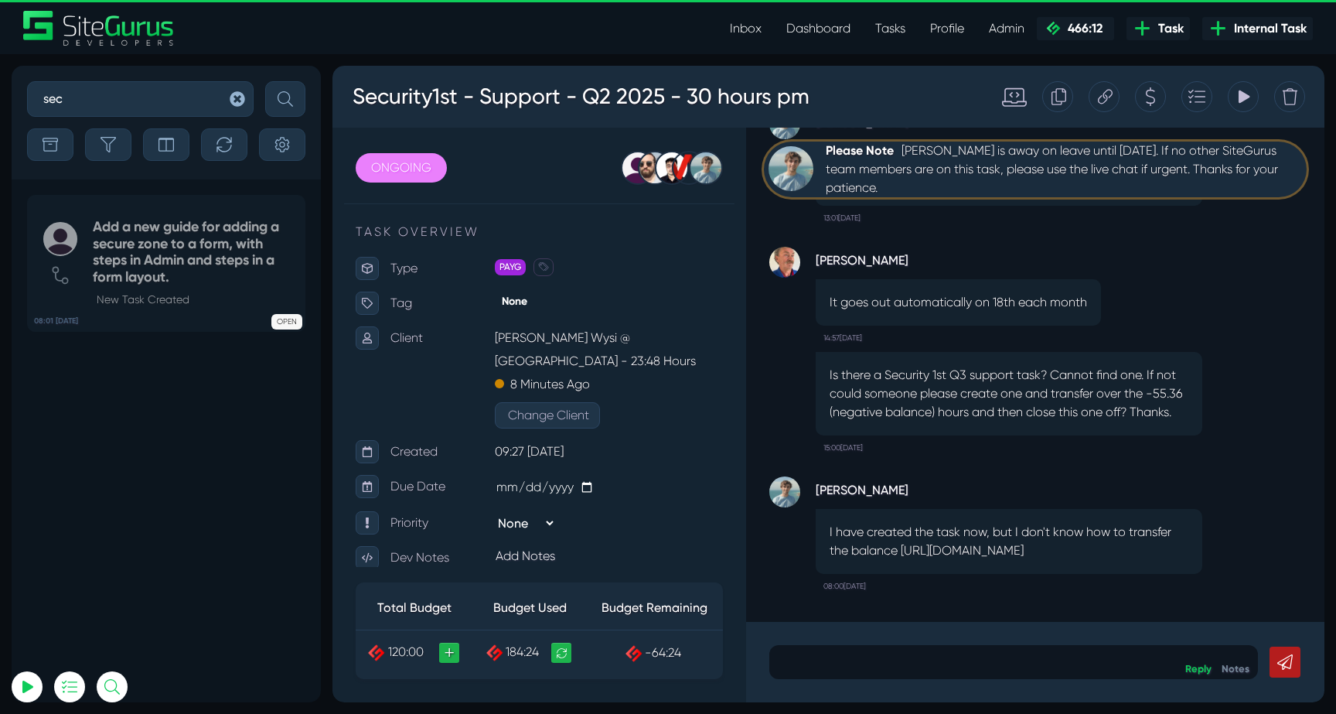
click at [1149, 395] on p "Is there a Security 1st Q3 support task? Cannot find one. If not could someone …" at bounding box center [1009, 394] width 359 height 56
click at [1233, 91] on div "Tracking Totals Total 104.4 Total 67.9 Total 12.4" at bounding box center [1243, 96] width 31 height 31
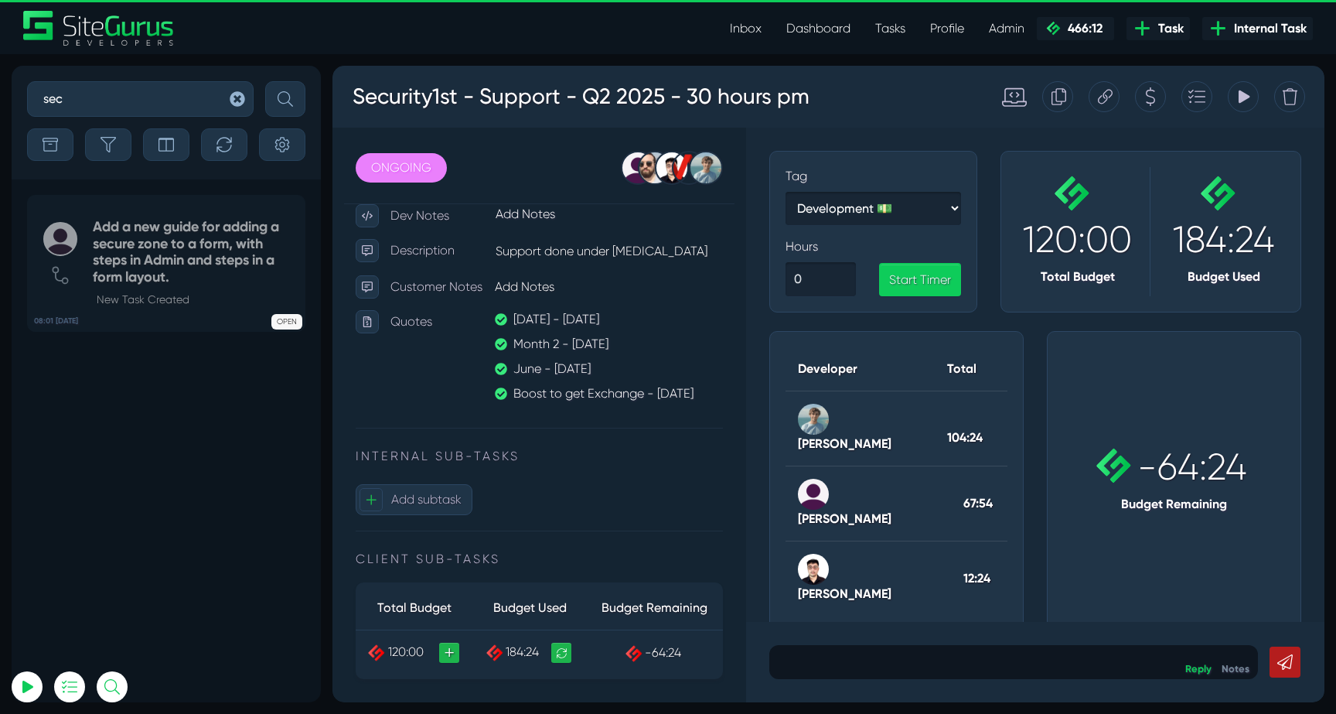
scroll to position [327, 0]
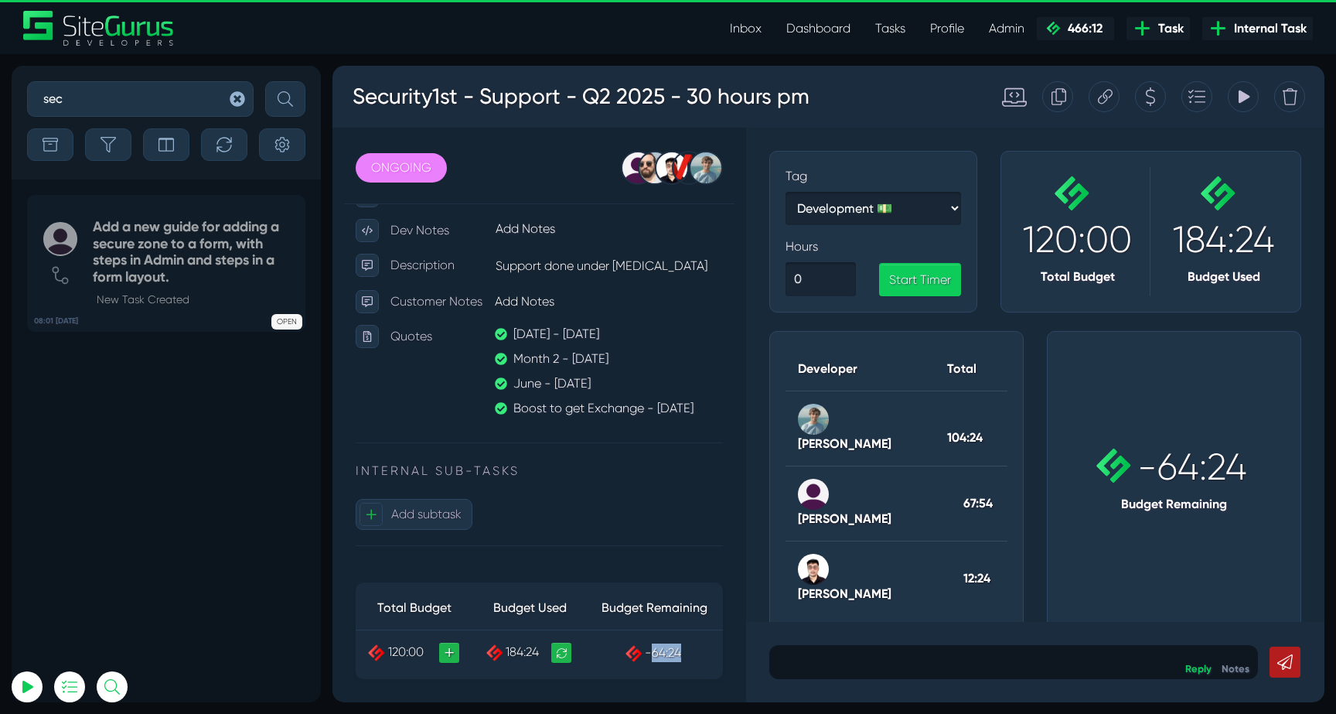
drag, startPoint x: 688, startPoint y: 657, endPoint x: 652, endPoint y: 657, distance: 36.3
click at [652, 657] on td "-64:24" at bounding box center [654, 653] width 136 height 46
copy span "64:24"
click at [1246, 93] on icon at bounding box center [1244, 96] width 14 height 29
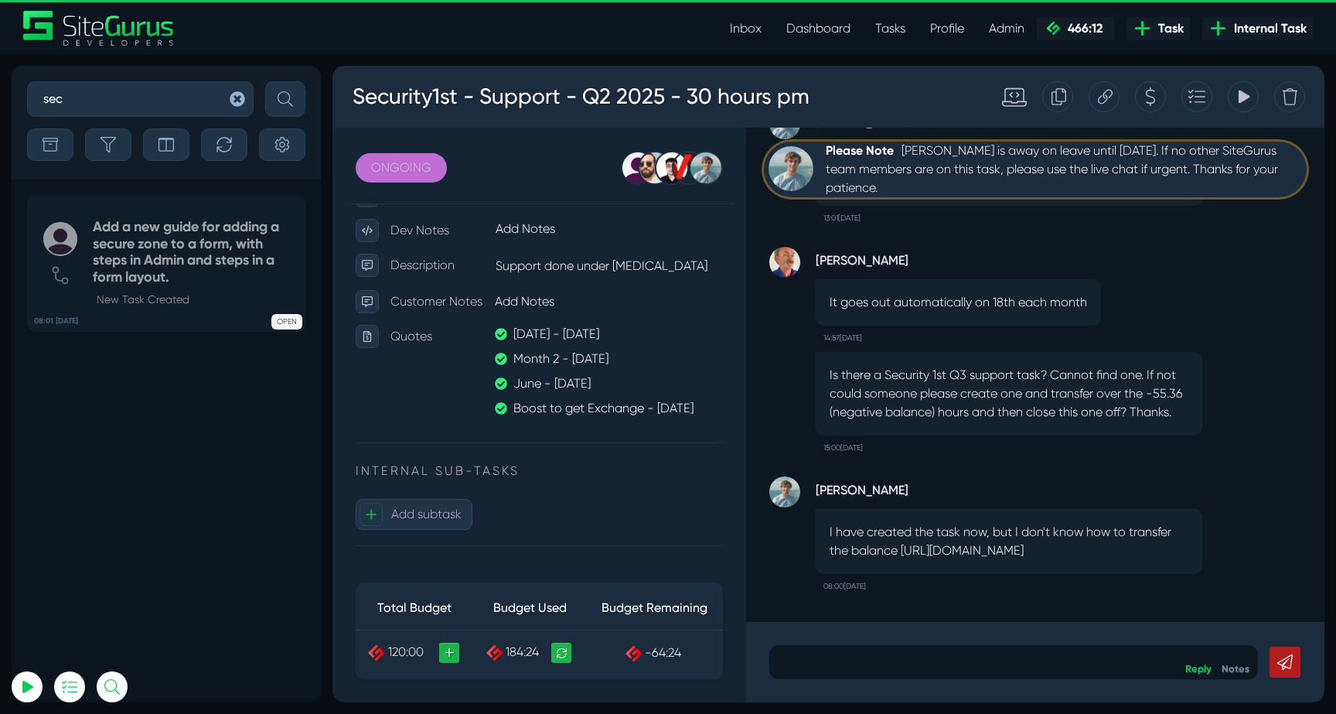
click at [416, 169] on link "ONGOING" at bounding box center [401, 167] width 91 height 29
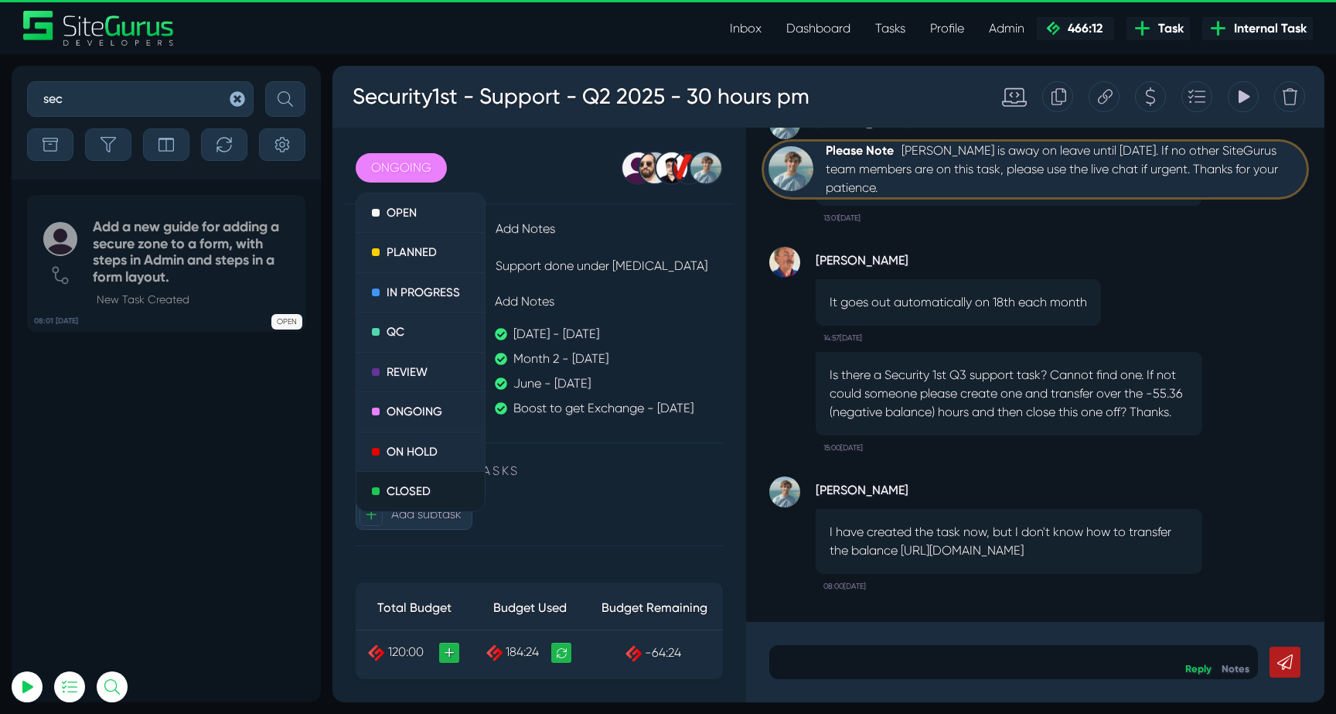
click at [418, 490] on link "CLOSED" at bounding box center [421, 491] width 128 height 39
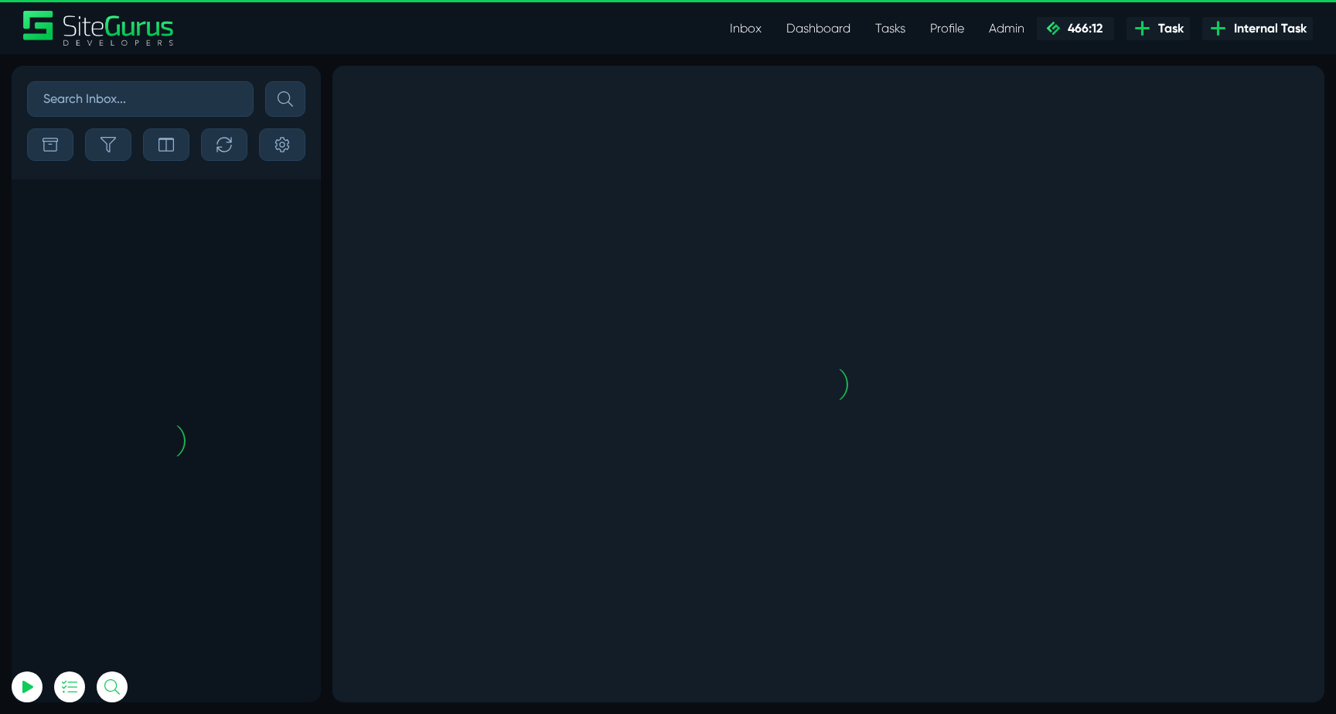
scroll to position [-3520, 0]
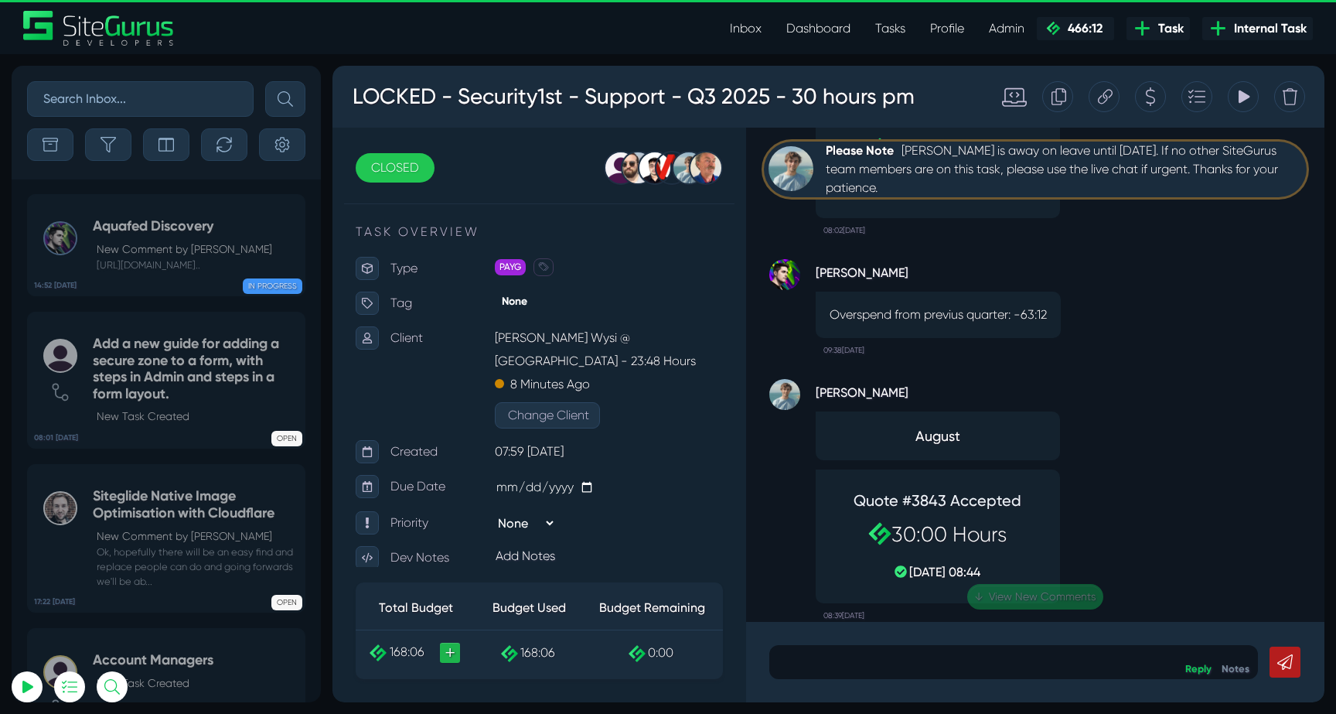
scroll to position [-1976, 0]
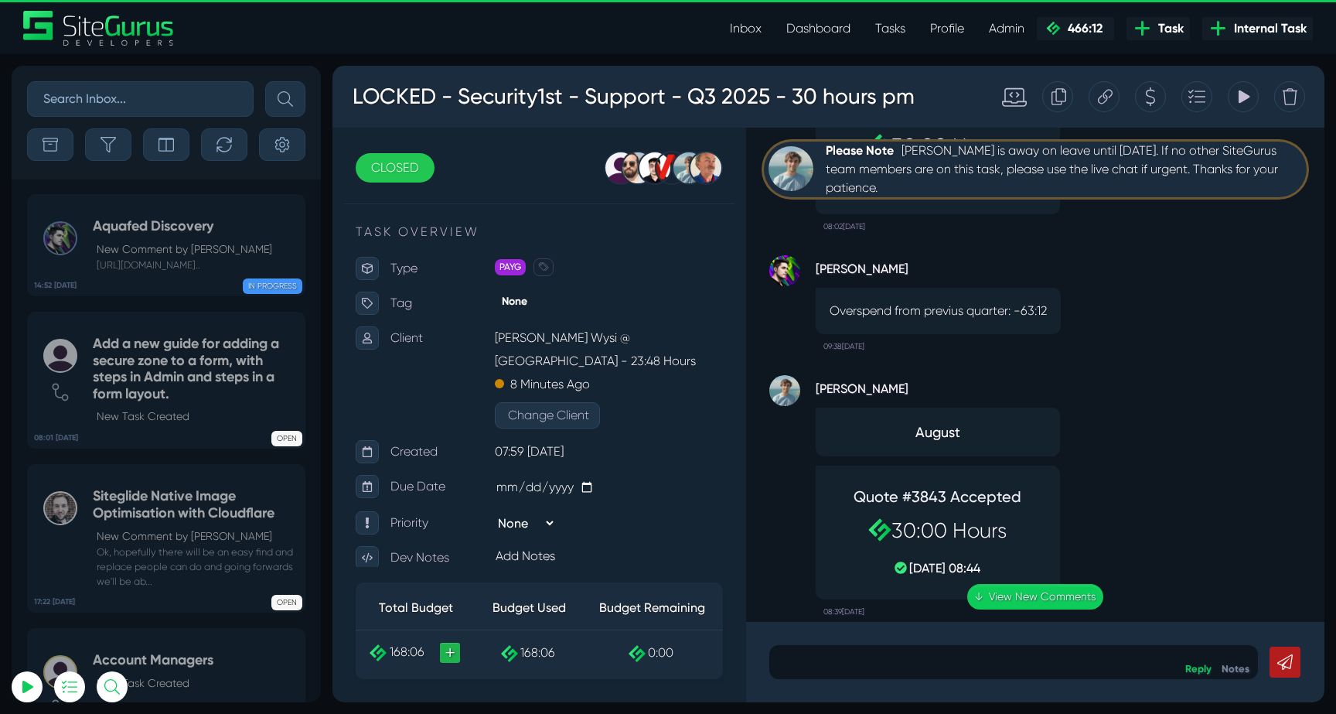
click at [1244, 105] on icon at bounding box center [1244, 96] width 14 height 29
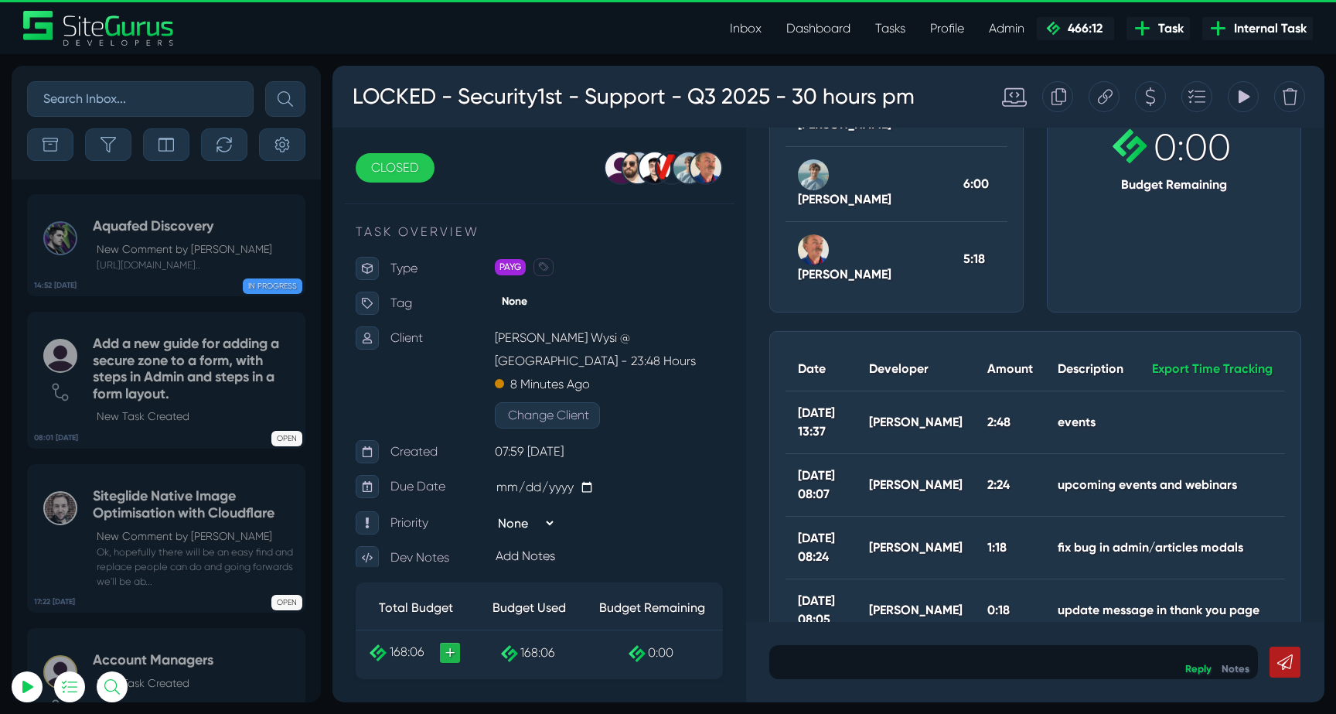
scroll to position [0, 0]
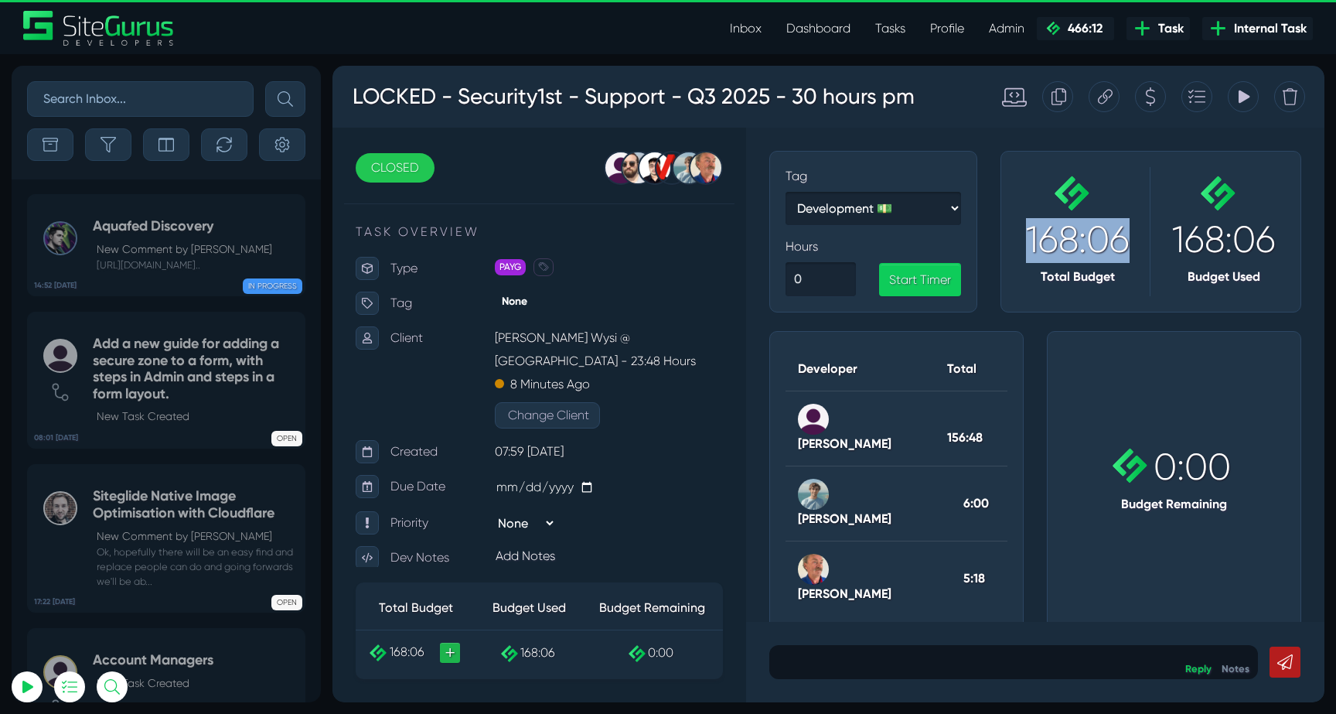
drag, startPoint x: 1128, startPoint y: 244, endPoint x: 1026, endPoint y: 244, distance: 102.1
click at [1026, 244] on span "168:06" at bounding box center [1078, 239] width 104 height 43
click at [1068, 244] on span "168:06" at bounding box center [1078, 239] width 104 height 43
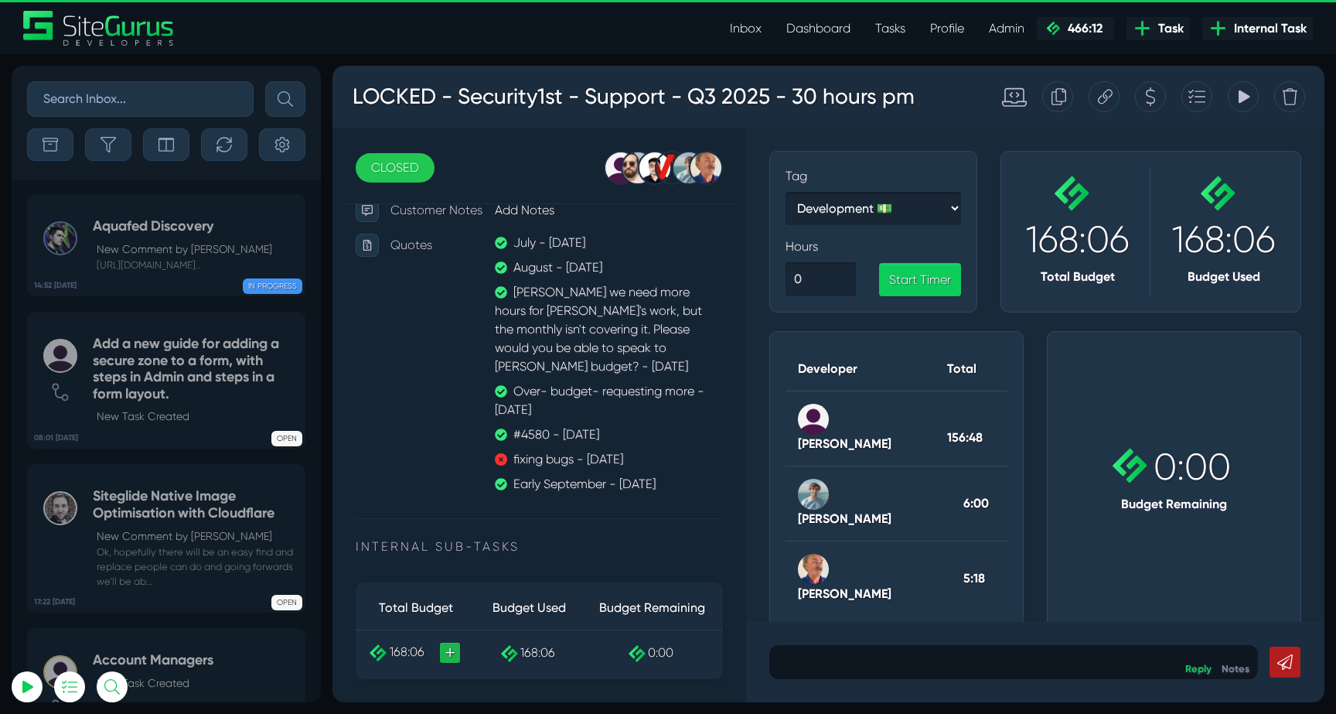
scroll to position [416, 0]
click at [1241, 100] on icon at bounding box center [1244, 96] width 11 height 13
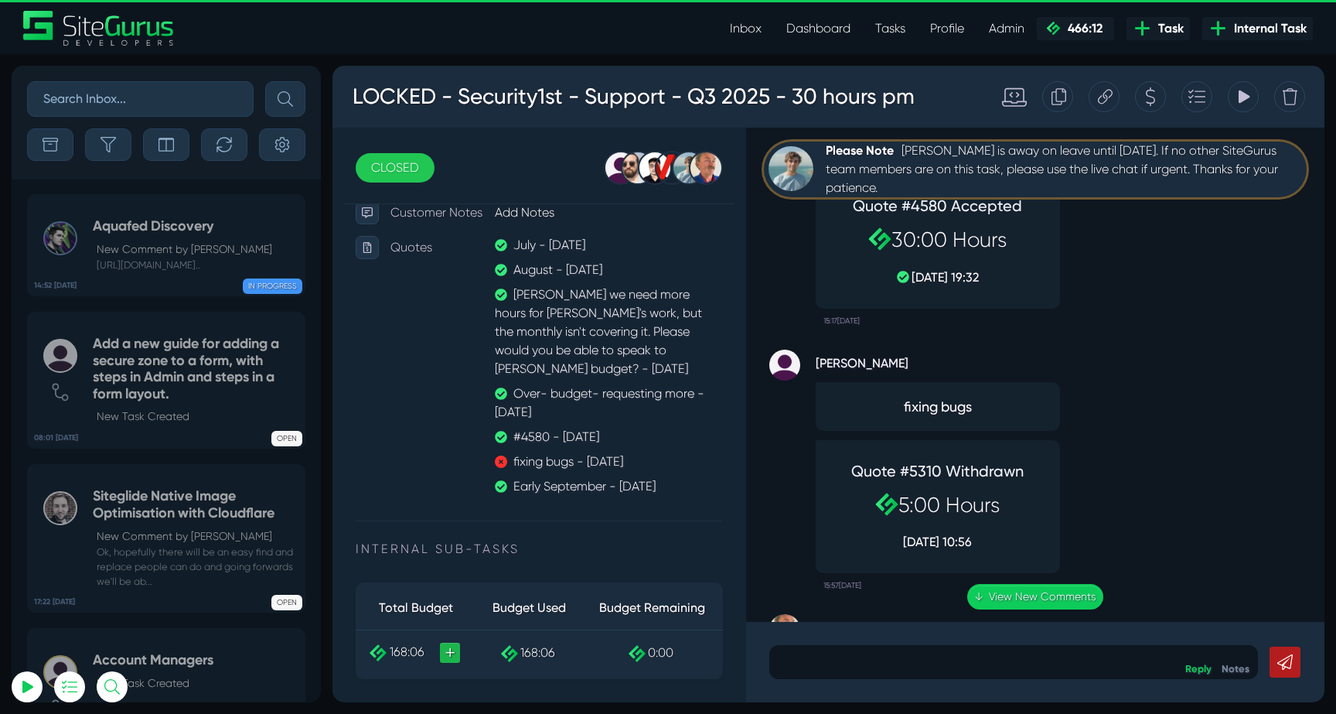
scroll to position [0, 0]
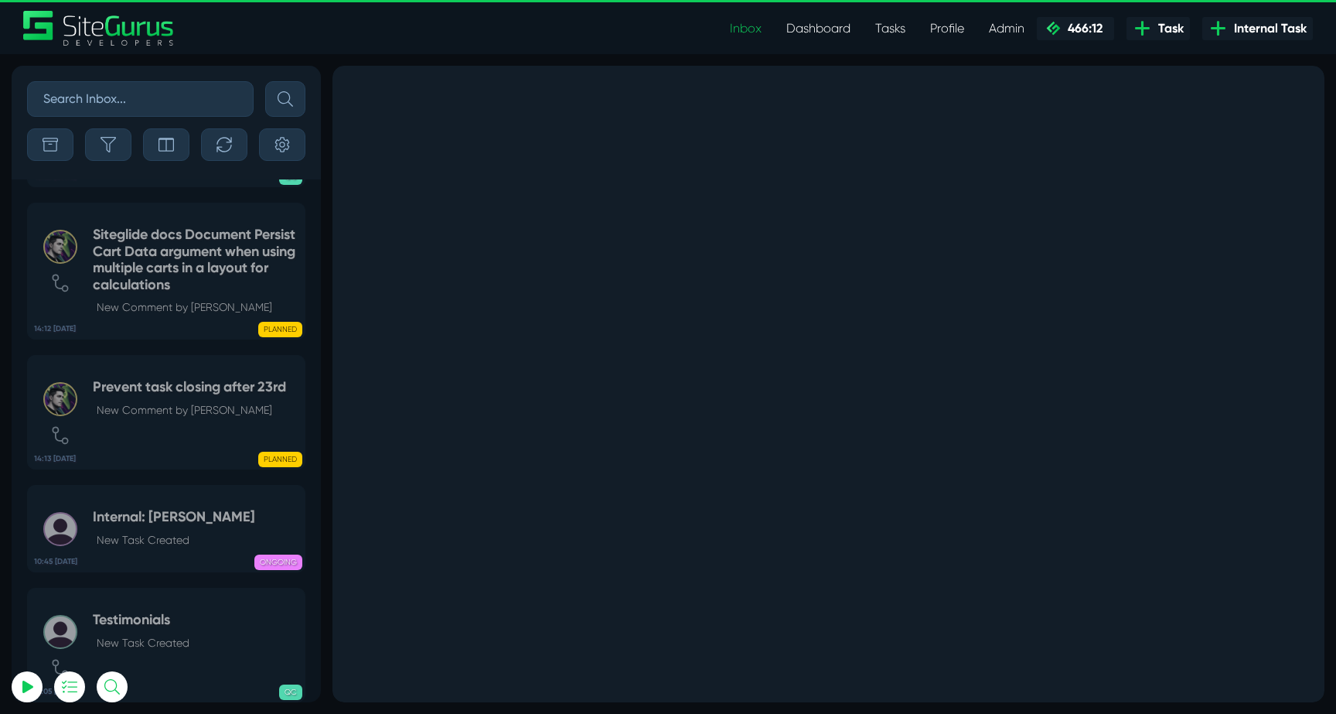
select select "0"
